Goal: Information Seeking & Learning: Check status

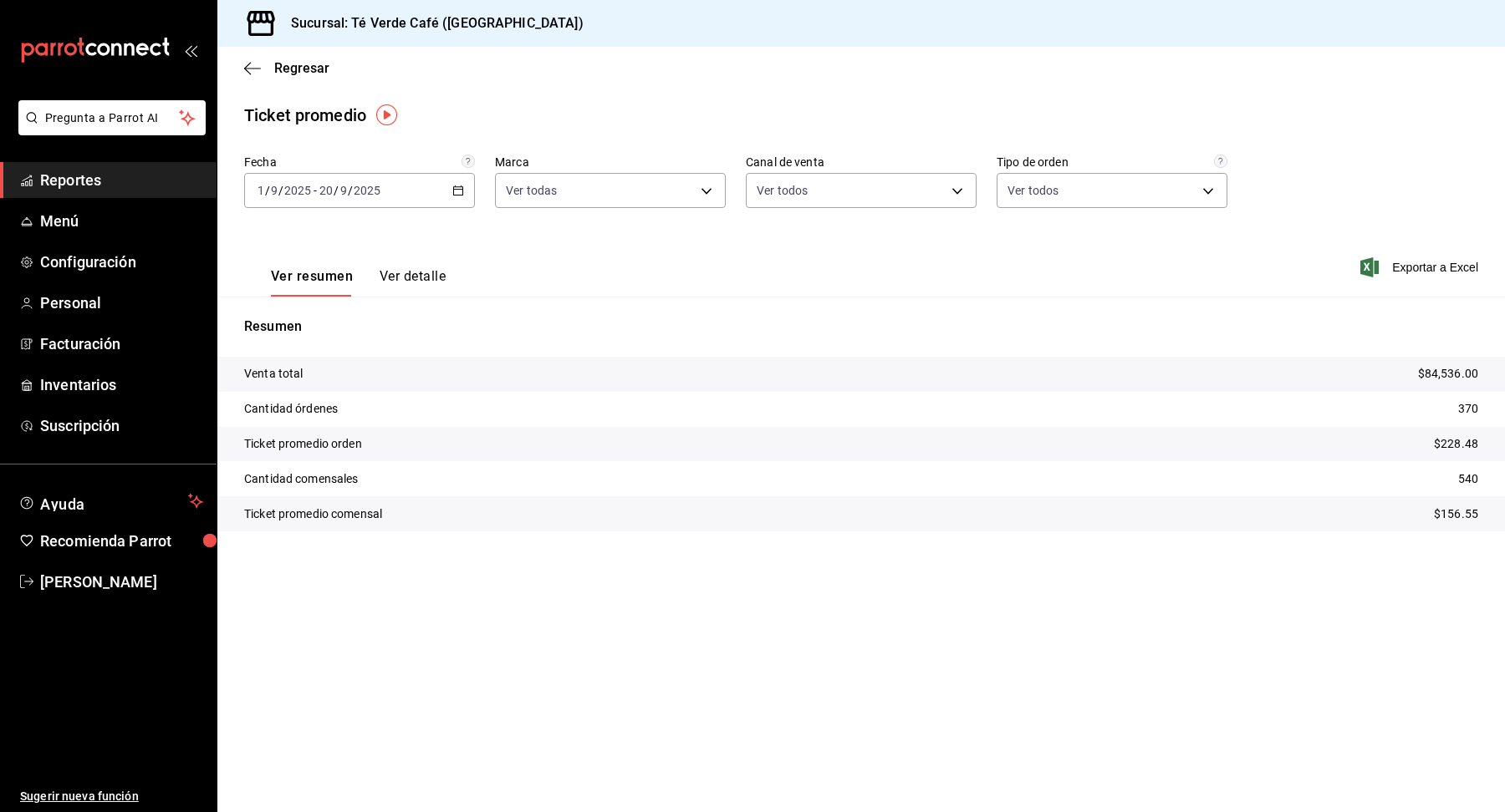
scroll to position [19398, 0]
click at [275, 70] on span "Regresar" at bounding box center [301, 68] width 55 height 16
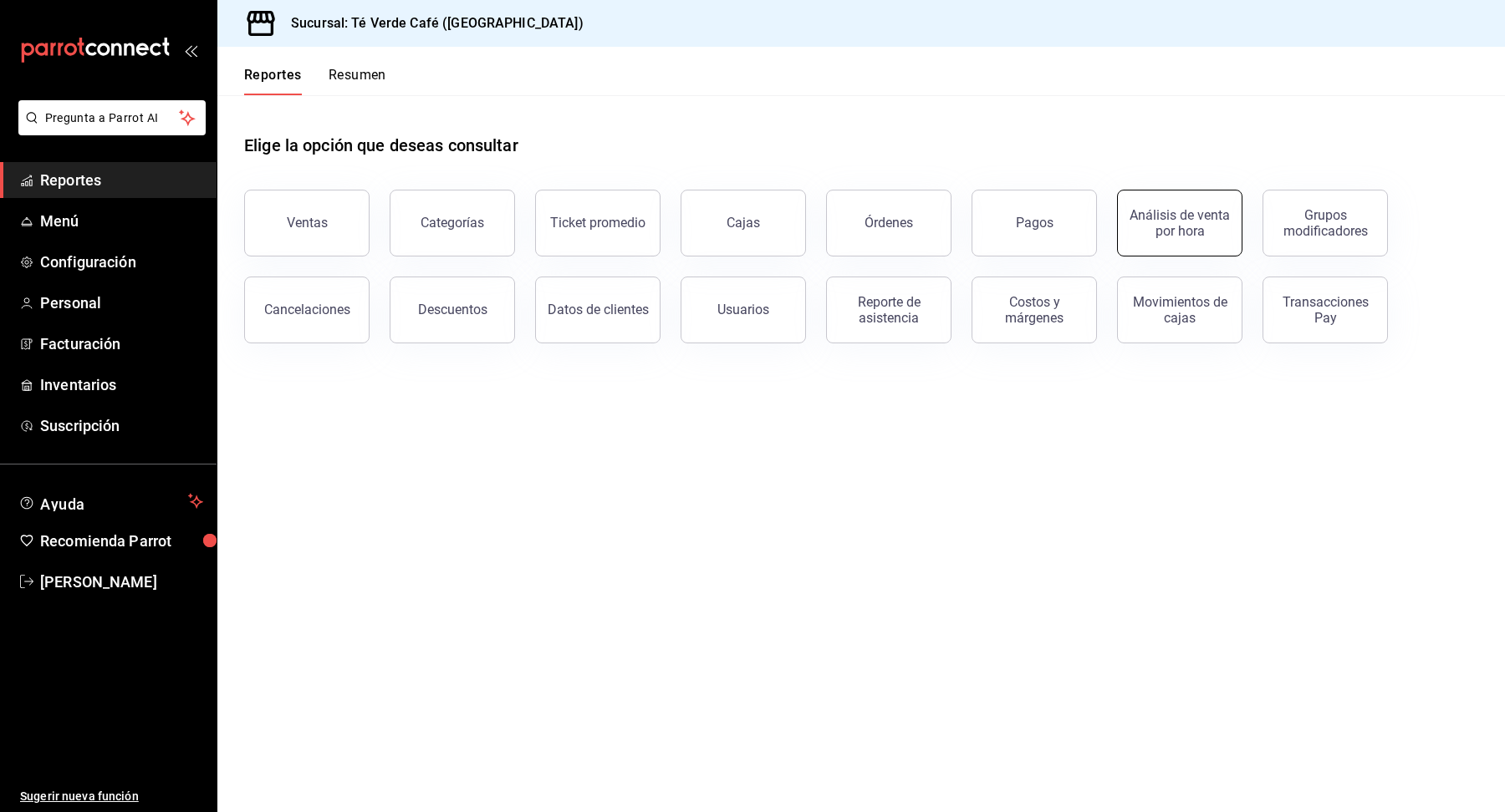
click at [1205, 233] on div "Análisis de venta por hora" at bounding box center [1180, 223] width 104 height 31
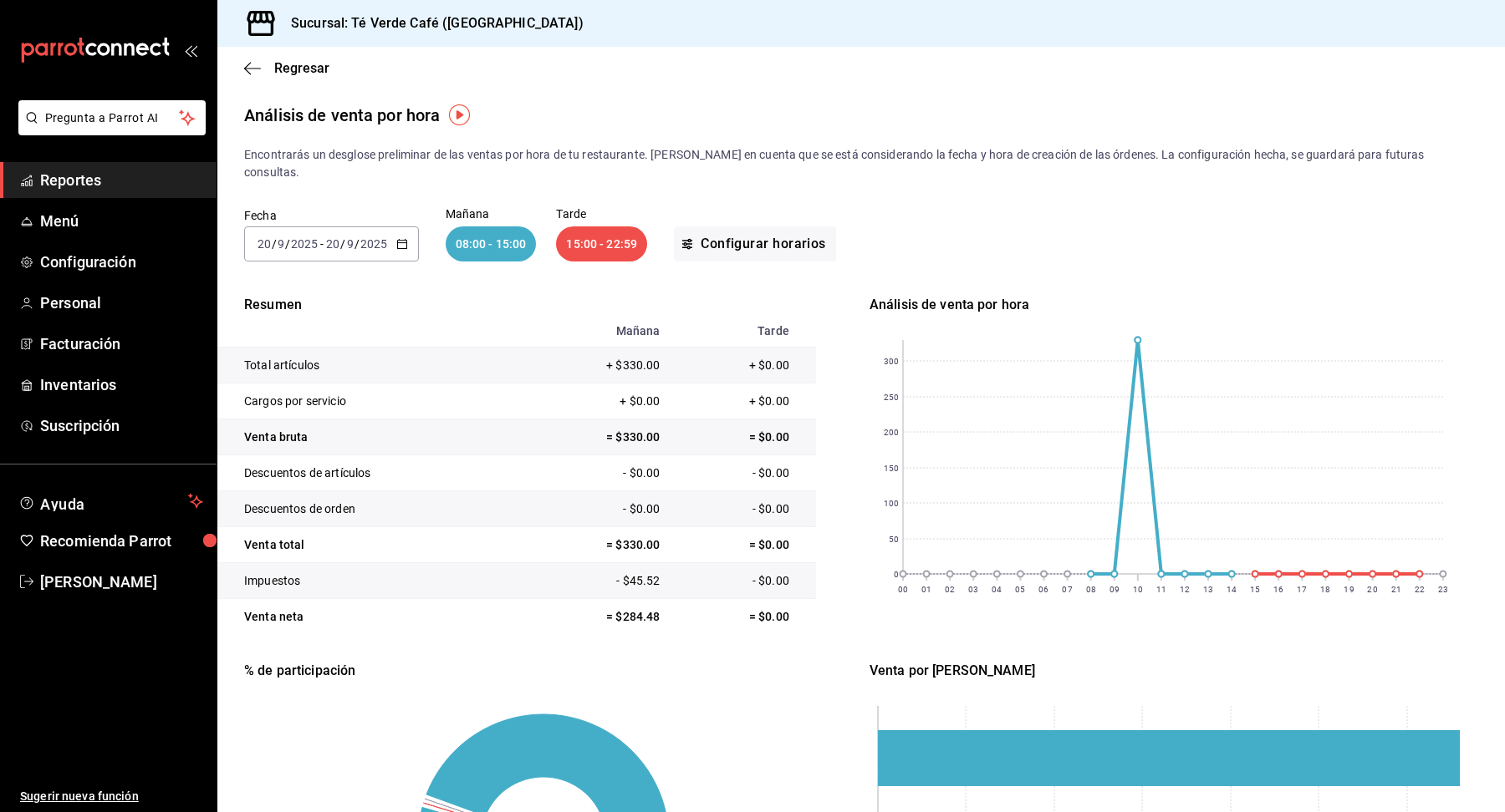
click at [85, 181] on span "Reportes" at bounding box center [121, 181] width 163 height 23
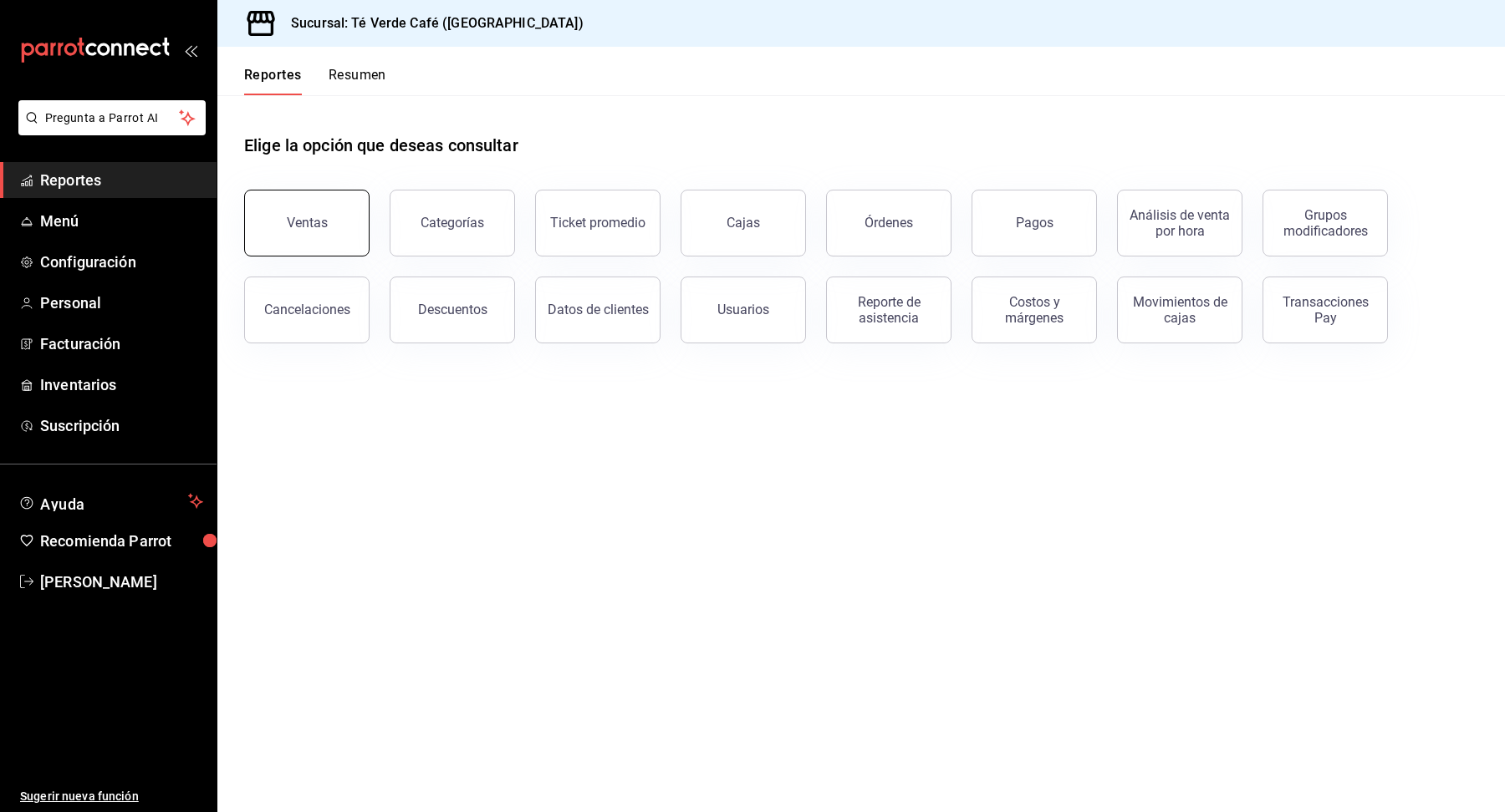
click at [345, 245] on button "Ventas" at bounding box center [307, 223] width 126 height 67
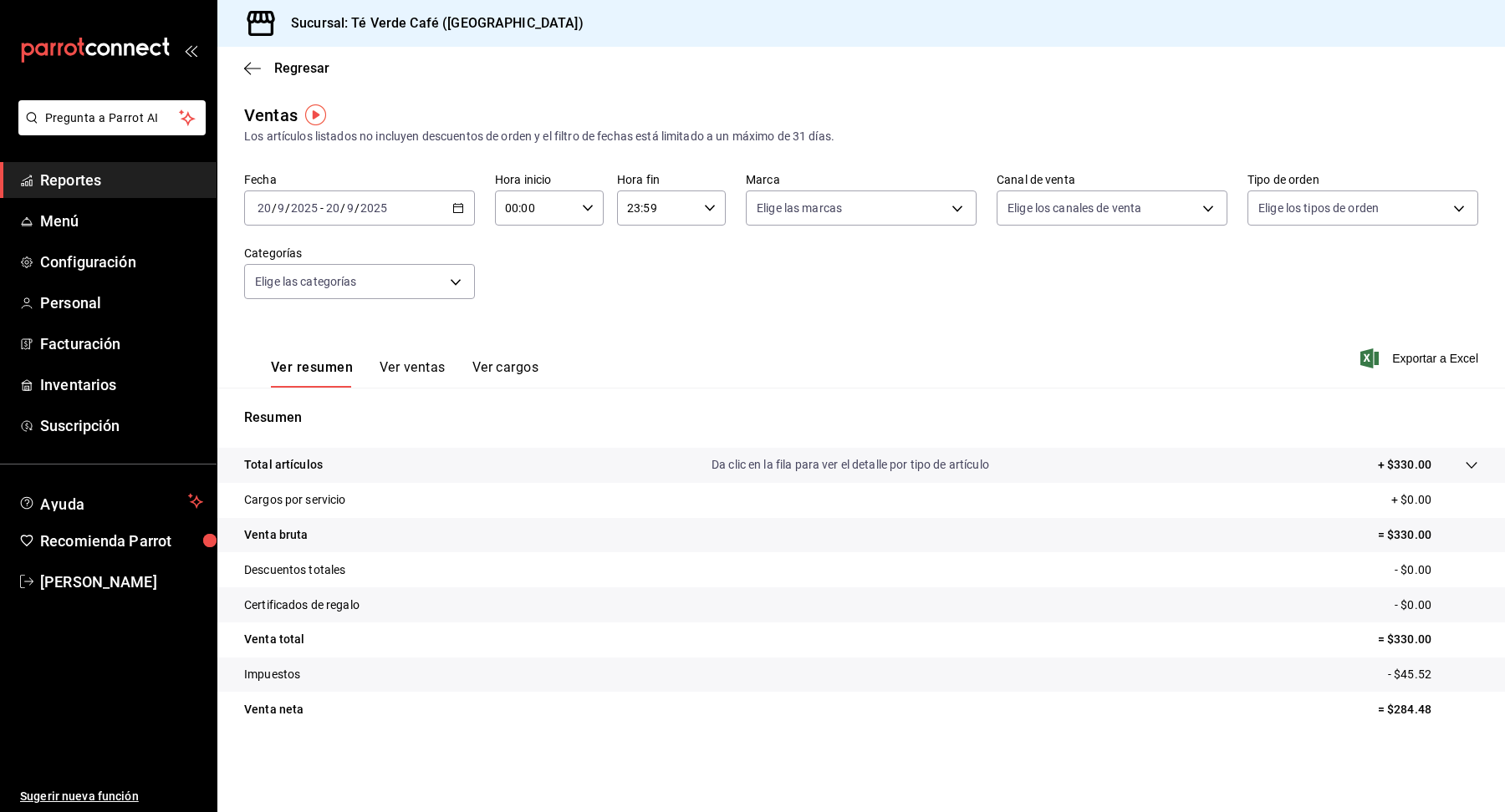
click at [461, 210] on icon "button" at bounding box center [457, 208] width 11 height 11
click at [344, 405] on span "Rango de fechas" at bounding box center [323, 409] width 130 height 17
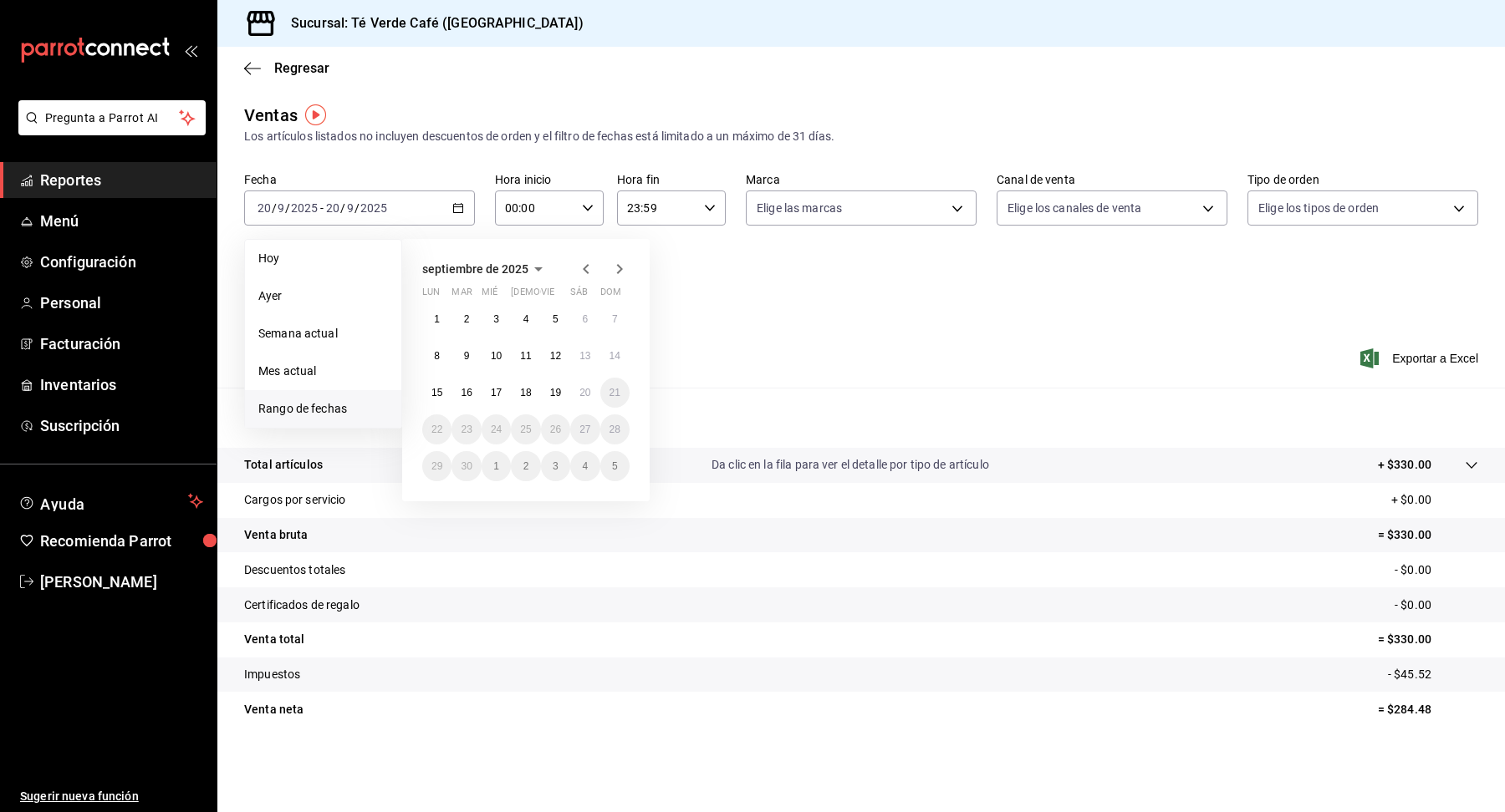
click at [579, 268] on icon "button" at bounding box center [585, 269] width 20 height 20
click at [579, 268] on icon "button" at bounding box center [585, 272] width 20 height 20
click at [579, 268] on icon "button" at bounding box center [585, 269] width 20 height 20
click at [530, 311] on button "1" at bounding box center [525, 319] width 30 height 30
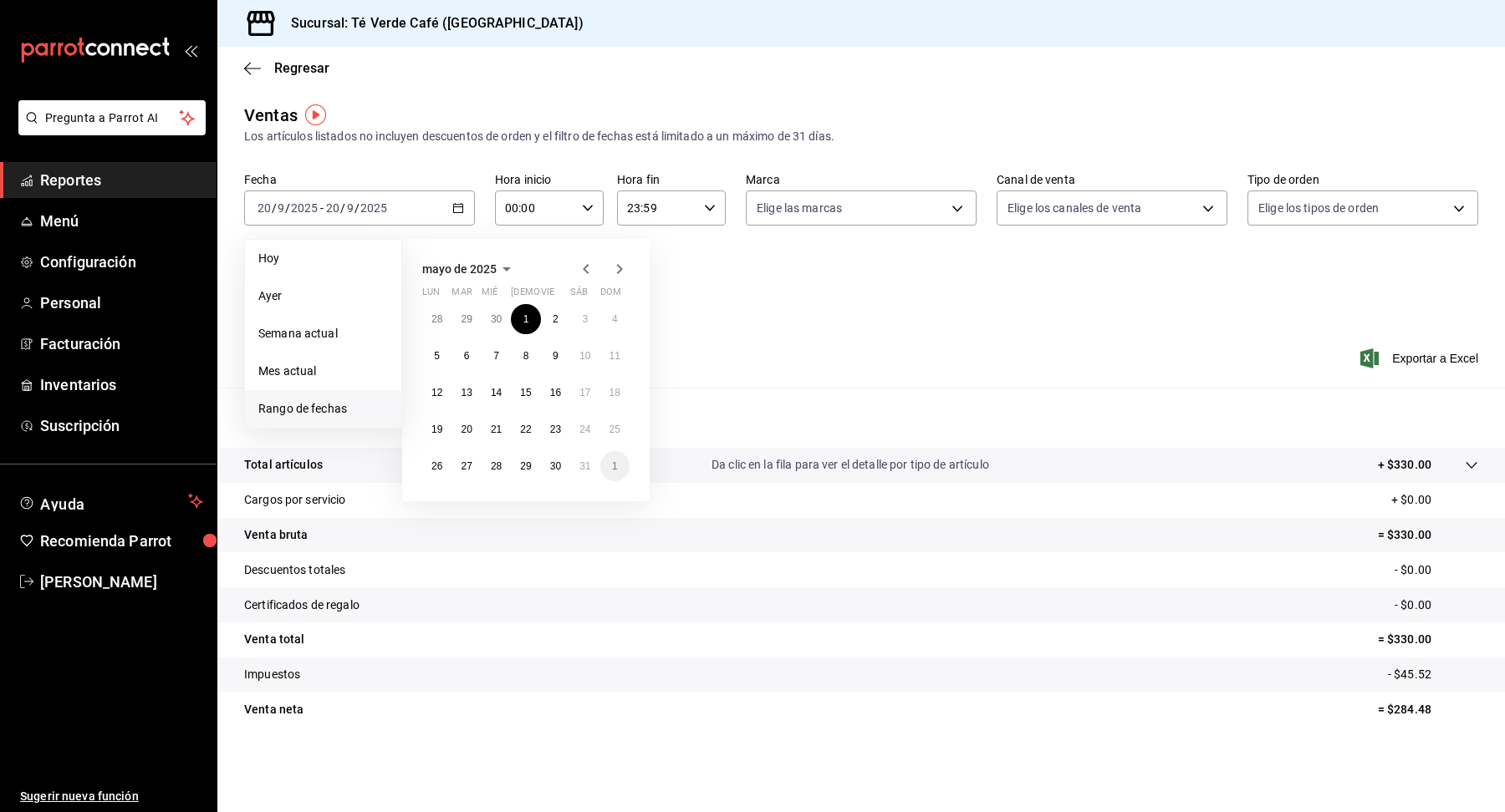
click at [612, 269] on icon "button" at bounding box center [619, 269] width 20 height 20
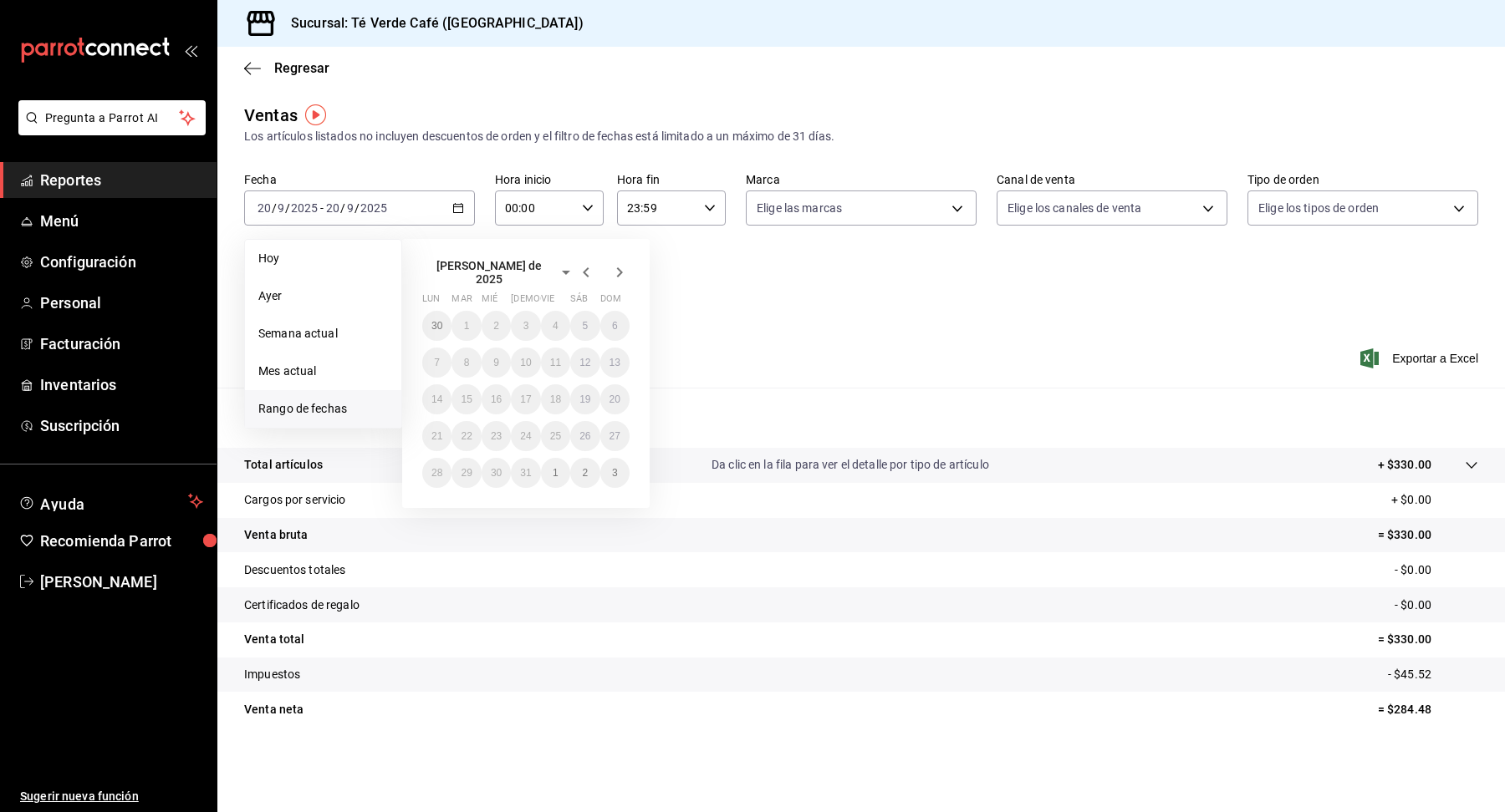
click at [612, 269] on icon "button" at bounding box center [619, 272] width 20 height 20
click at [612, 269] on icon "button" at bounding box center [619, 269] width 20 height 20
click at [584, 271] on icon "button" at bounding box center [585, 269] width 20 height 20
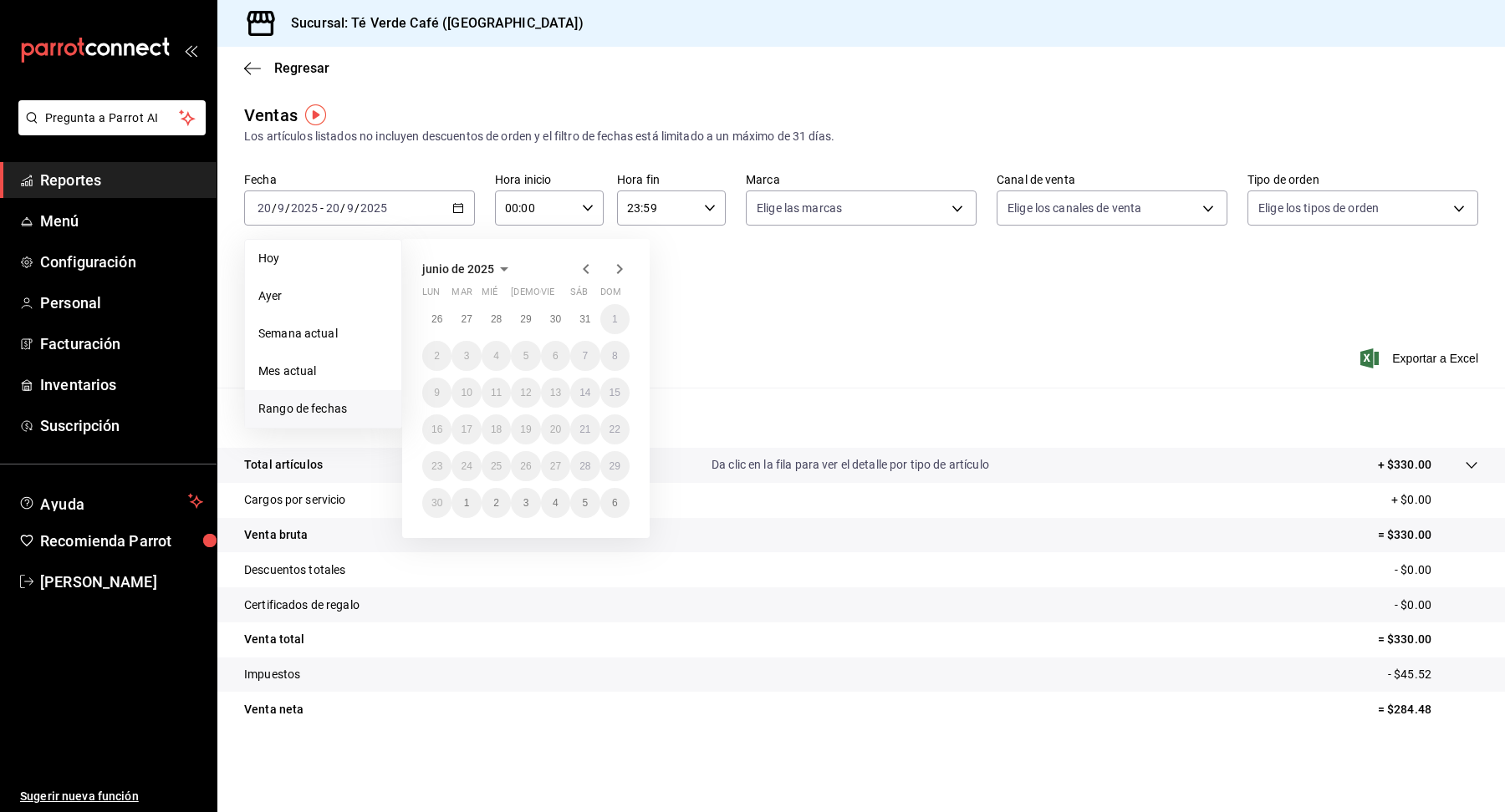
click at [584, 271] on icon "button" at bounding box center [585, 269] width 20 height 20
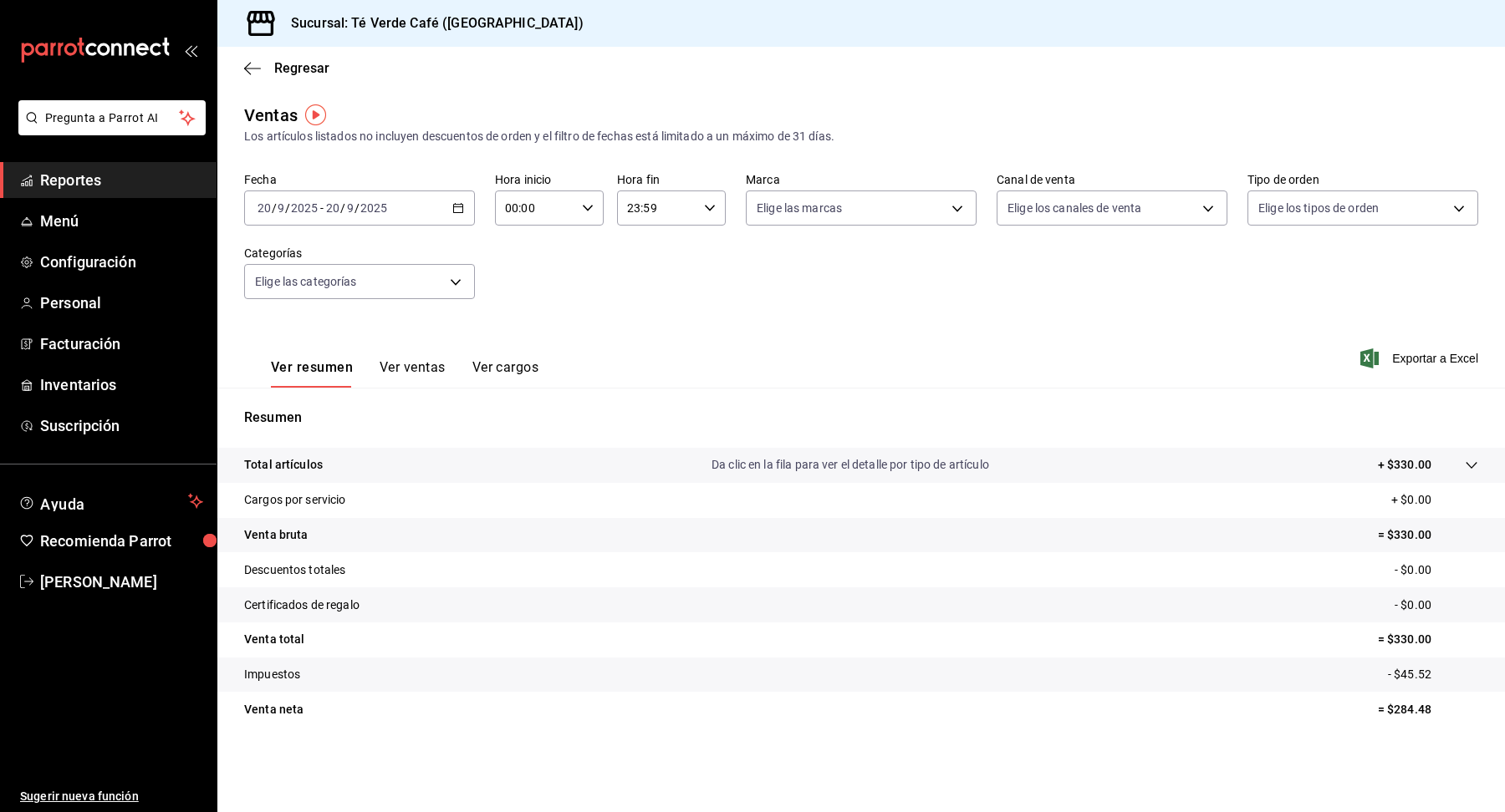
click at [831, 270] on div "Fecha [DATE] [DATE] - [DATE] [DATE] Hora inicio 00:00 Hora inicio Hora fin 23:5…" at bounding box center [861, 245] width 1234 height 147
click at [246, 65] on icon "button" at bounding box center [248, 68] width 7 height 12
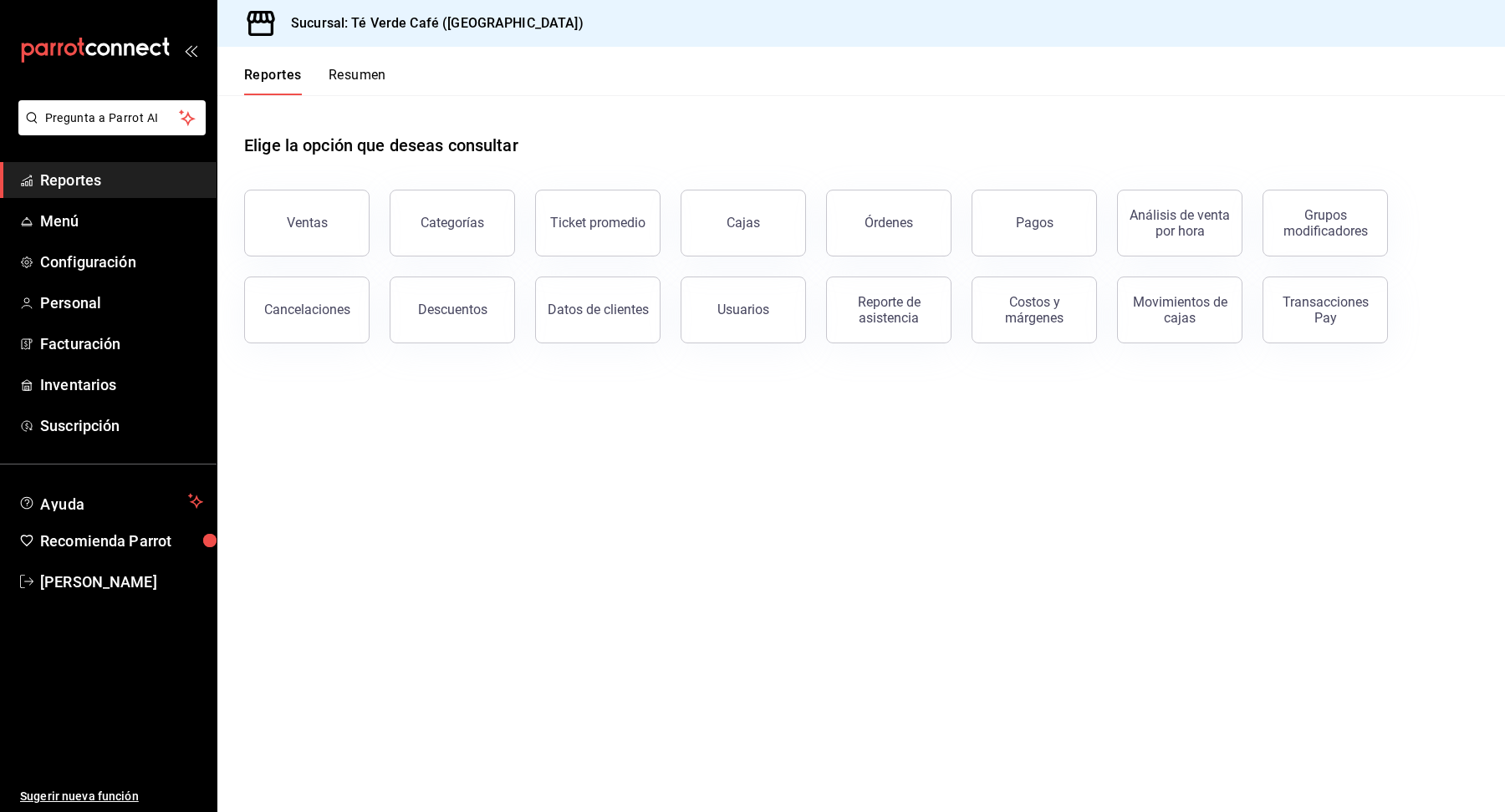
click at [353, 70] on button "Resumen" at bounding box center [358, 81] width 58 height 29
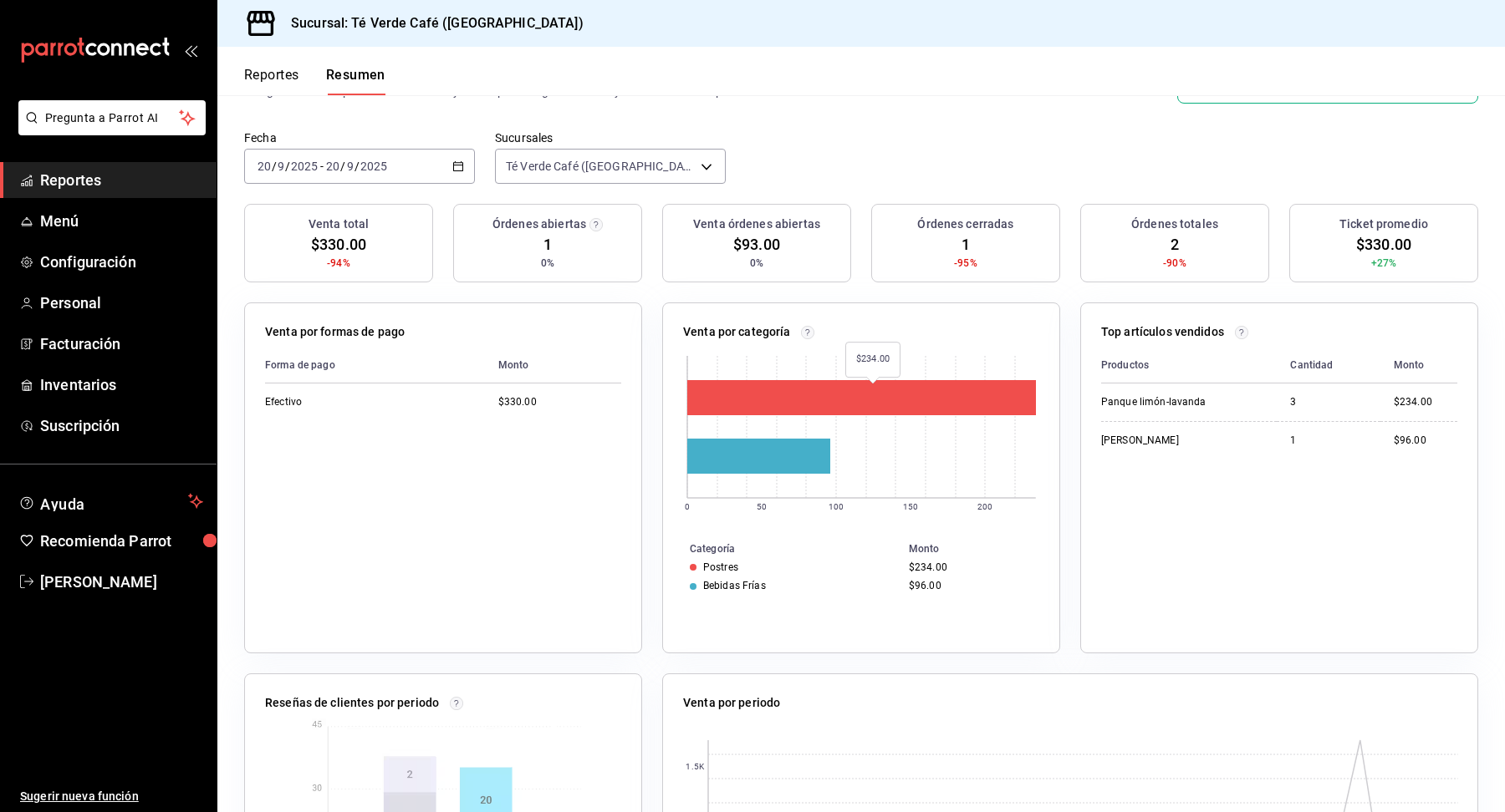
scroll to position [102, 0]
click at [459, 161] on icon "button" at bounding box center [457, 167] width 11 height 11
click at [315, 328] on span "Mes actual" at bounding box center [323, 331] width 130 height 17
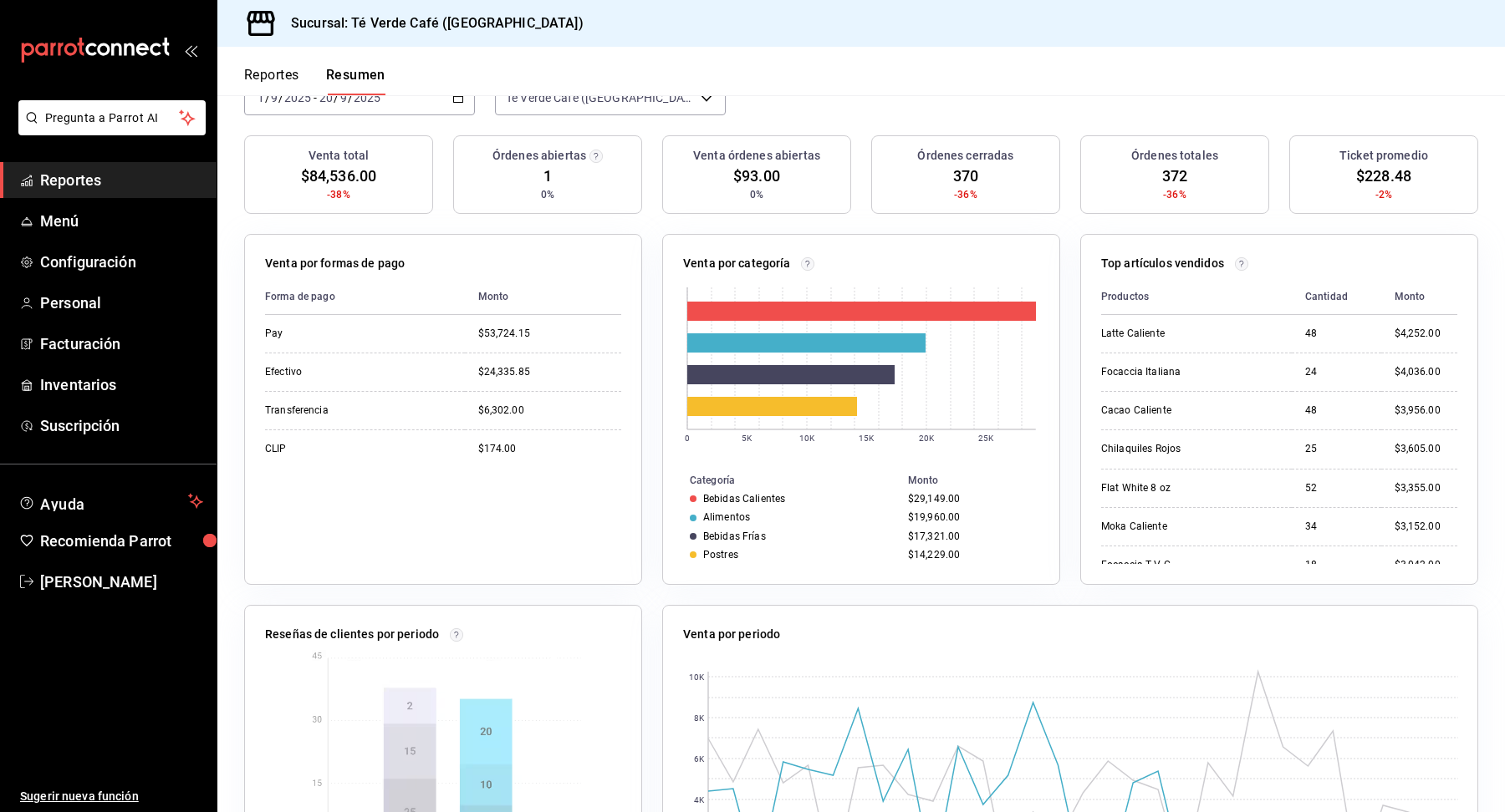
scroll to position [0, 0]
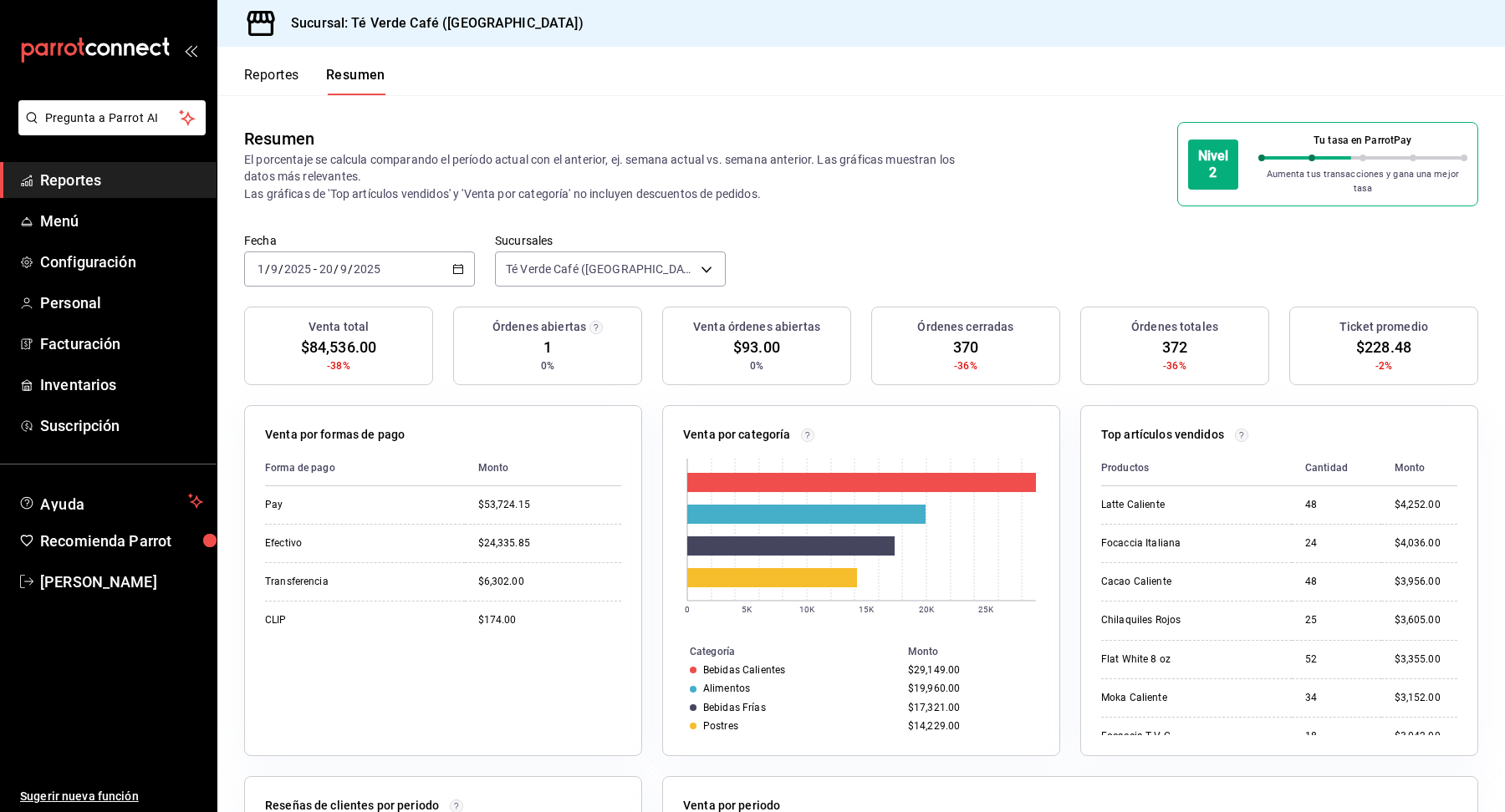
click at [293, 80] on button "Reportes" at bounding box center [271, 81] width 55 height 29
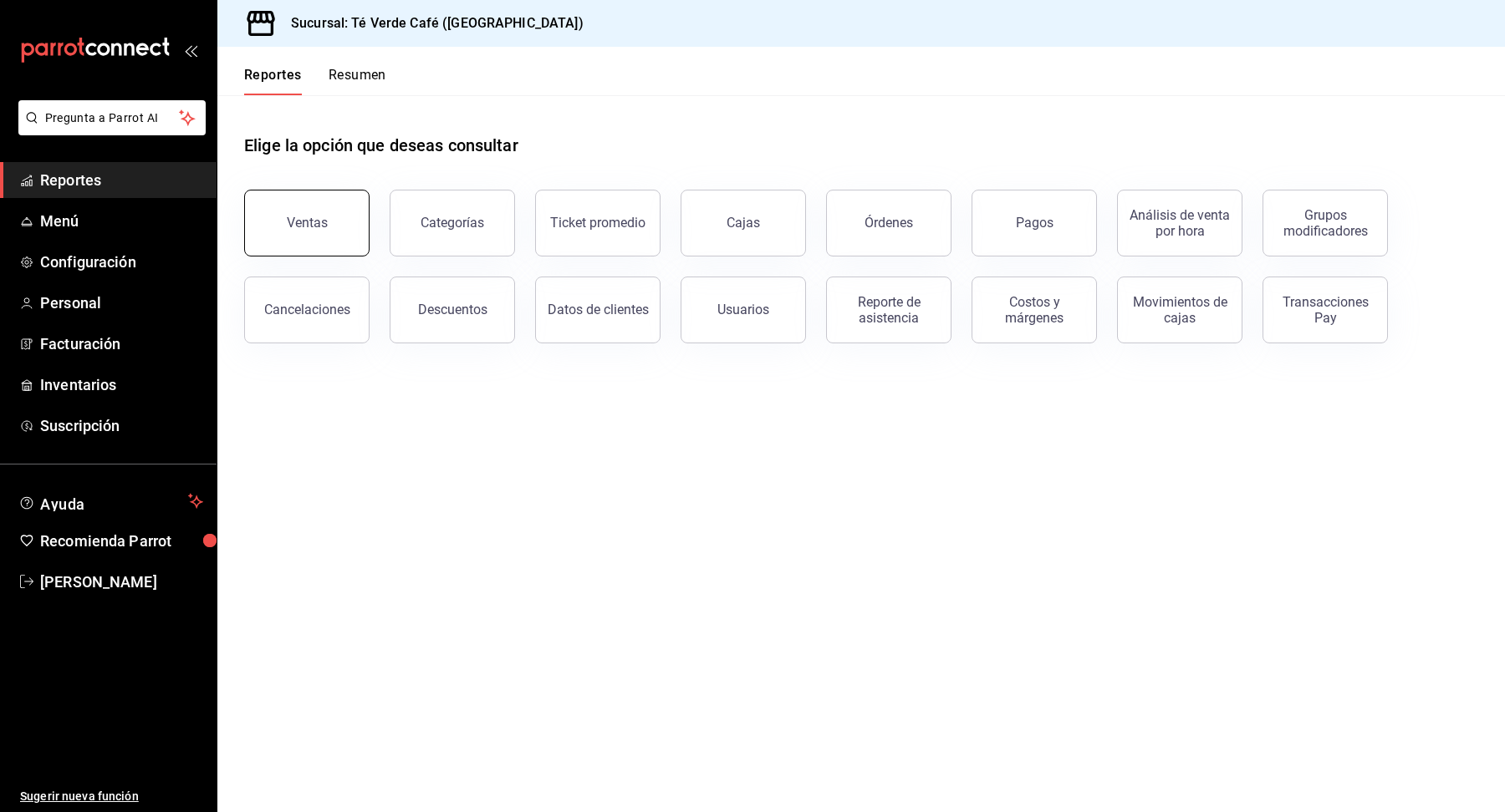
click at [306, 238] on button "Ventas" at bounding box center [307, 223] width 126 height 67
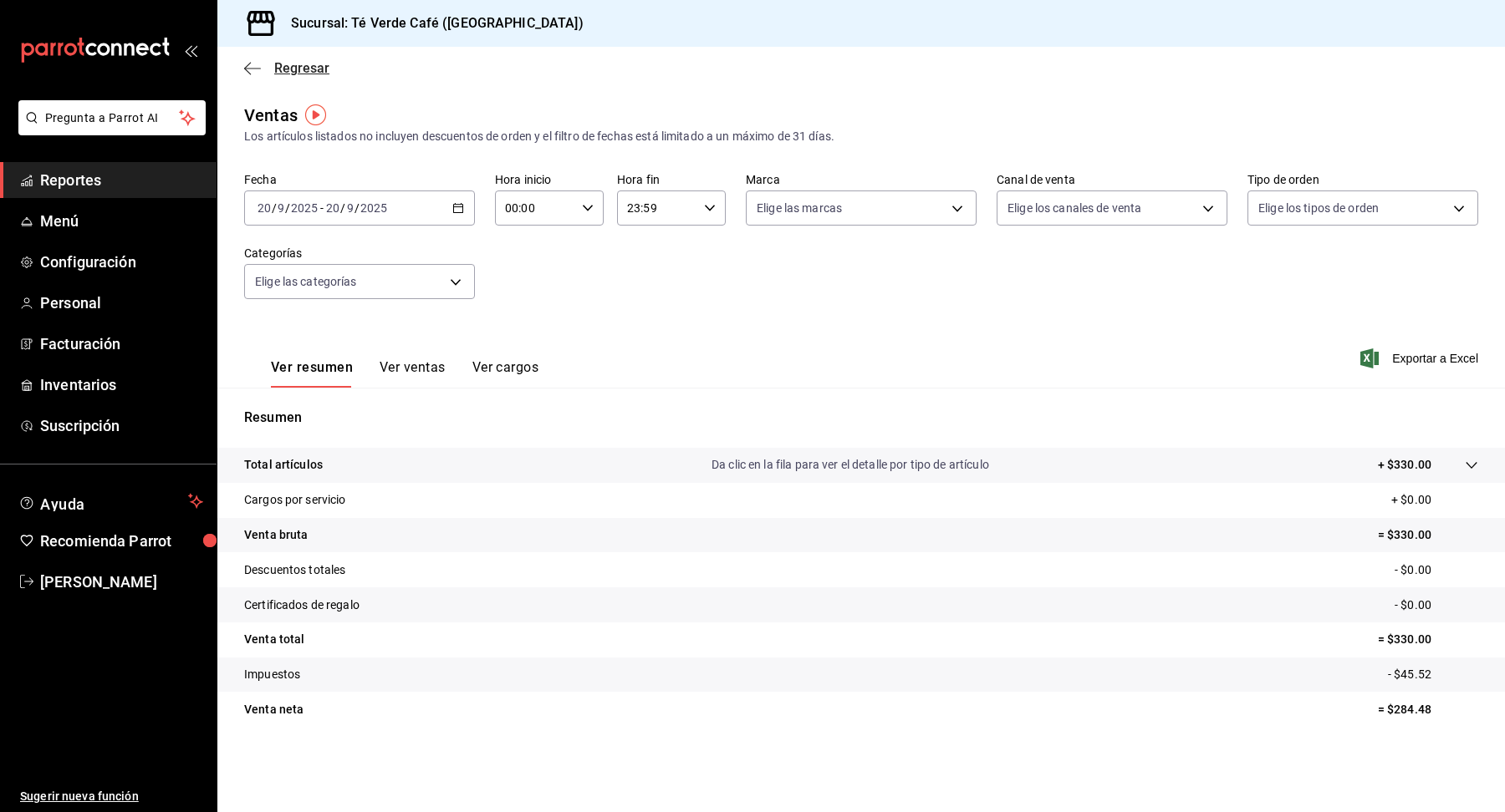
click at [257, 67] on icon "button" at bounding box center [252, 68] width 17 height 15
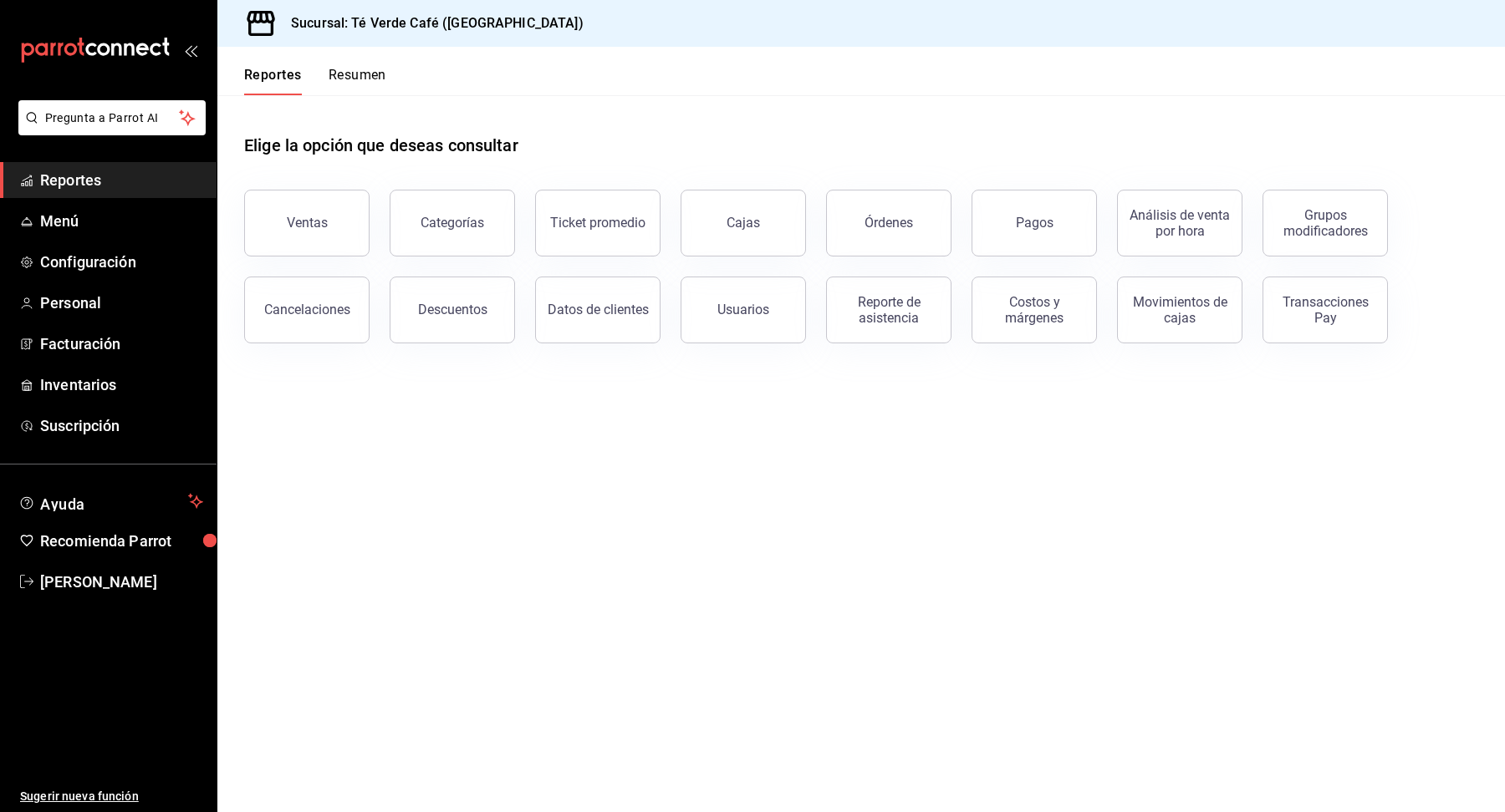
click at [1133, 351] on div "Elige la opción que deseas consultar Ventas Categorías Ticket promedio Cajas Ór…" at bounding box center [861, 232] width 1288 height 275
click at [858, 241] on button "Órdenes" at bounding box center [889, 223] width 126 height 67
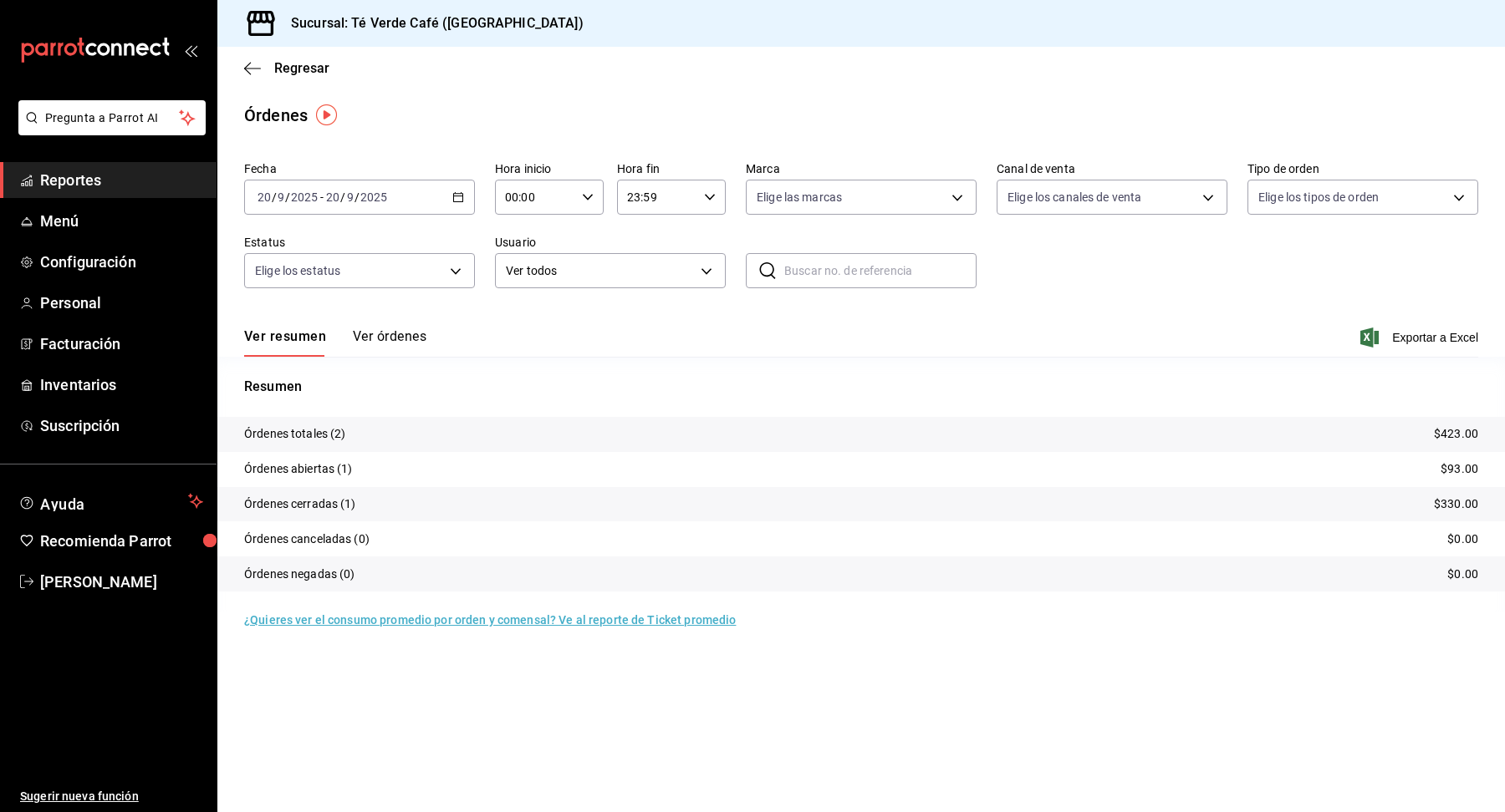
click at [462, 197] on icon "button" at bounding box center [457, 196] width 11 height 11
click at [350, 440] on span "Rango de fechas" at bounding box center [323, 436] width 130 height 17
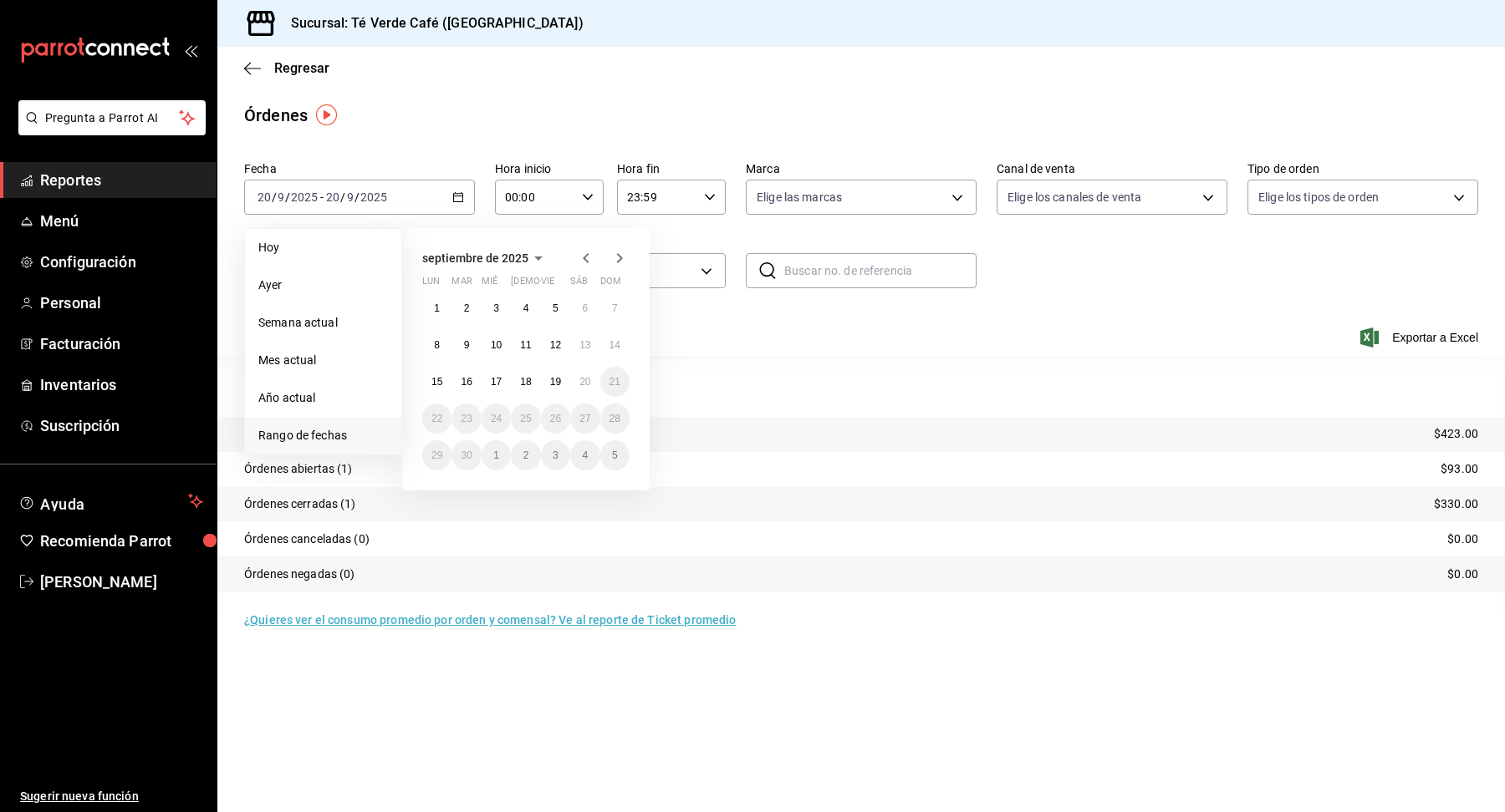
click at [591, 254] on icon "button" at bounding box center [585, 258] width 20 height 20
click at [591, 254] on icon "button" at bounding box center [585, 261] width 20 height 20
click at [591, 254] on icon "button" at bounding box center [585, 258] width 20 height 20
click at [526, 297] on button "1" at bounding box center [525, 308] width 30 height 30
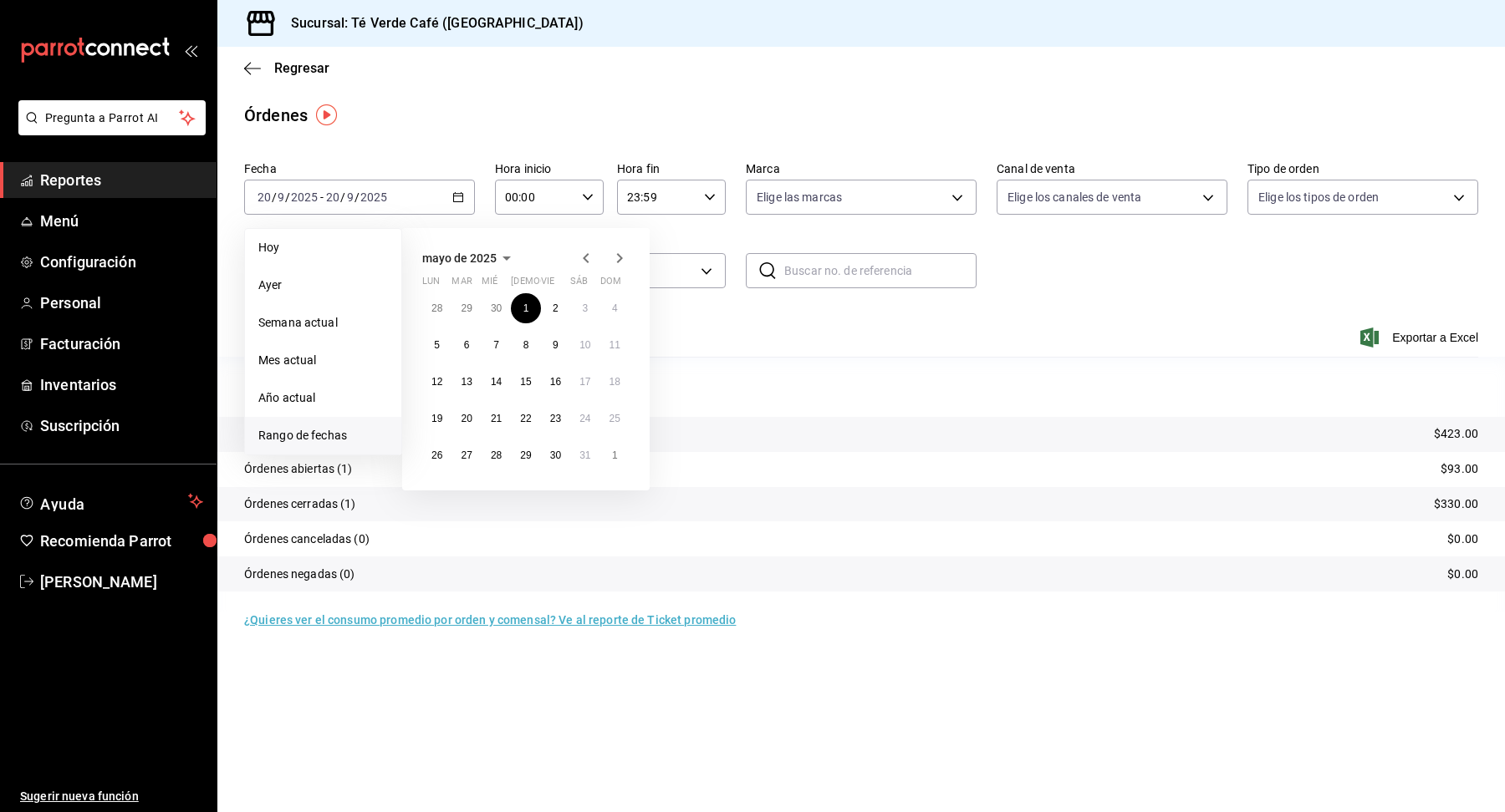
click at [620, 260] on icon "button" at bounding box center [619, 258] width 20 height 20
click at [620, 260] on icon "button" at bounding box center [619, 261] width 20 height 20
click at [620, 260] on icon "button" at bounding box center [619, 258] width 20 height 20
click at [559, 390] on button "19" at bounding box center [556, 382] width 30 height 30
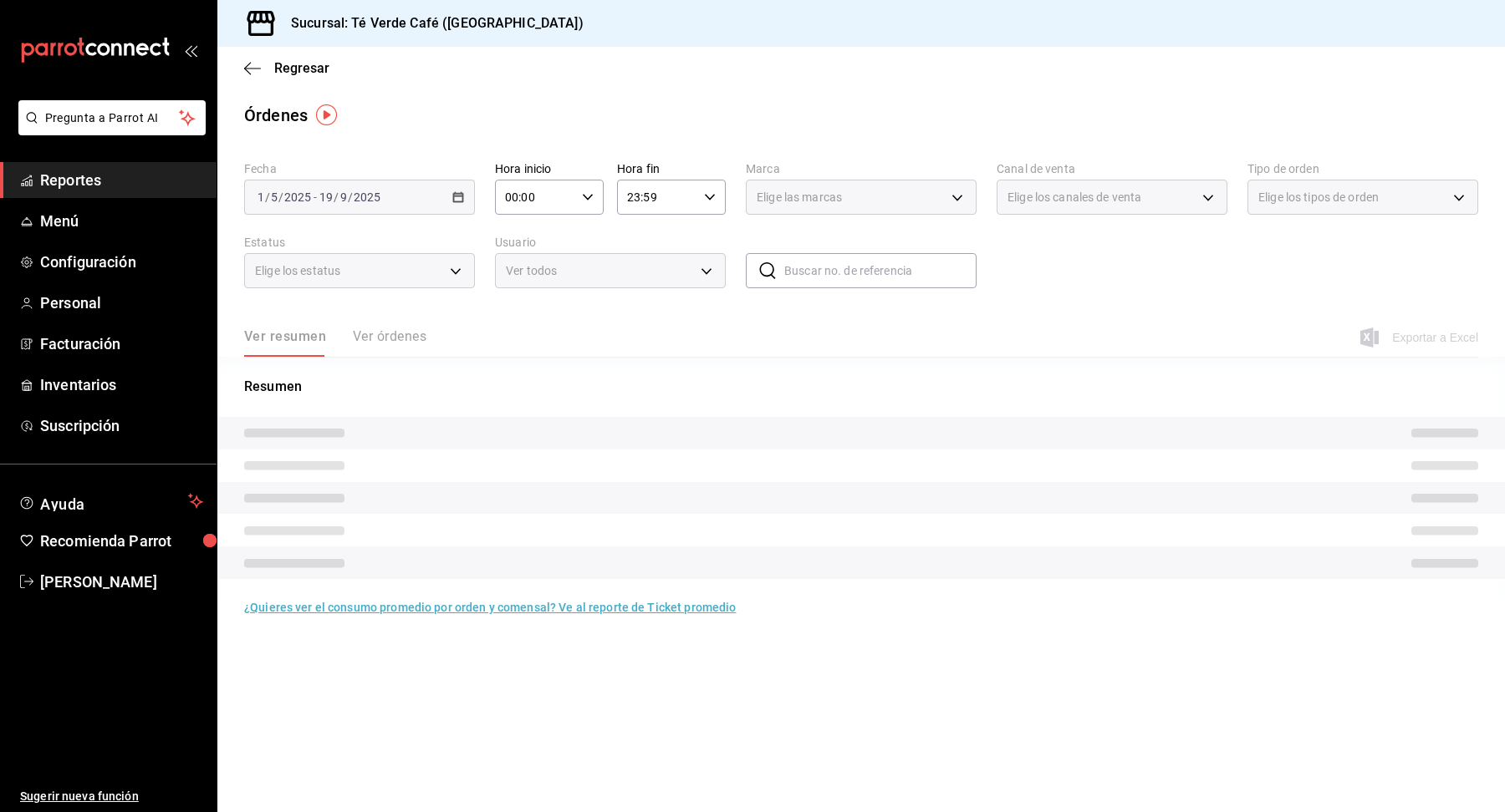
click at [1093, 127] on main "Regresar Órdenes Fecha [DATE] [DATE] - [DATE] [DATE] Hora inicio 00:00 Hora ini…" at bounding box center [861, 430] width 1288 height 766
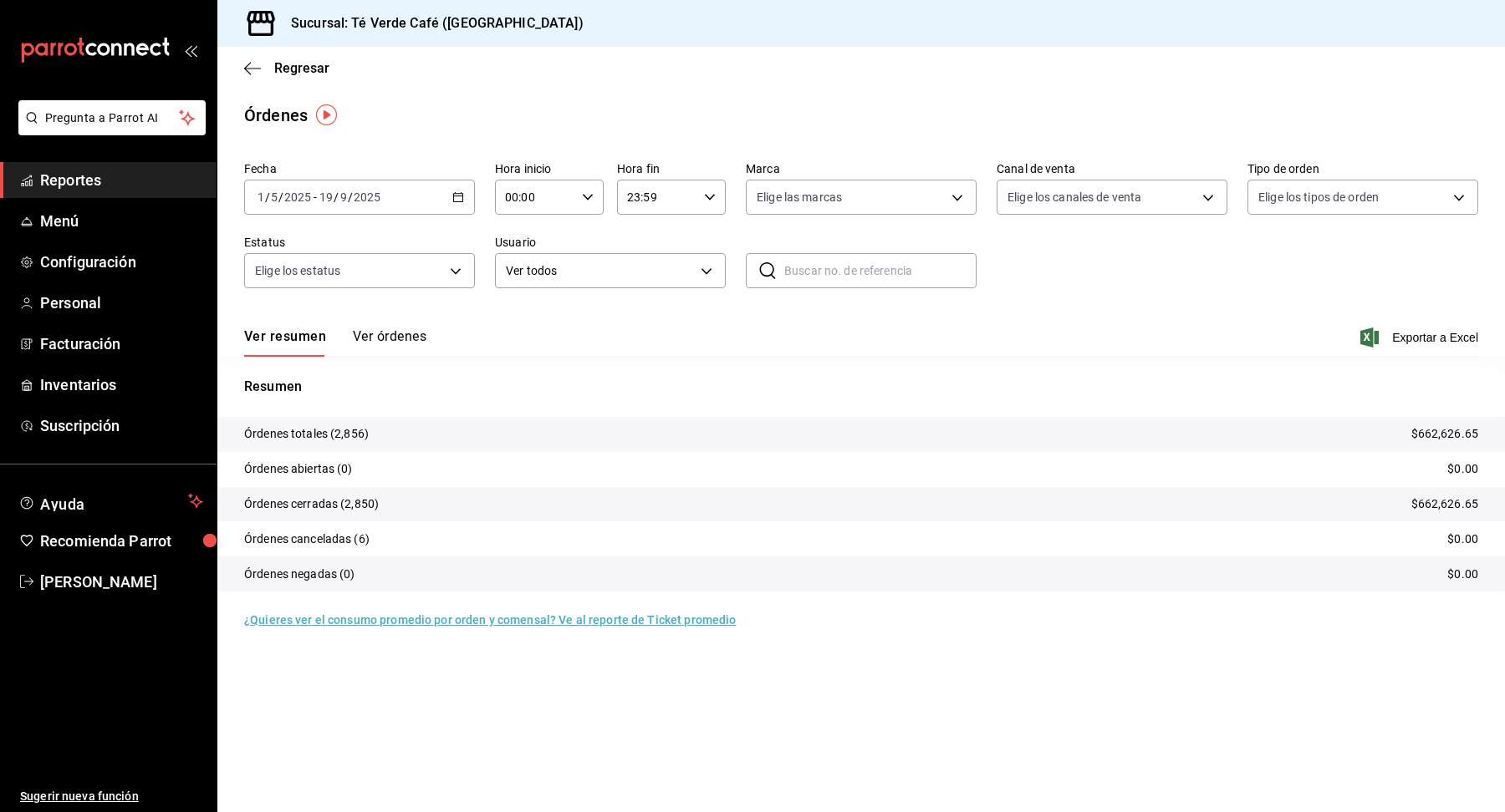
click at [414, 343] on button "Ver órdenes" at bounding box center [389, 343] width 73 height 29
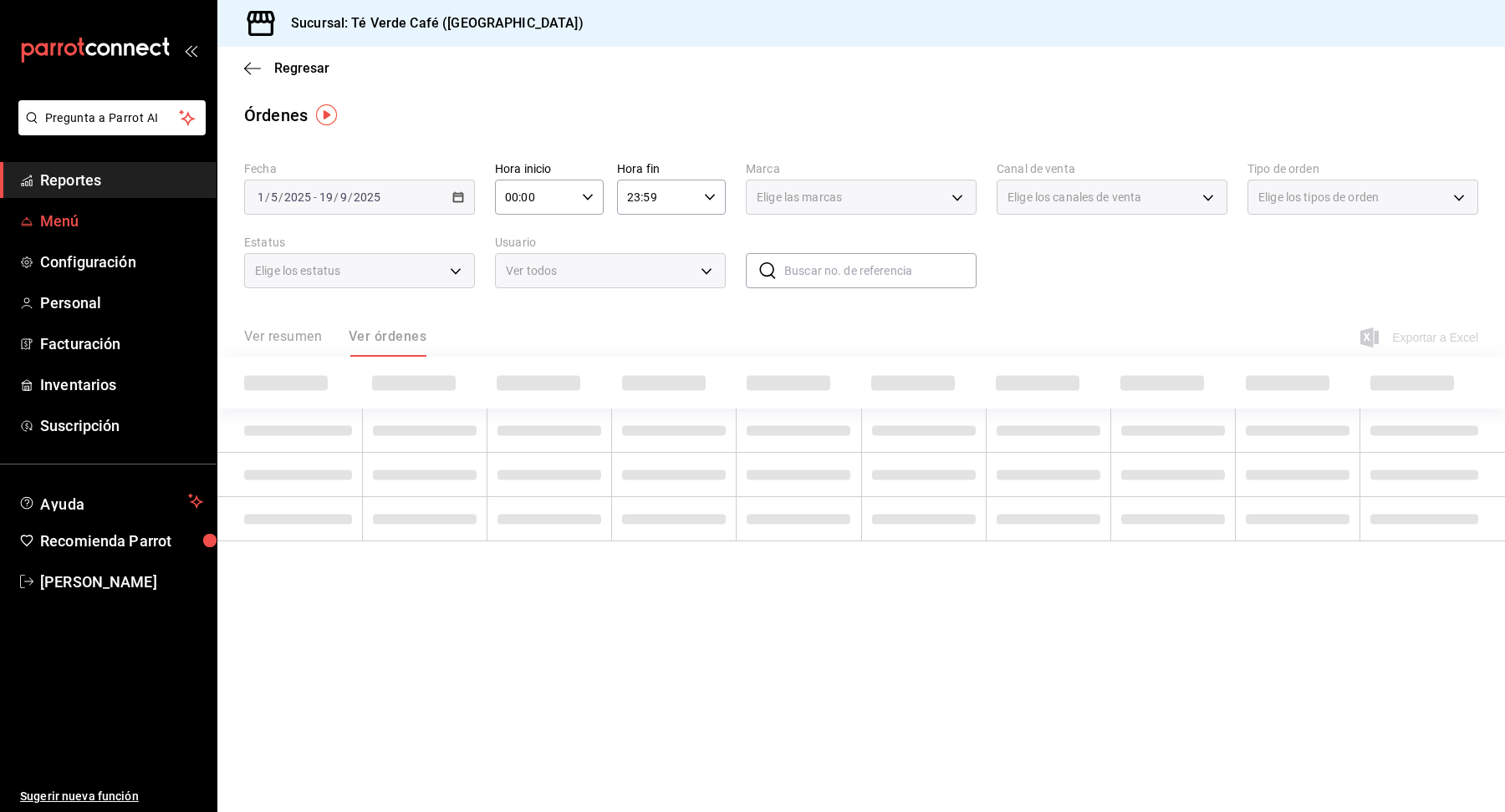
click at [82, 223] on span "Menú" at bounding box center [121, 222] width 163 height 23
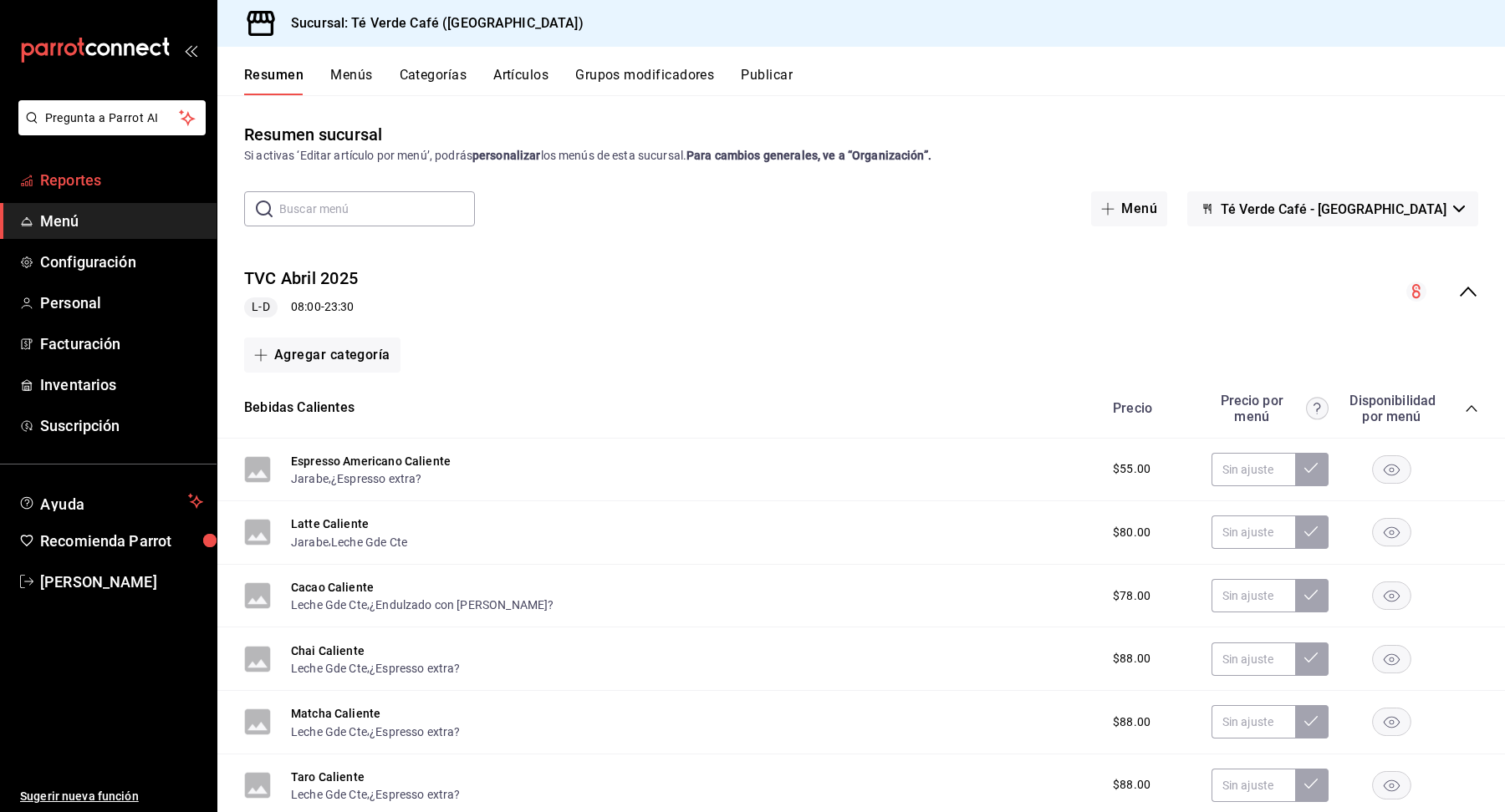
click at [101, 190] on span "Reportes" at bounding box center [121, 181] width 163 height 23
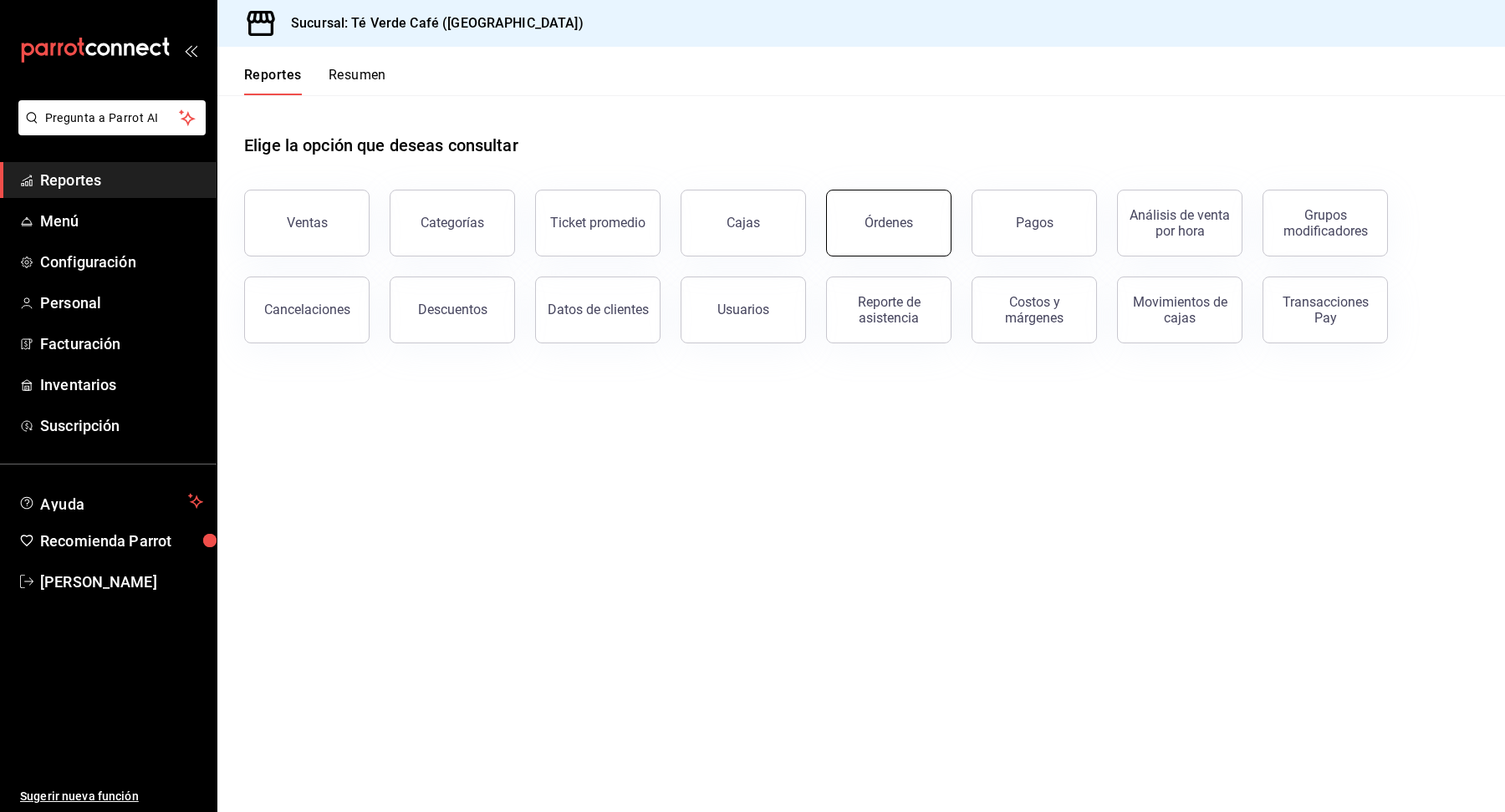
click at [899, 236] on button "Órdenes" at bounding box center [889, 223] width 126 height 67
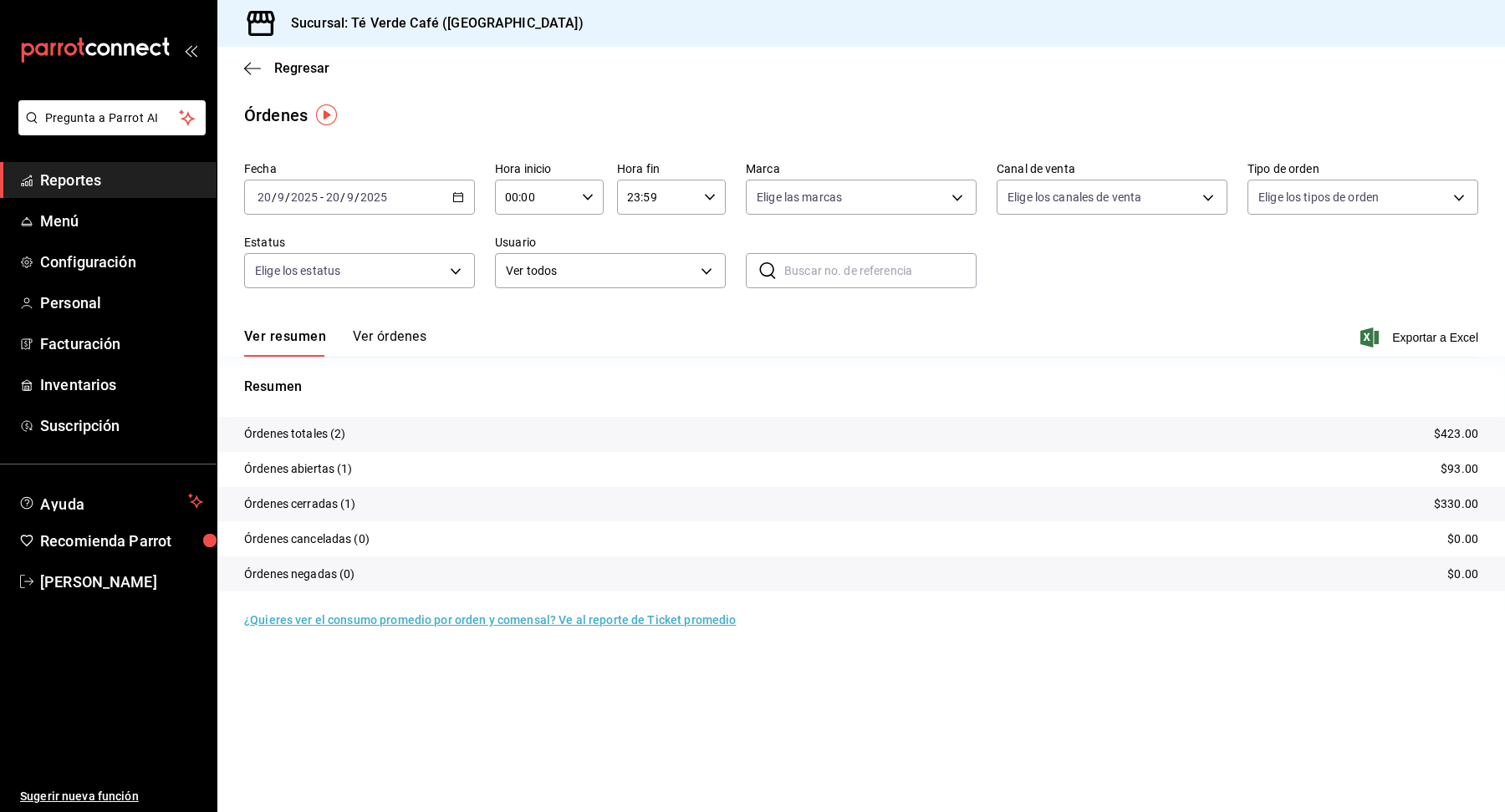
click at [418, 337] on button "Ver órdenes" at bounding box center [389, 343] width 73 height 29
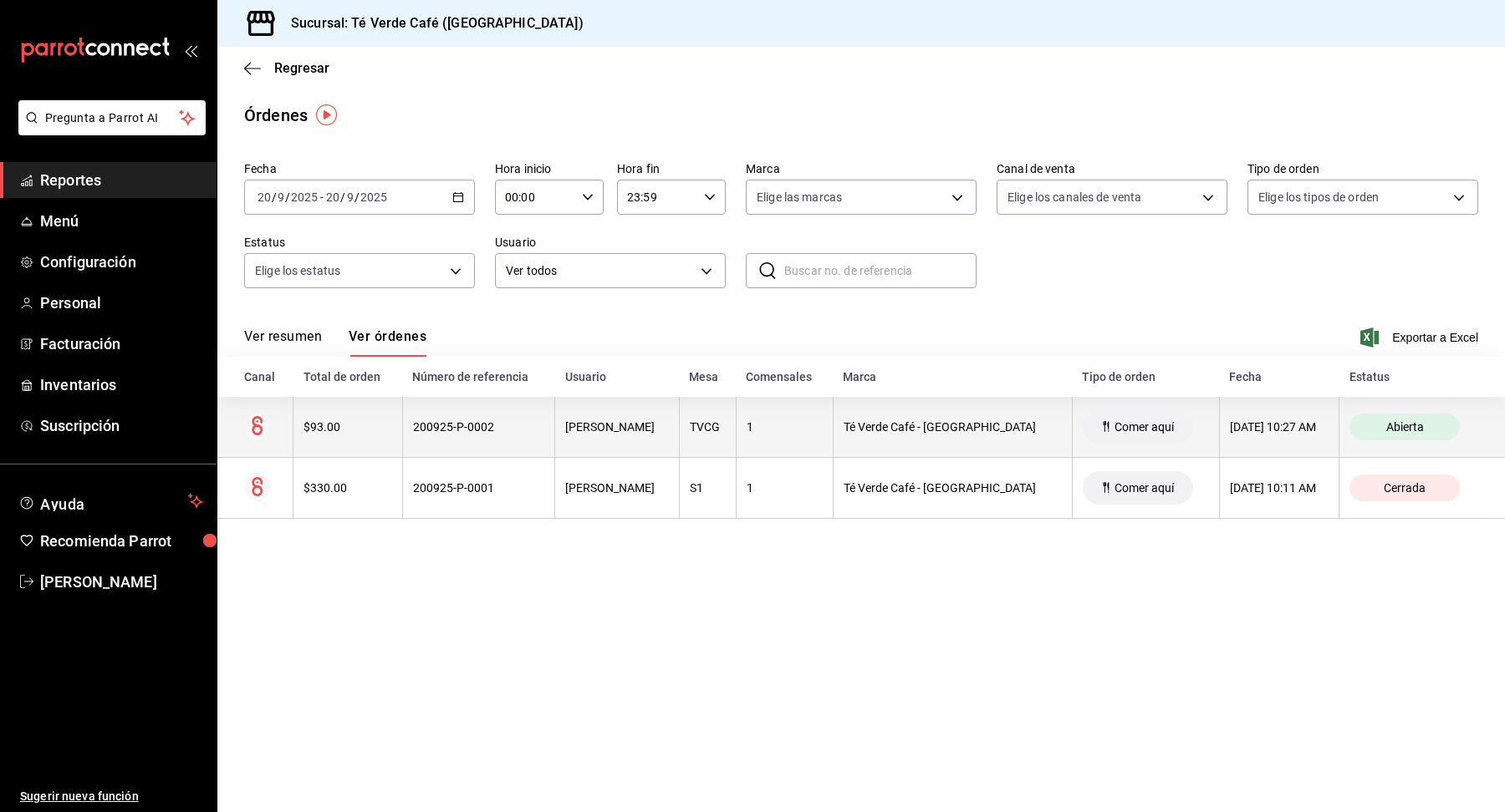
click at [318, 440] on th "$93.00" at bounding box center [347, 427] width 109 height 61
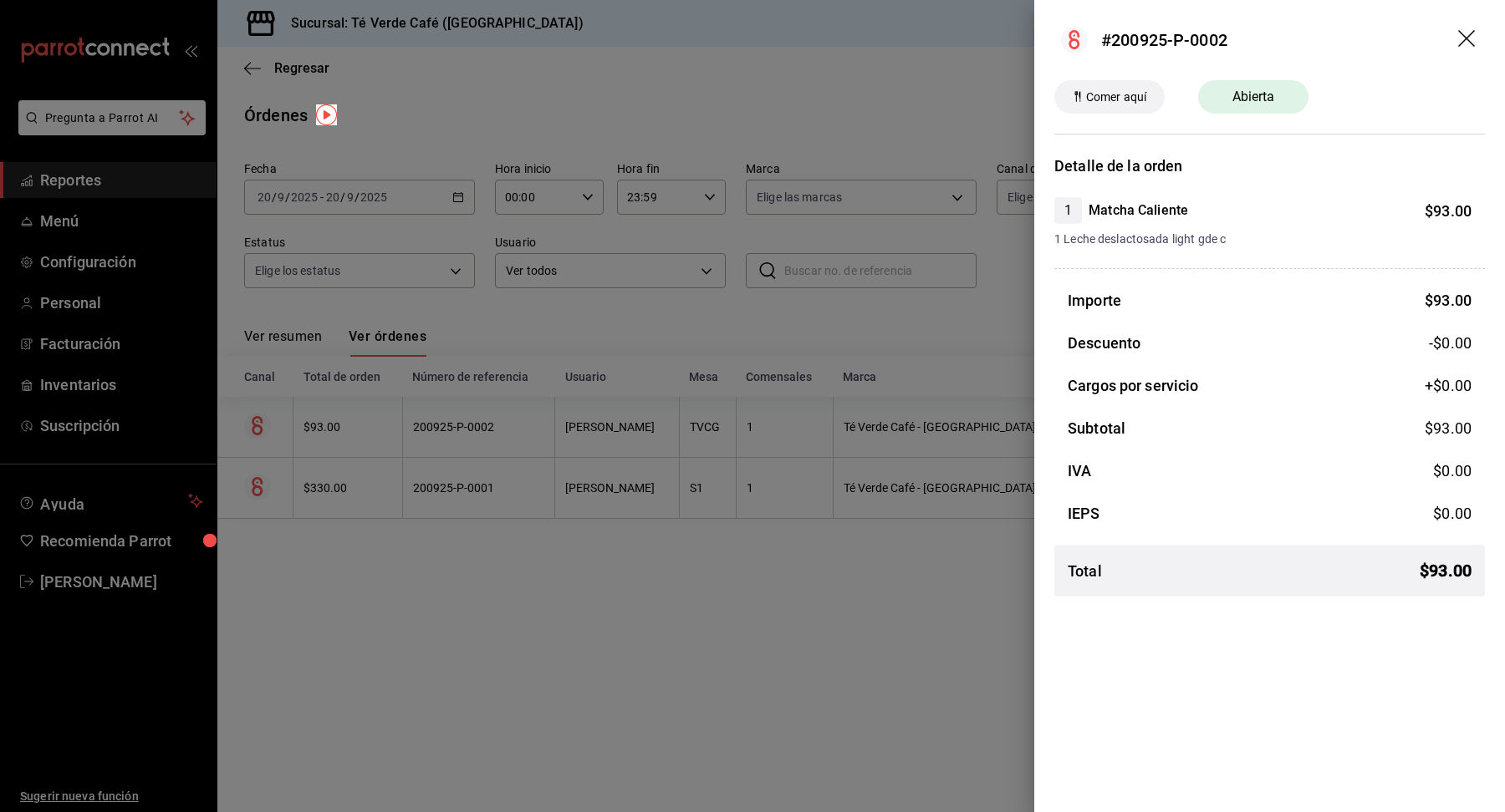
click at [1465, 38] on icon "drag" at bounding box center [1466, 38] width 17 height 17
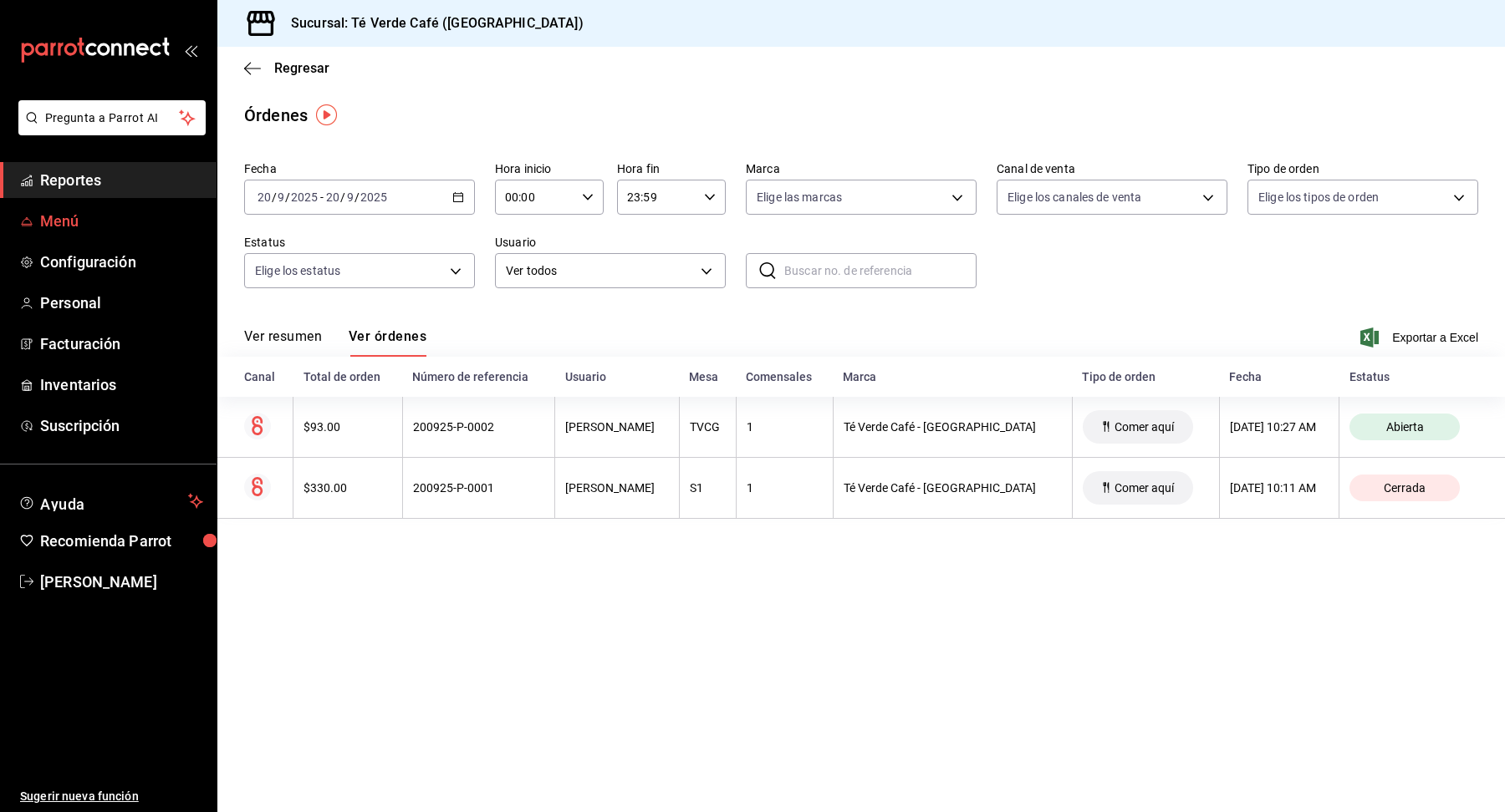
click at [74, 229] on span "Menú" at bounding box center [121, 222] width 163 height 23
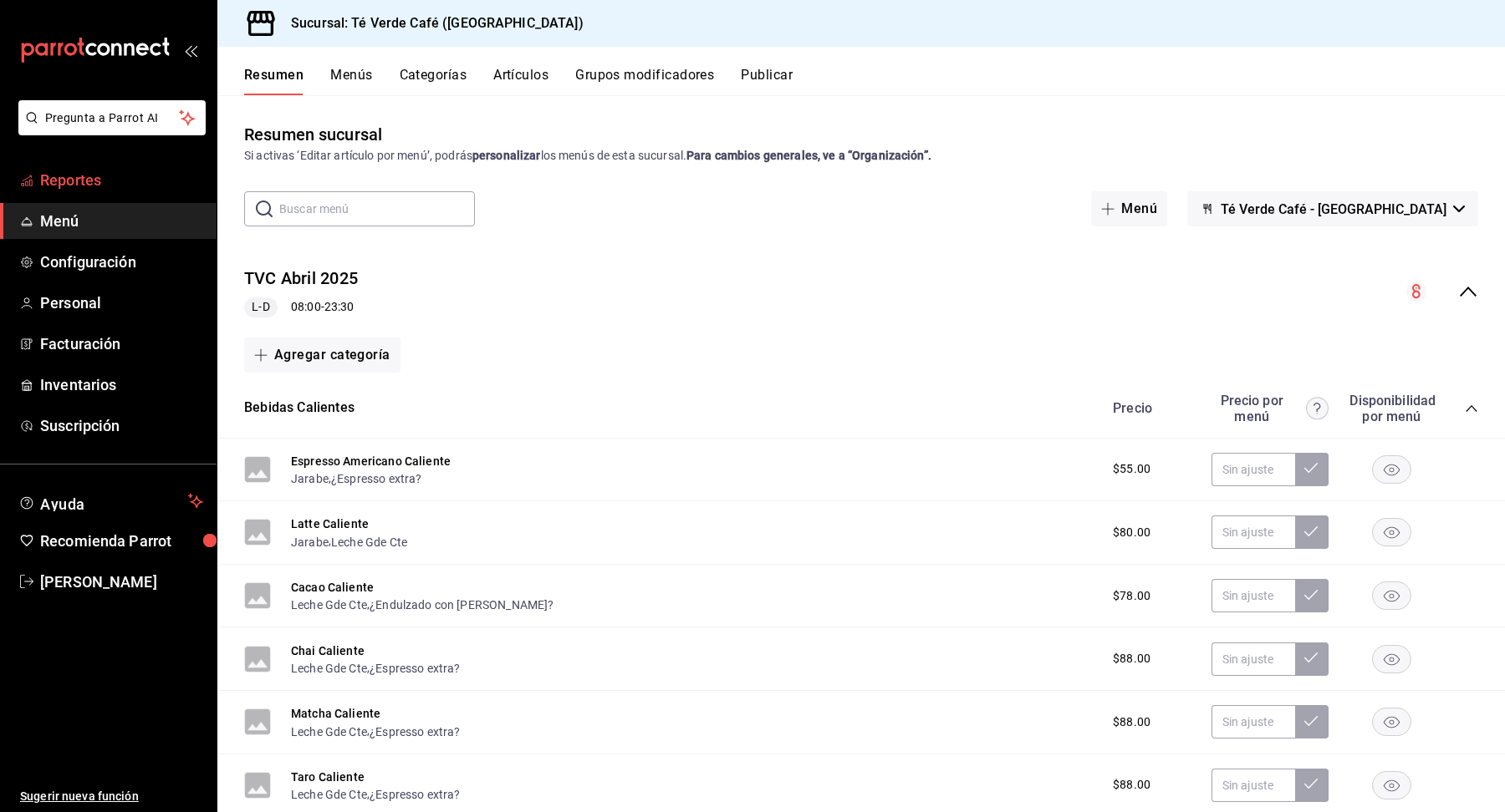
click at [70, 174] on span "Reportes" at bounding box center [121, 181] width 163 height 23
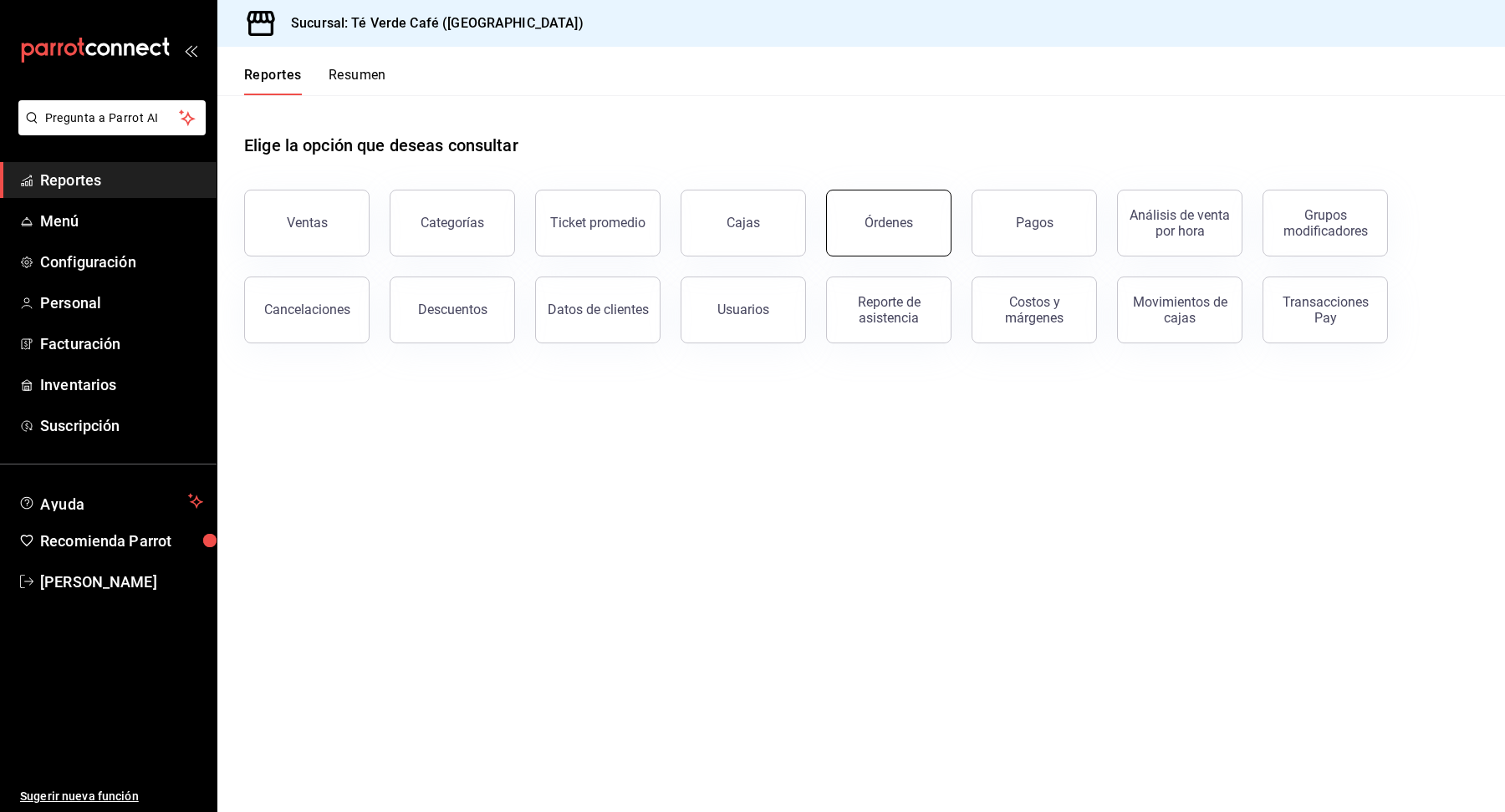
click at [889, 210] on button "Órdenes" at bounding box center [889, 223] width 126 height 67
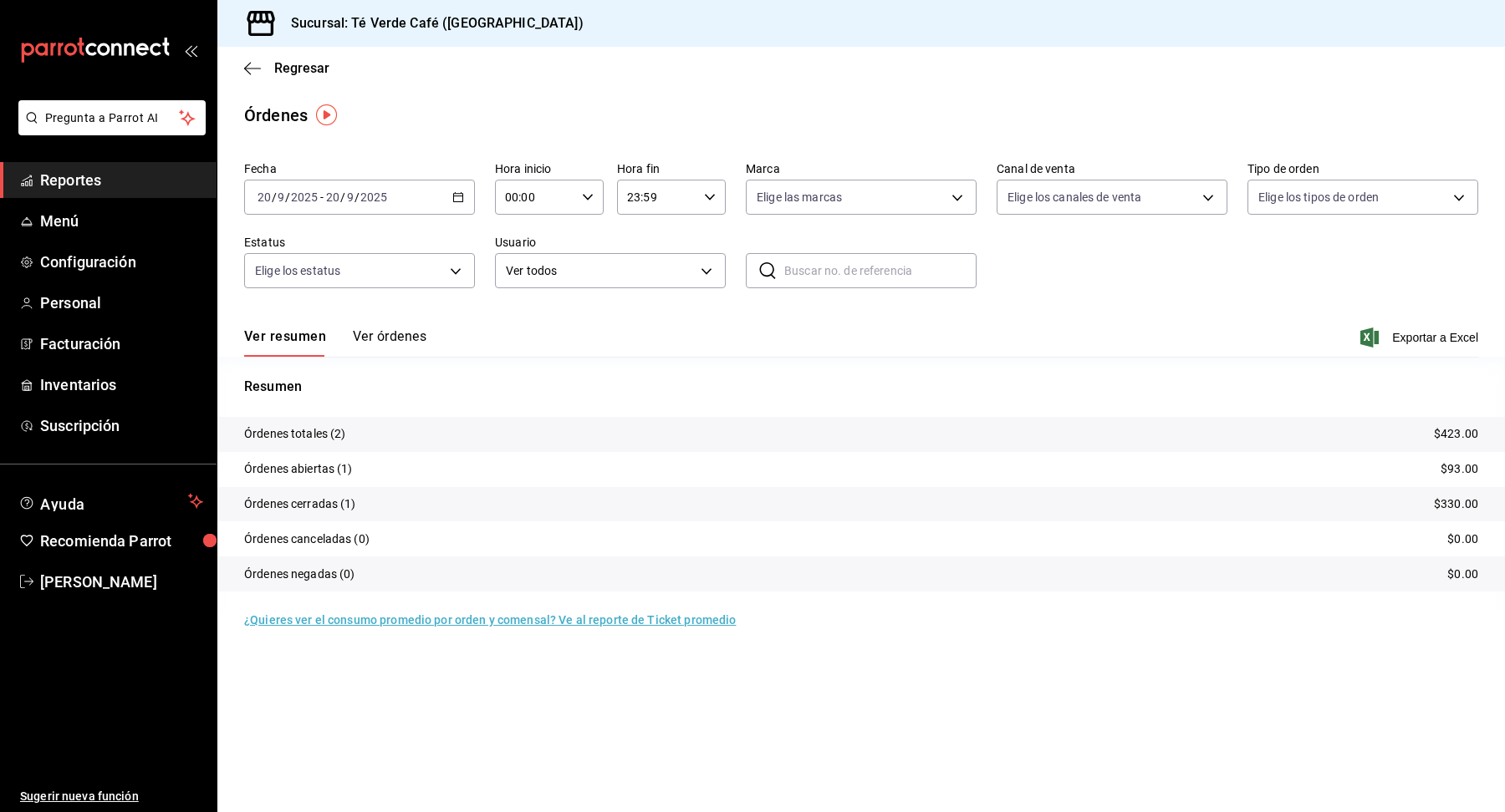
click at [388, 332] on button "Ver órdenes" at bounding box center [389, 343] width 73 height 29
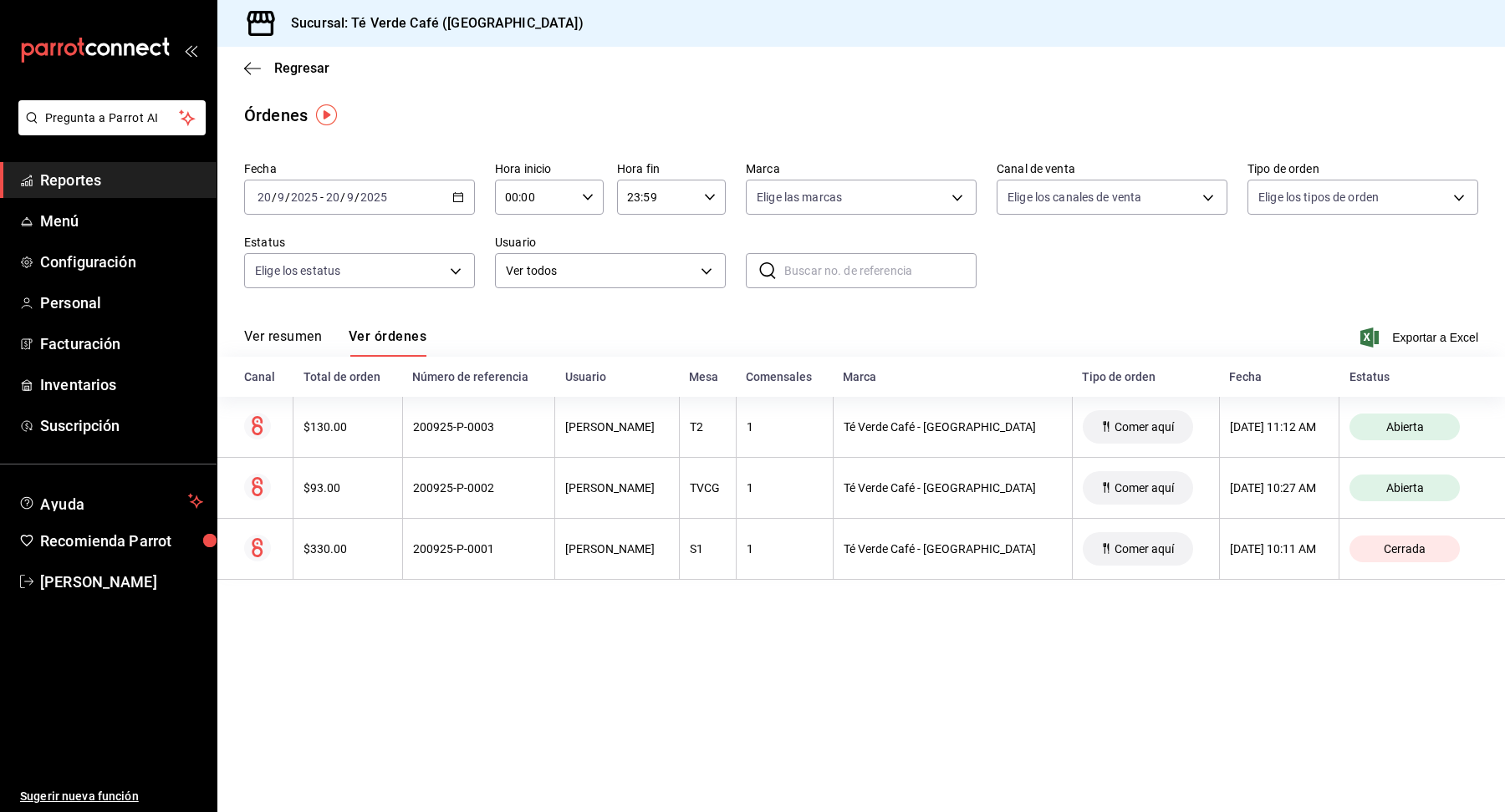
click at [273, 343] on button "Ver resumen" at bounding box center [283, 343] width 78 height 29
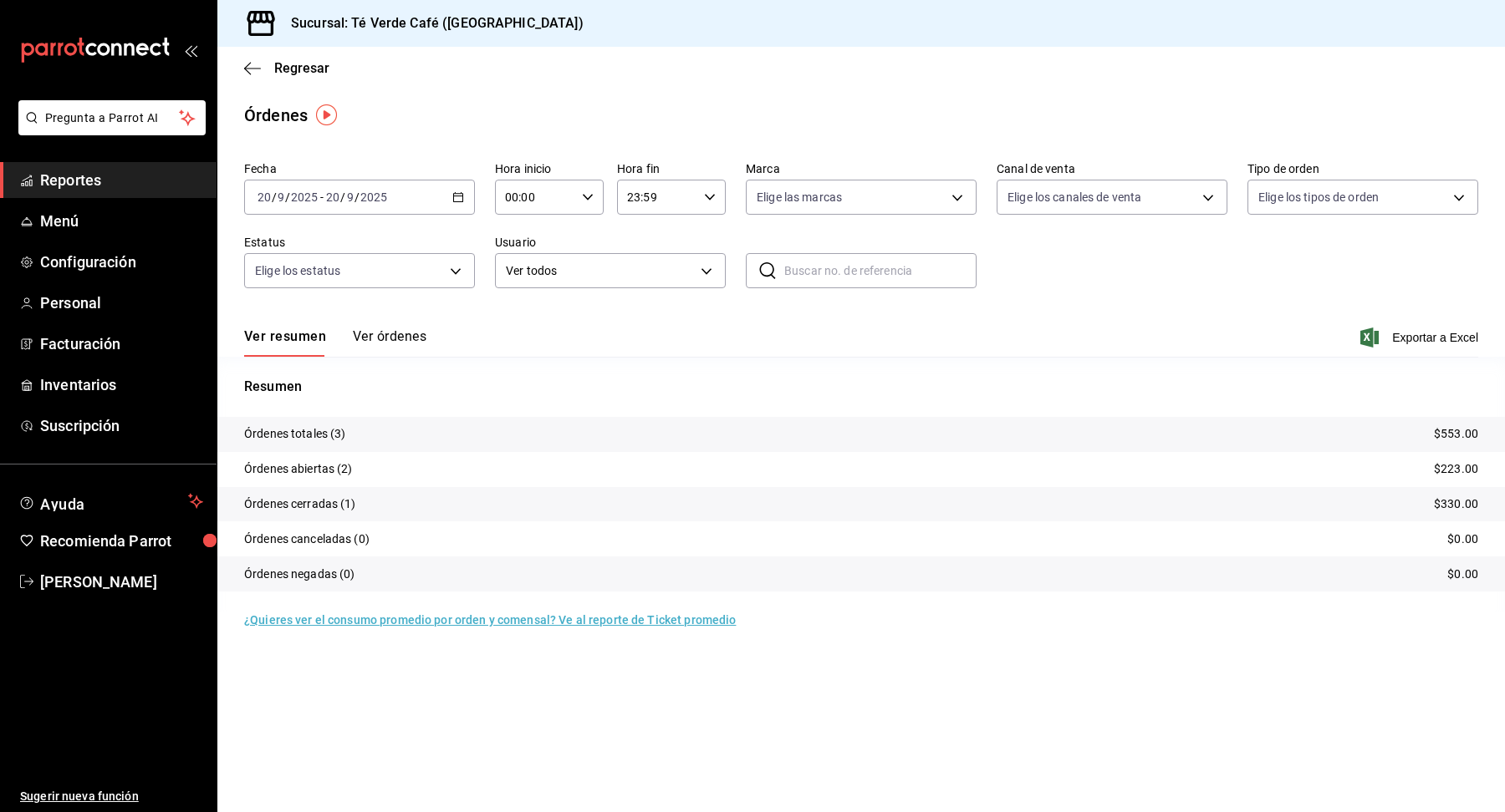
click at [391, 348] on button "Ver órdenes" at bounding box center [389, 343] width 73 height 29
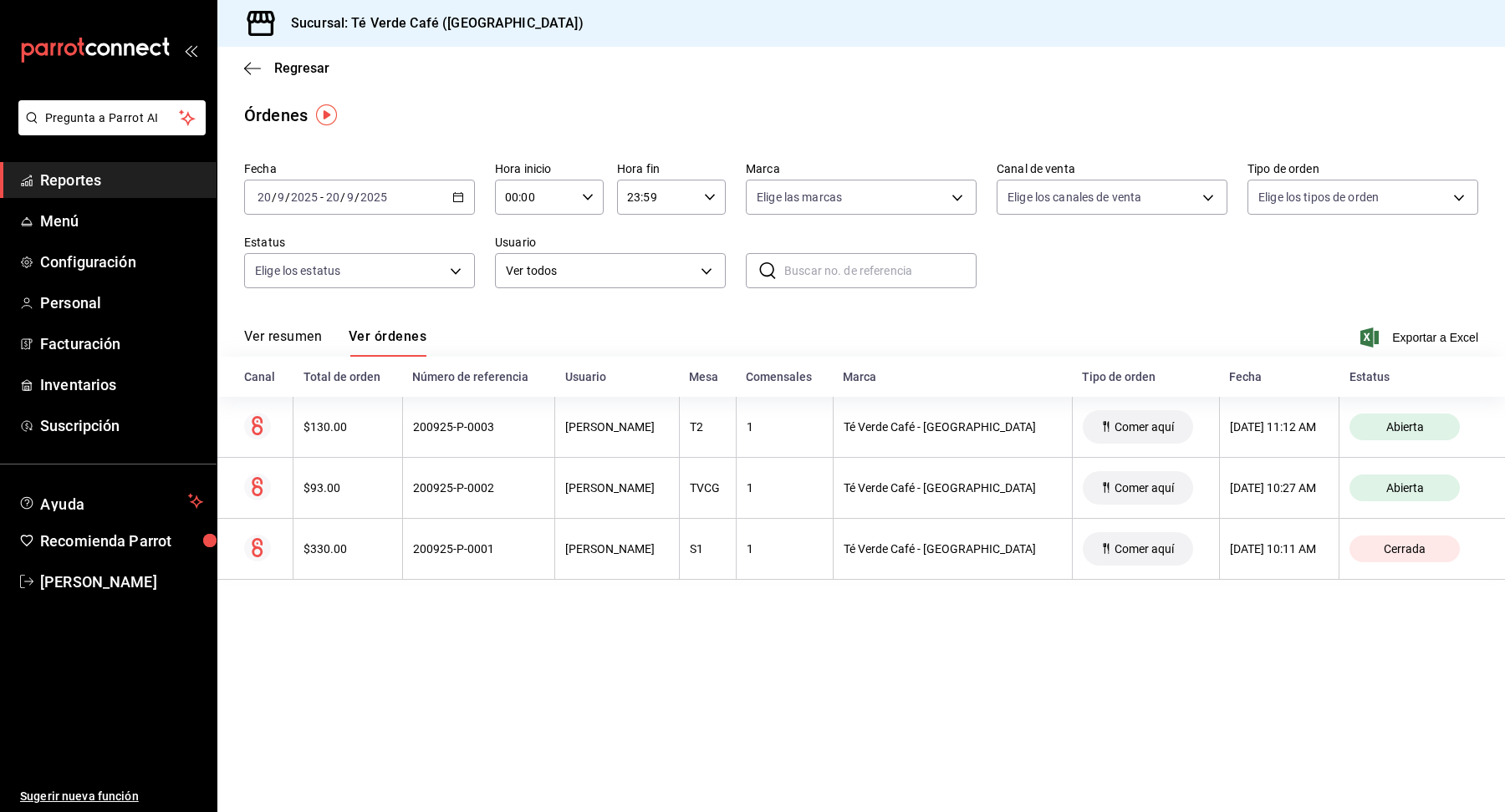
click at [291, 335] on button "Ver resumen" at bounding box center [283, 343] width 78 height 29
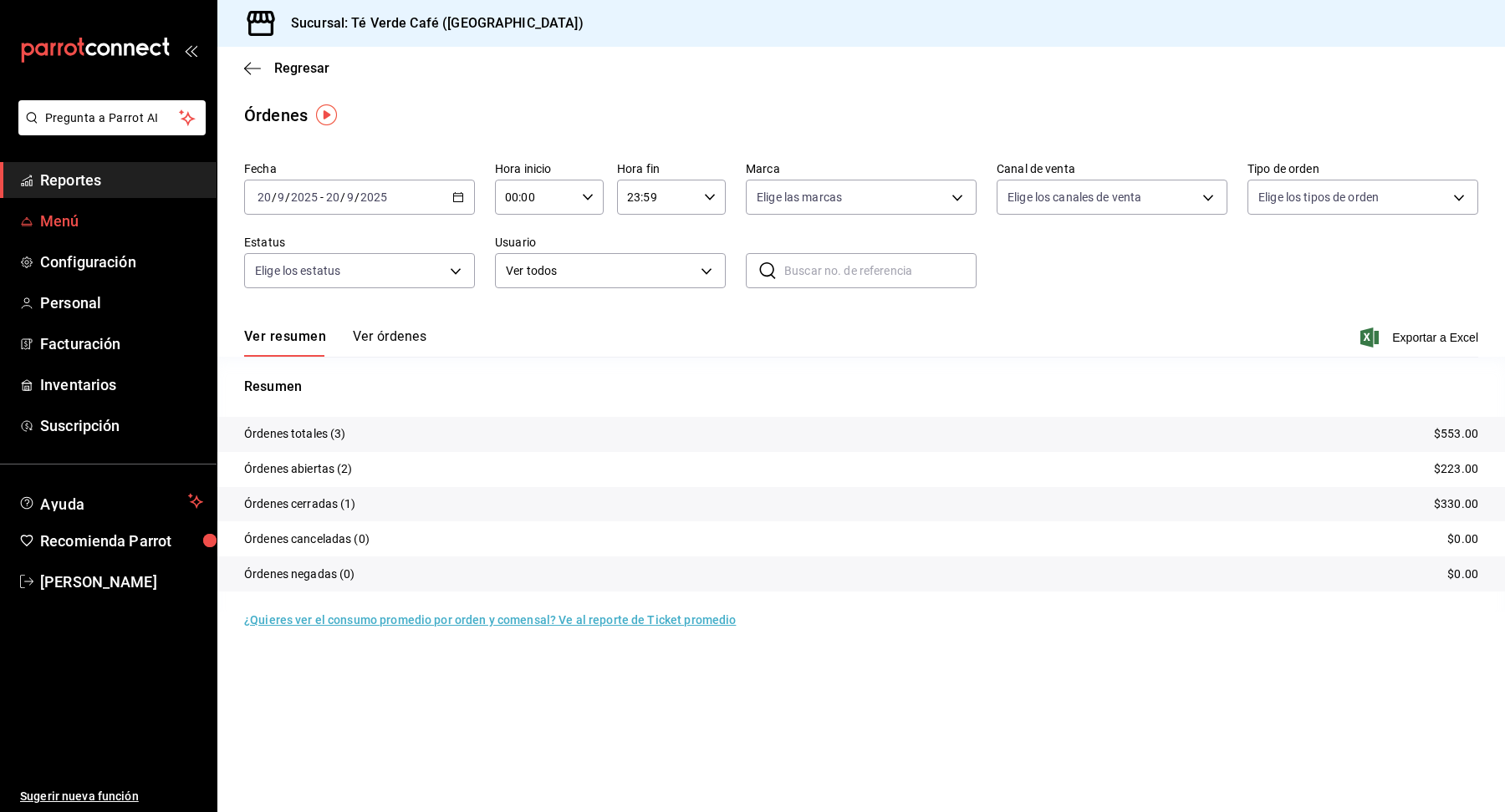
click at [77, 232] on link "Menú" at bounding box center [108, 221] width 216 height 36
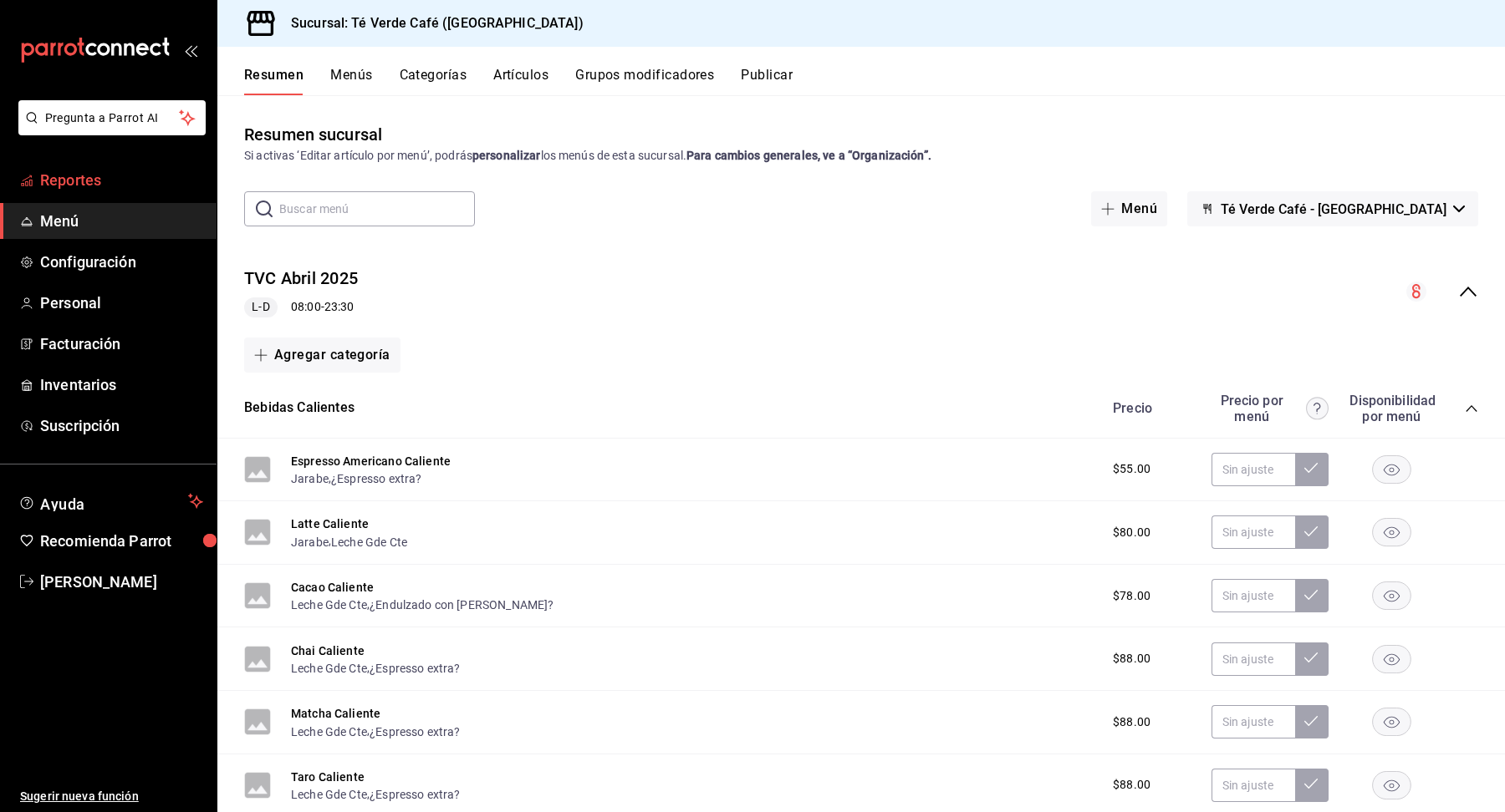
click at [70, 190] on span "Reportes" at bounding box center [121, 181] width 163 height 23
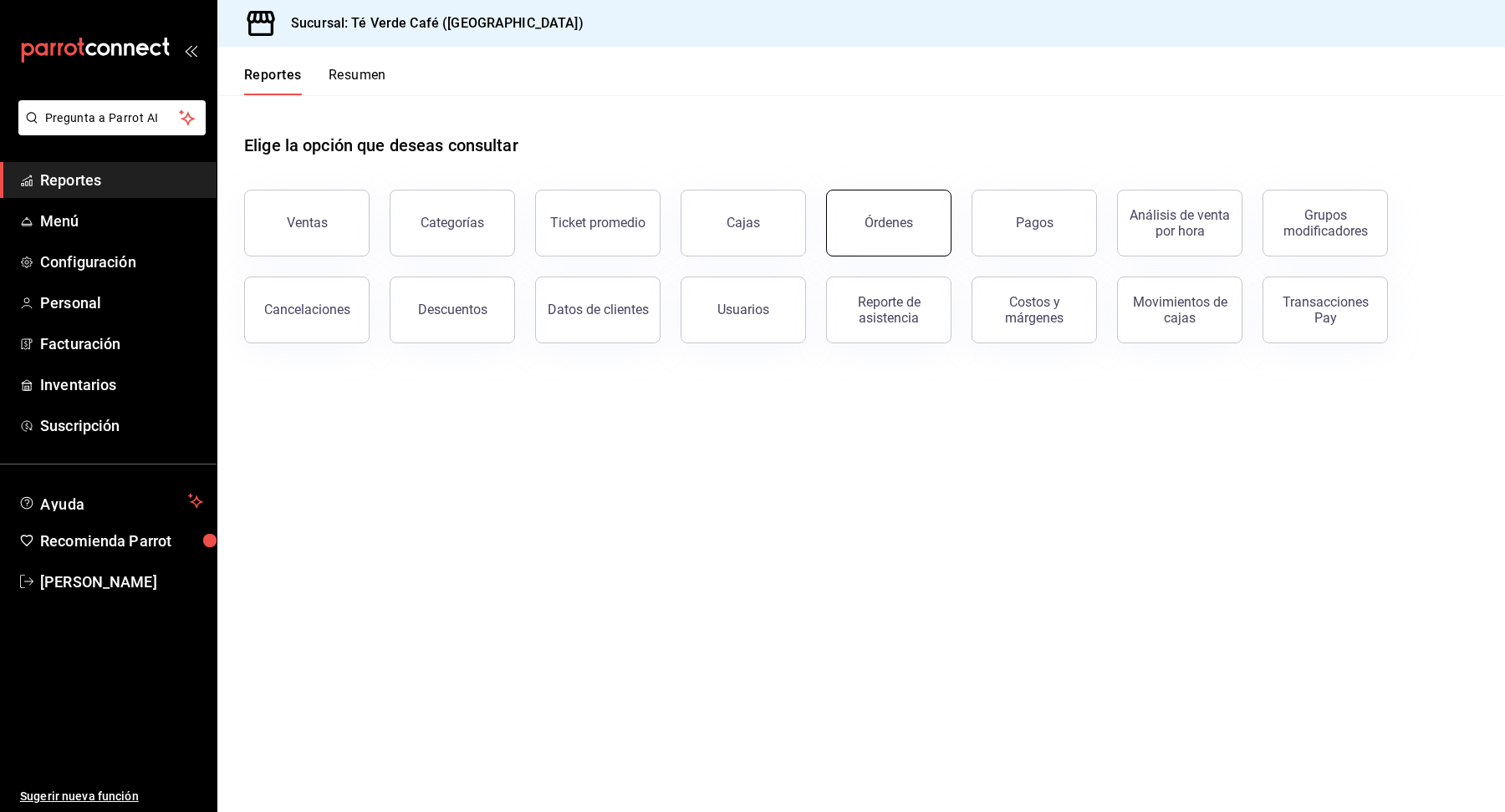
click at [858, 229] on button "Órdenes" at bounding box center [889, 223] width 126 height 67
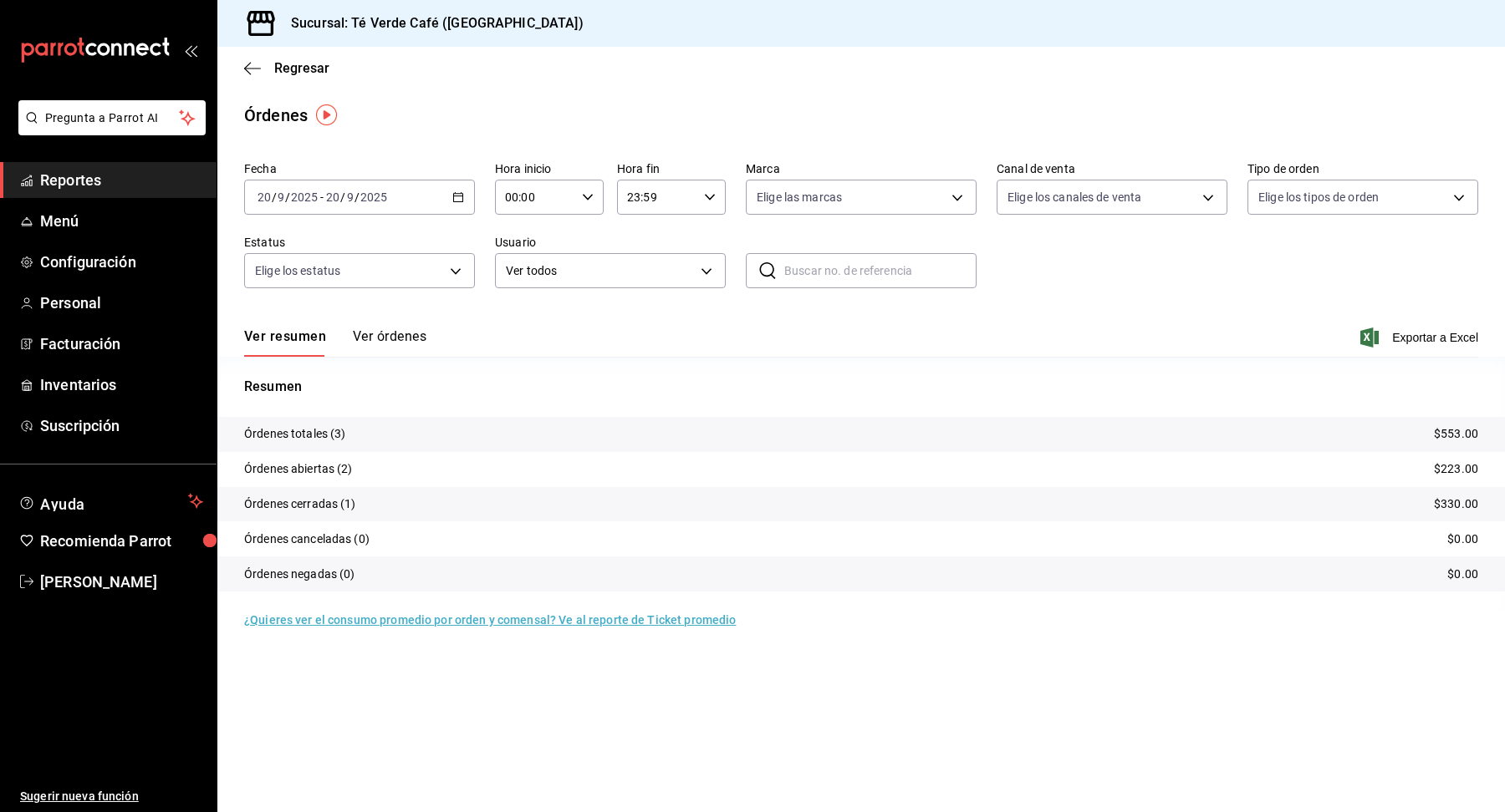
click at [395, 333] on button "Ver órdenes" at bounding box center [389, 343] width 73 height 29
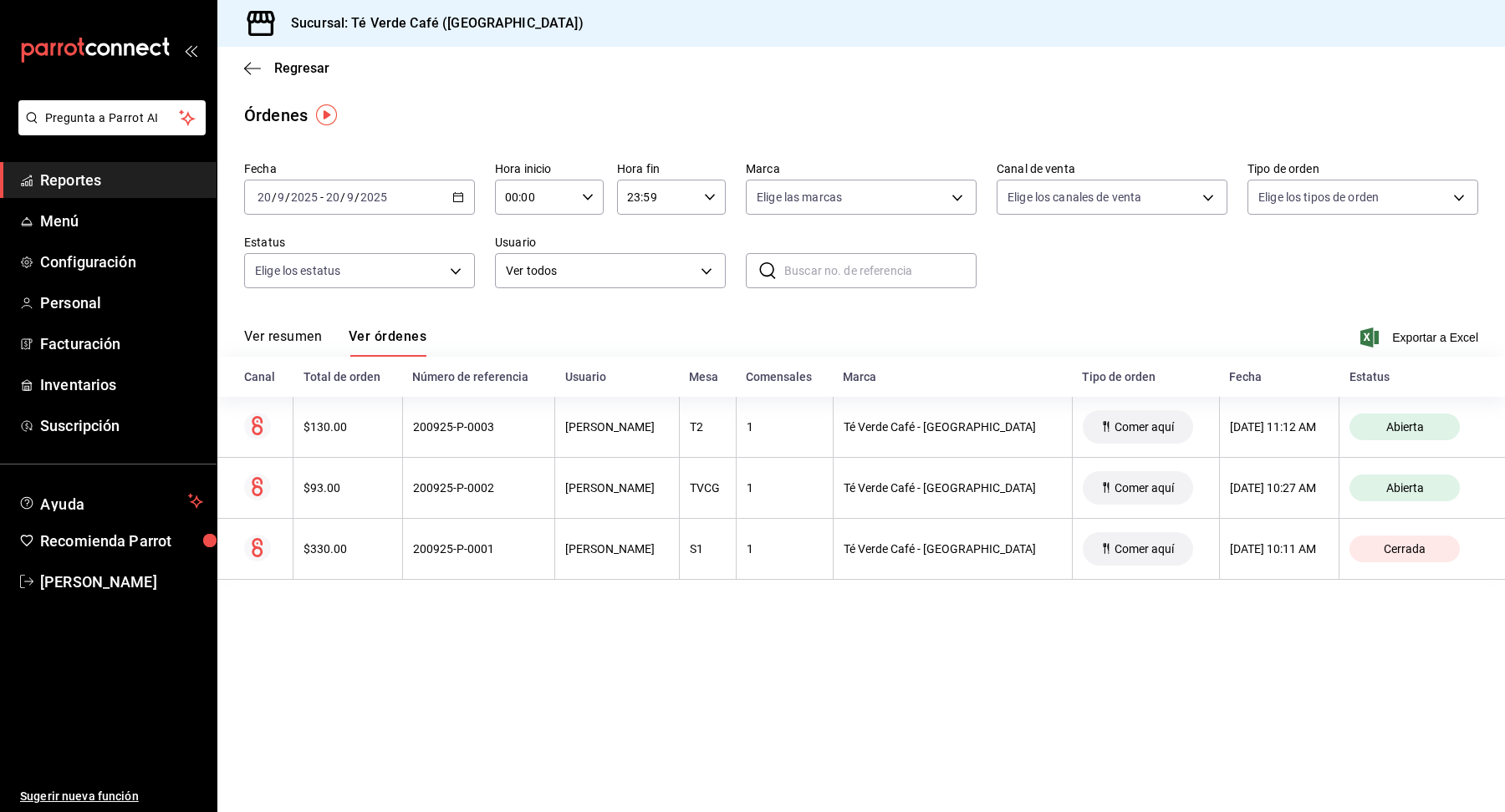
click at [455, 198] on icon "button" at bounding box center [457, 196] width 11 height 11
click at [289, 295] on li "Ayer" at bounding box center [323, 285] width 156 height 38
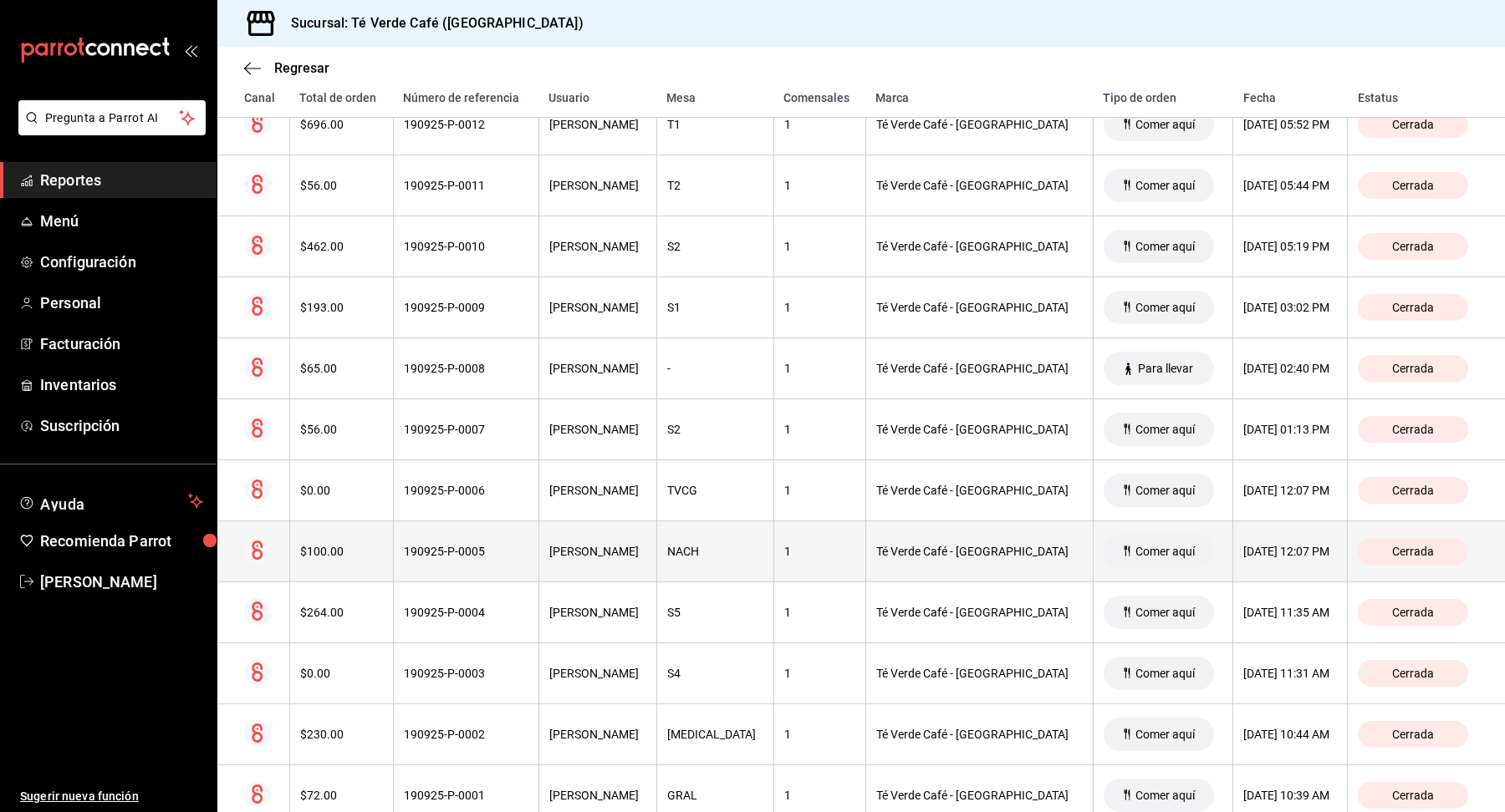
scroll to position [1158, 0]
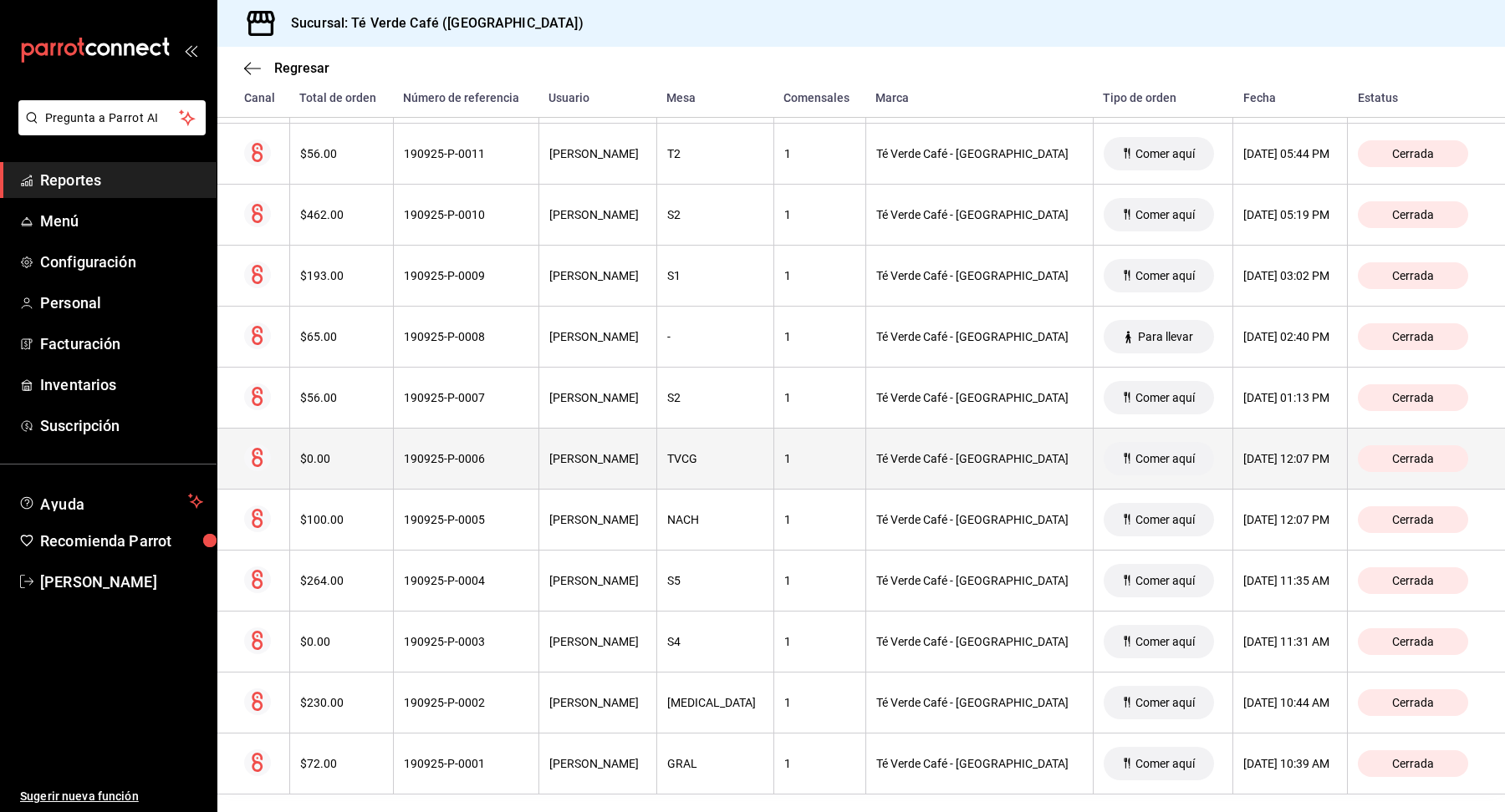
click at [371, 465] on th "$0.00" at bounding box center [341, 460] width 104 height 61
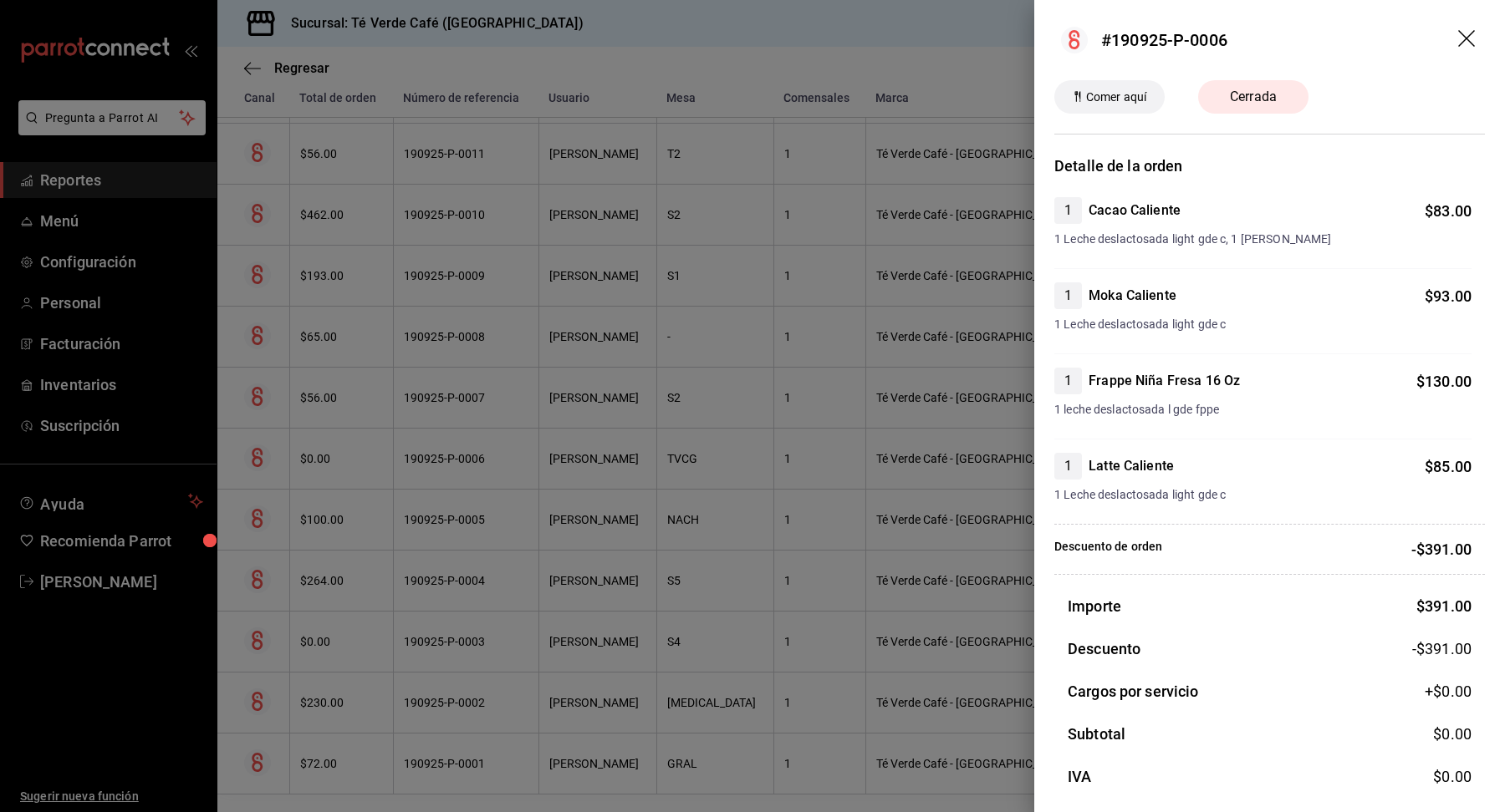
click at [1469, 33] on icon "drag" at bounding box center [1467, 39] width 20 height 20
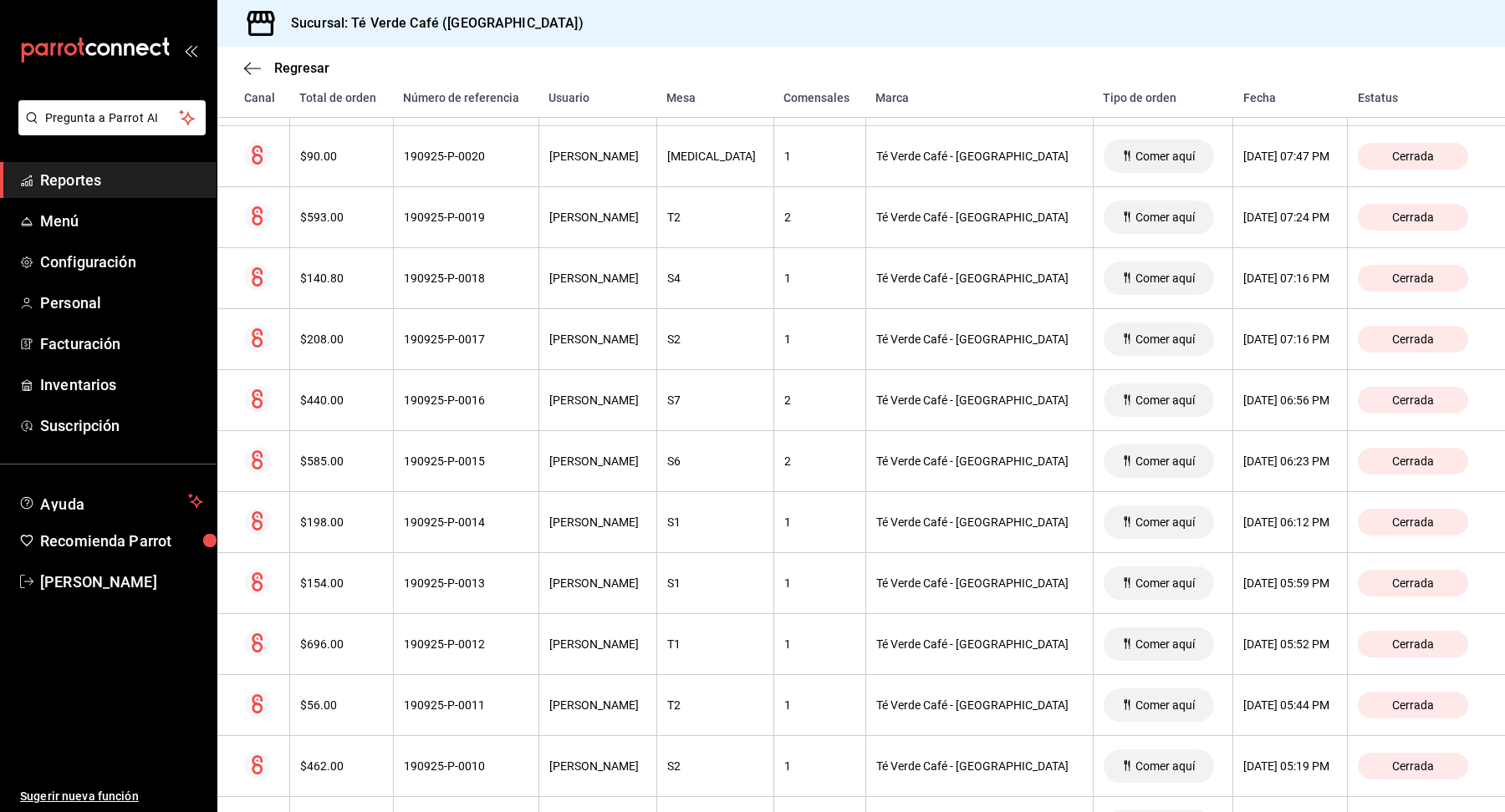
scroll to position [569, 0]
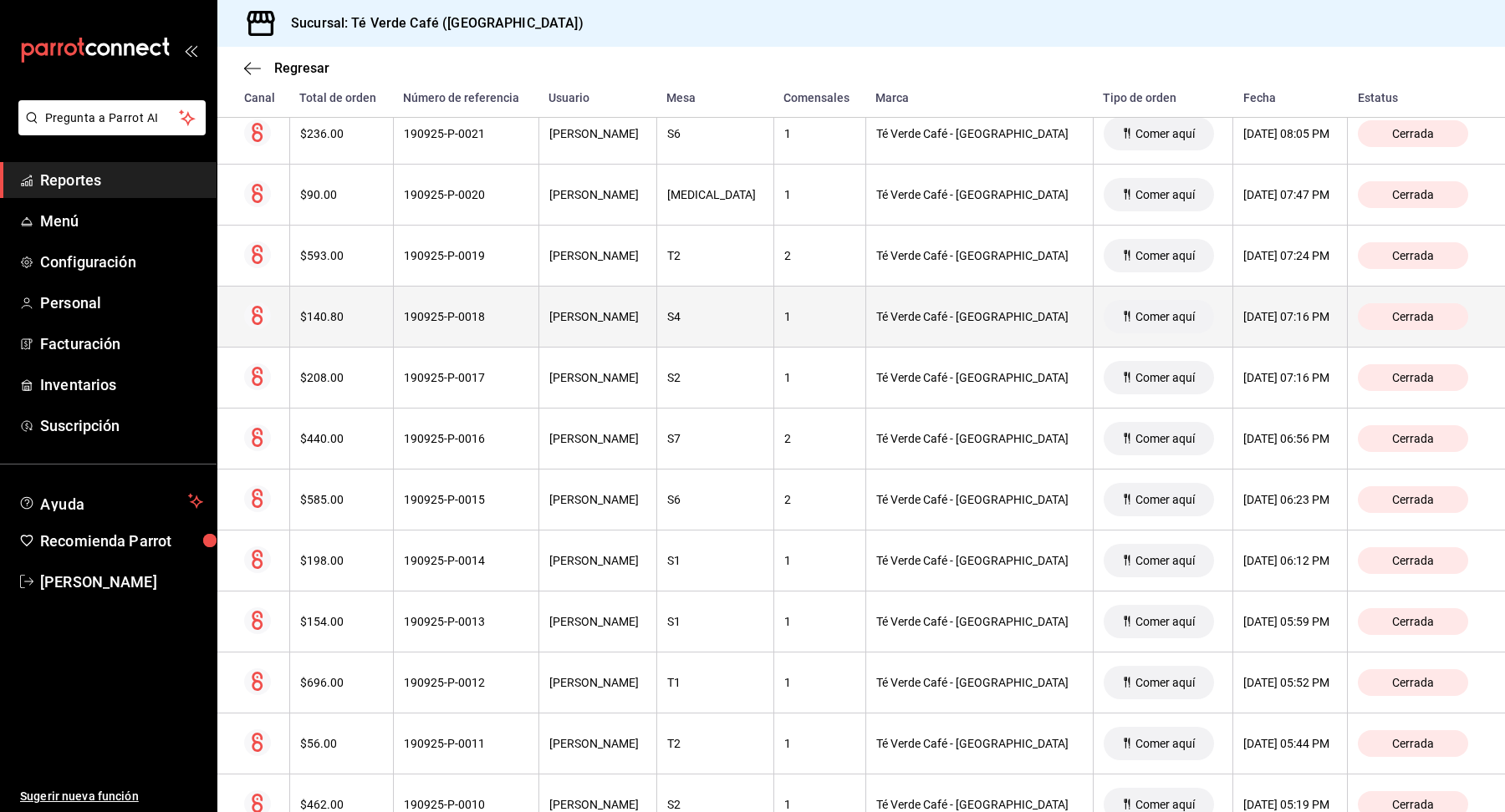
click at [344, 311] on div "$140.80" at bounding box center [341, 317] width 83 height 13
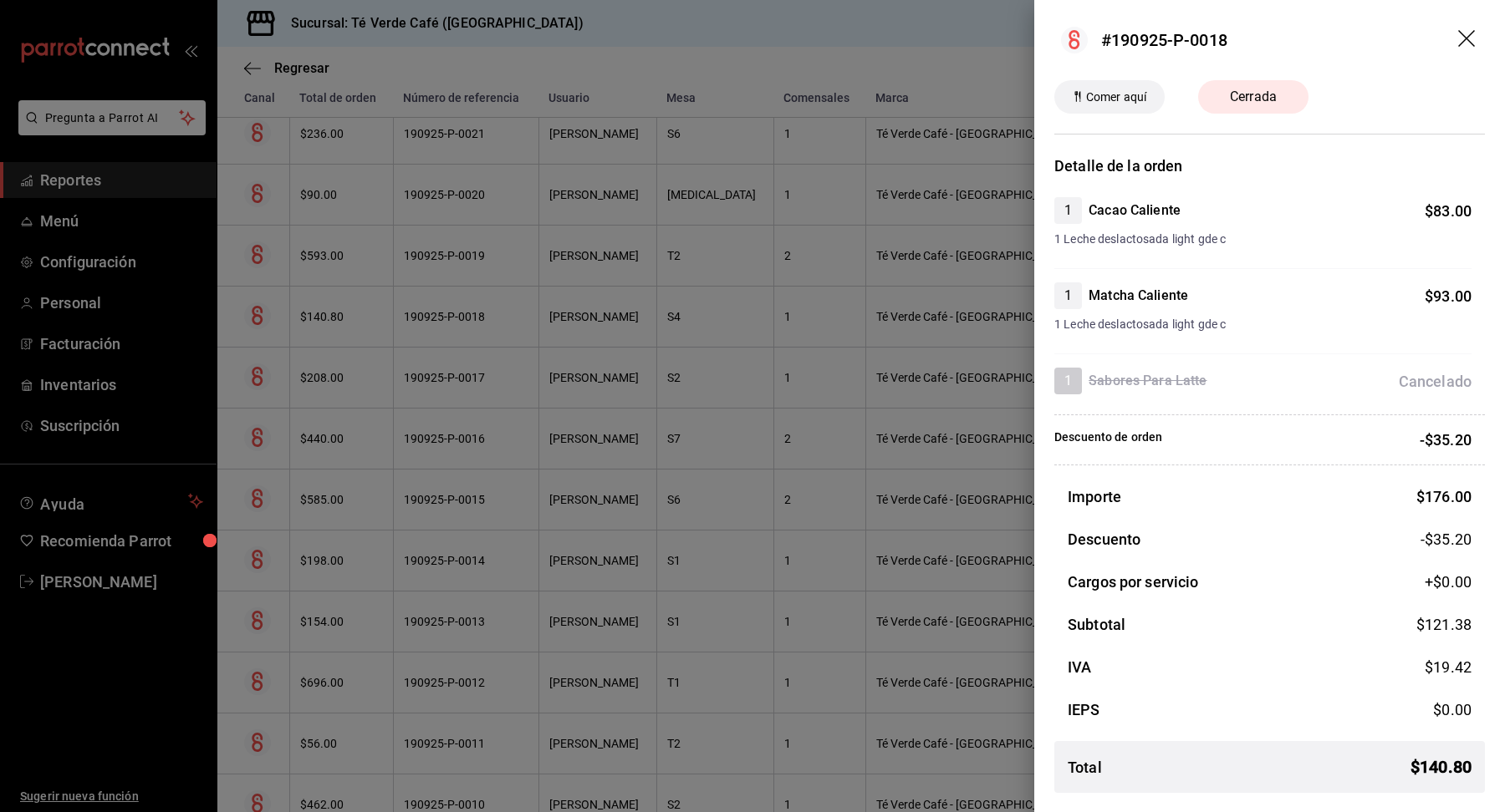
click at [1469, 37] on icon "drag" at bounding box center [1467, 39] width 20 height 20
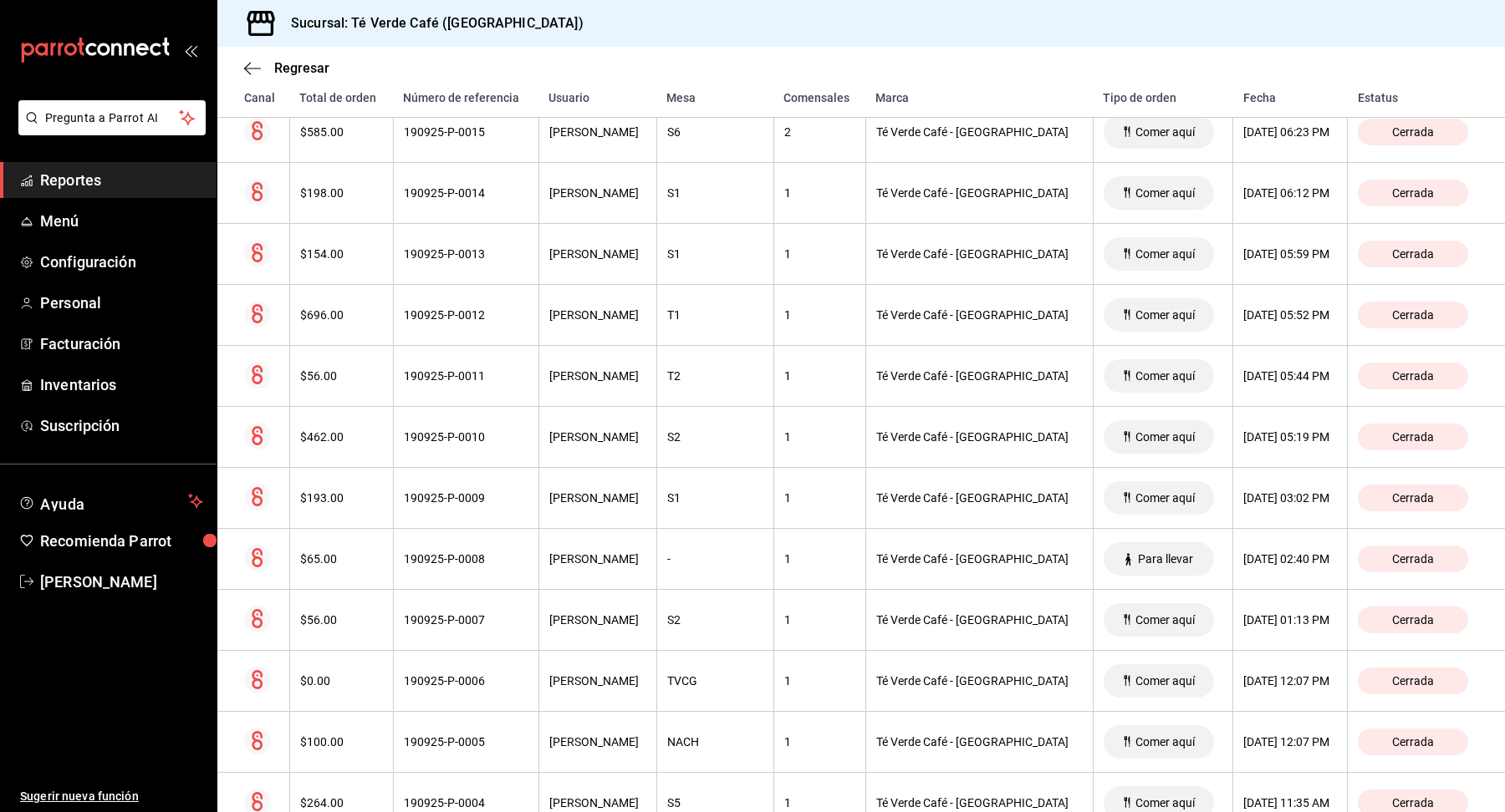
scroll to position [925, 0]
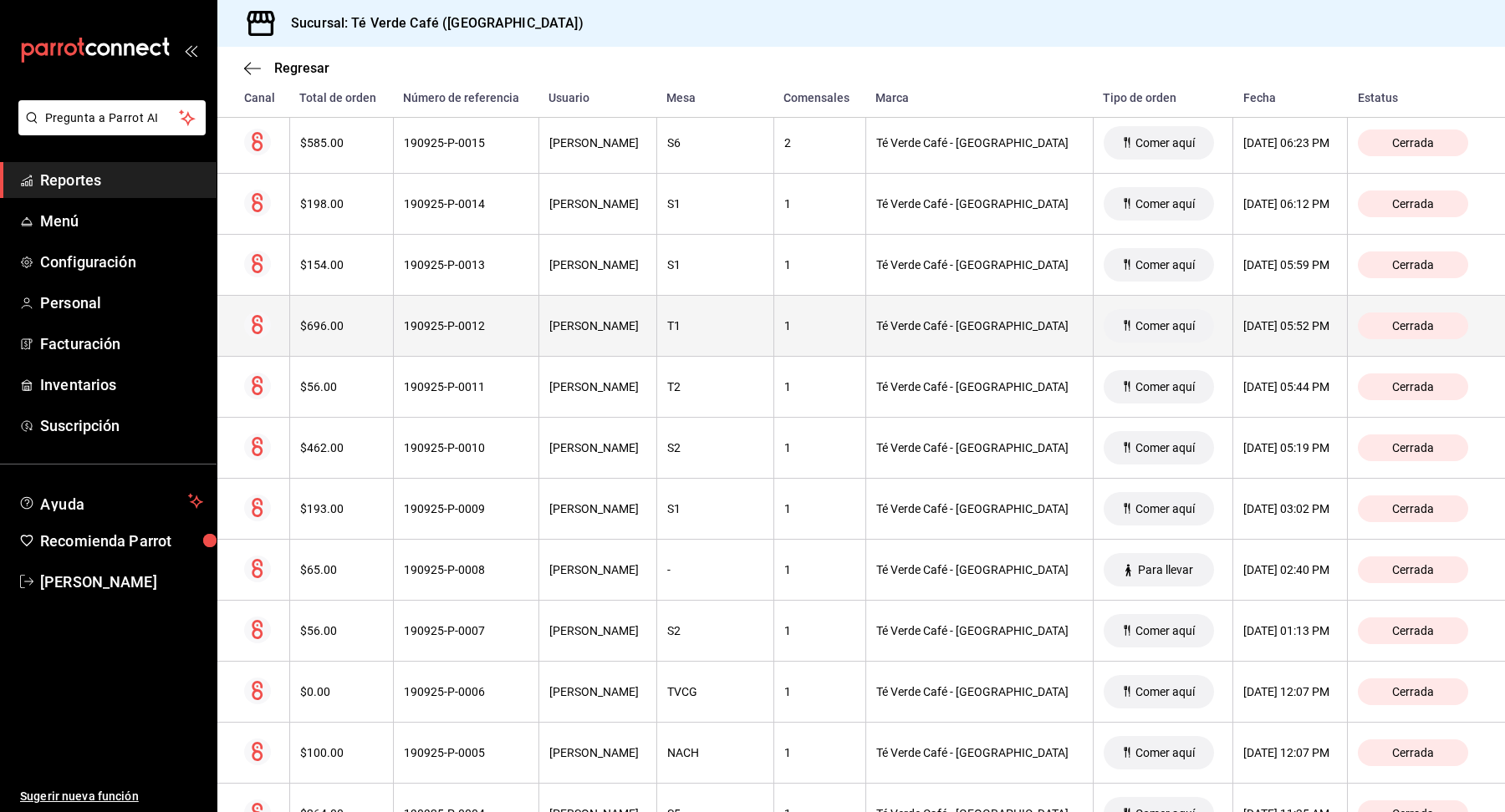
click at [348, 329] on th "$696.00" at bounding box center [341, 326] width 104 height 61
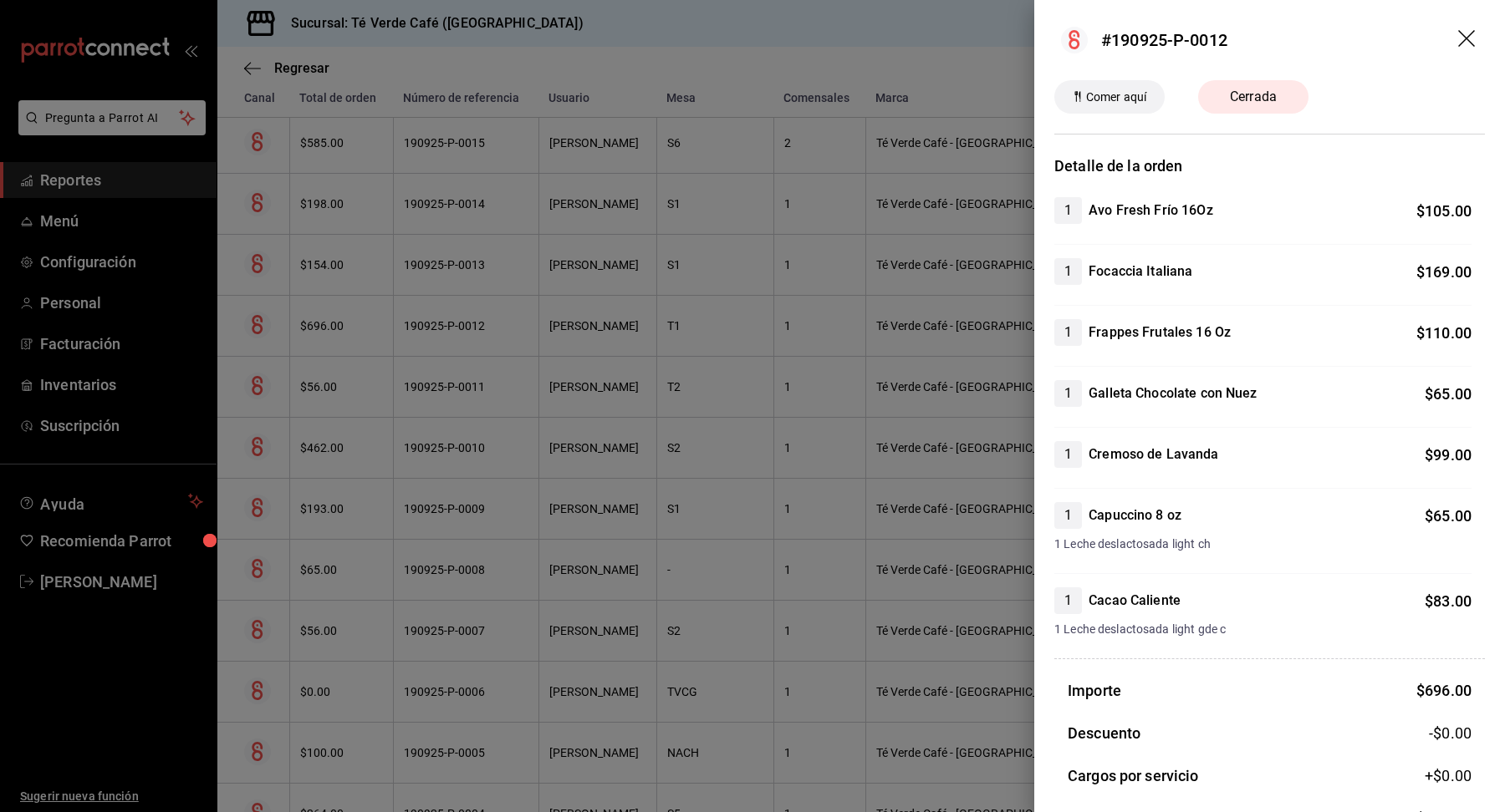
click at [1470, 32] on icon "drag" at bounding box center [1467, 39] width 20 height 20
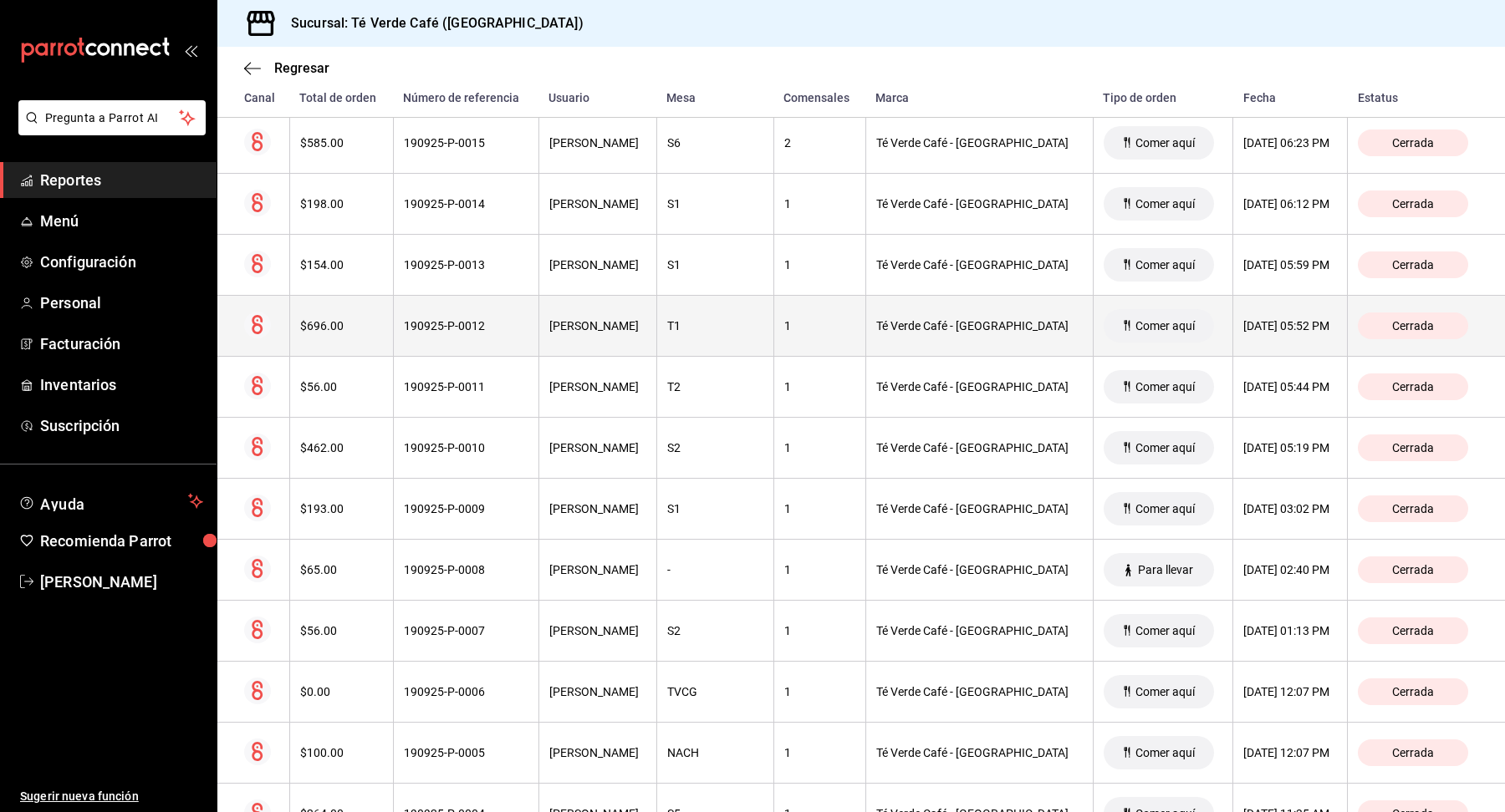
click at [344, 335] on th "$696.00" at bounding box center [341, 326] width 104 height 61
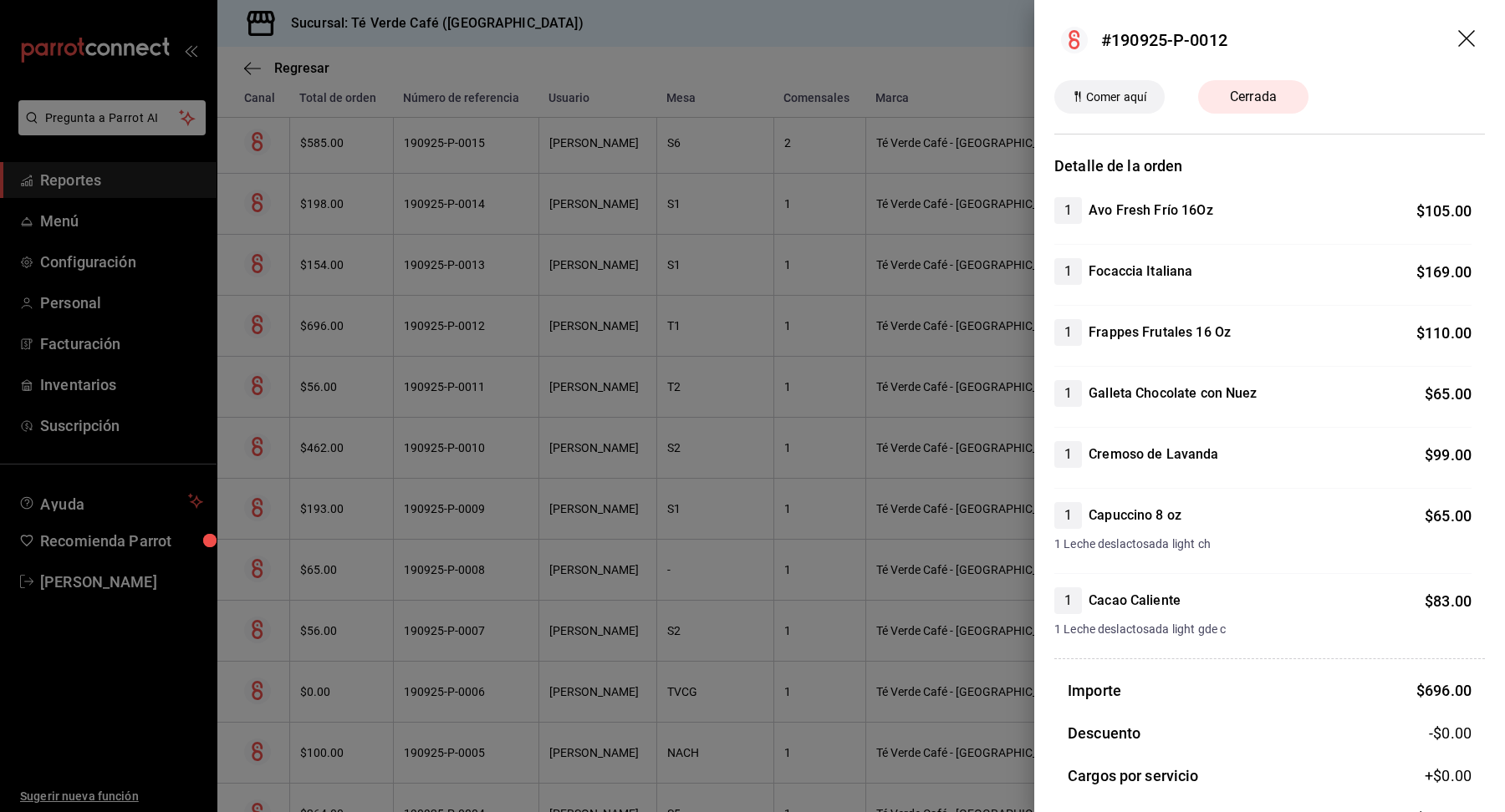
click at [1472, 42] on icon "drag" at bounding box center [1467, 39] width 20 height 20
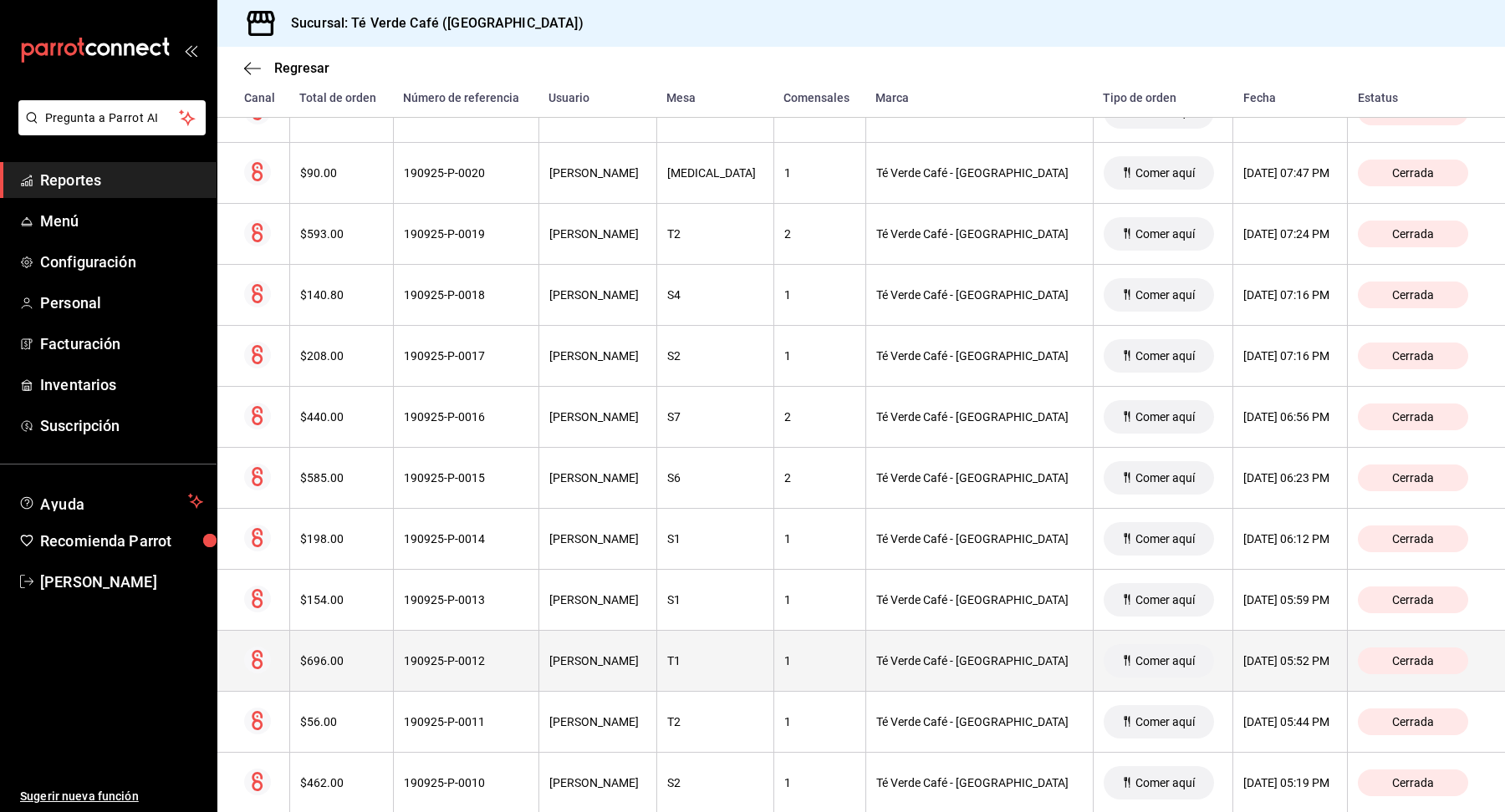
scroll to position [590, 0]
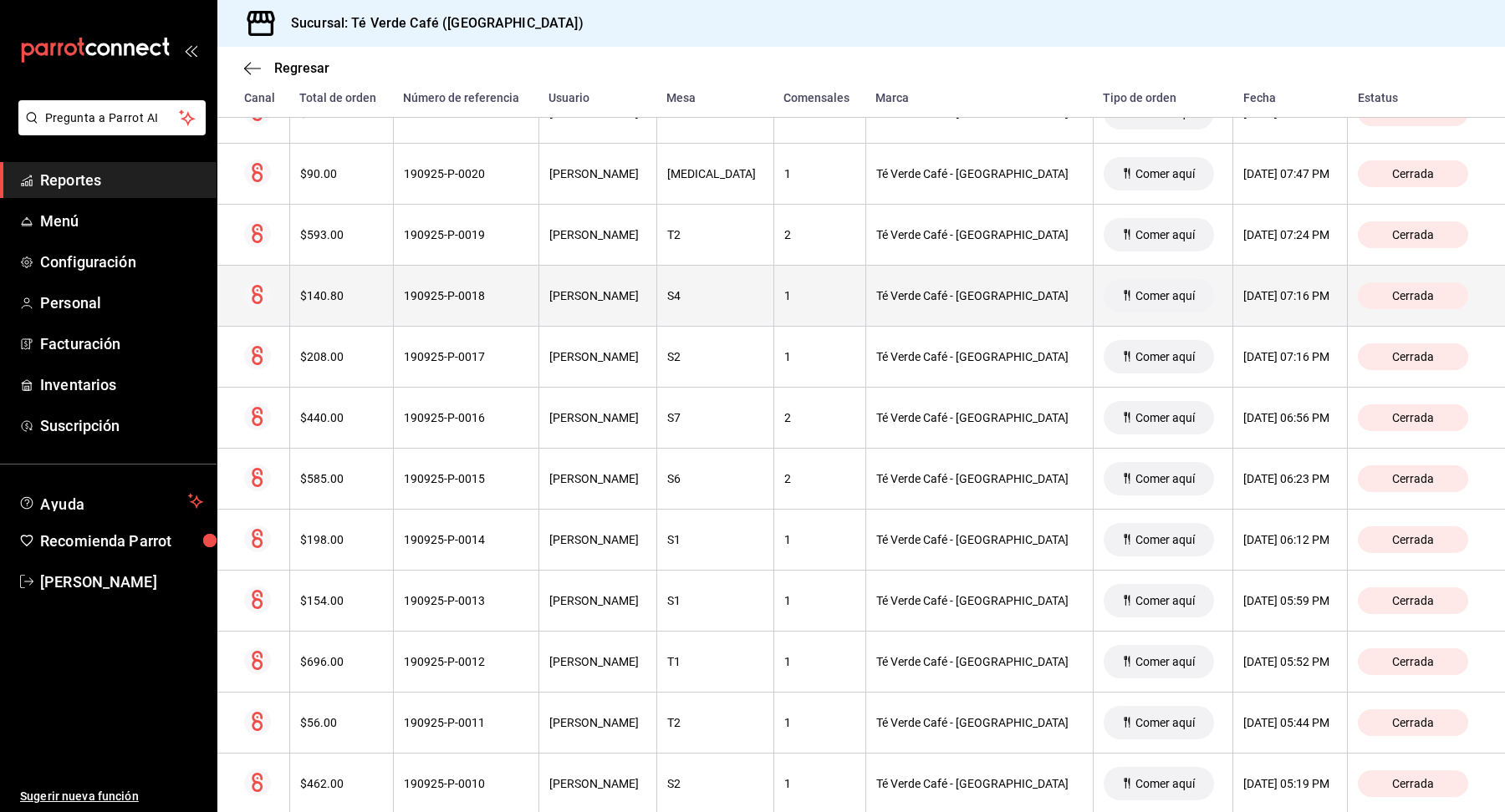
click at [351, 291] on div "$140.80" at bounding box center [341, 296] width 83 height 13
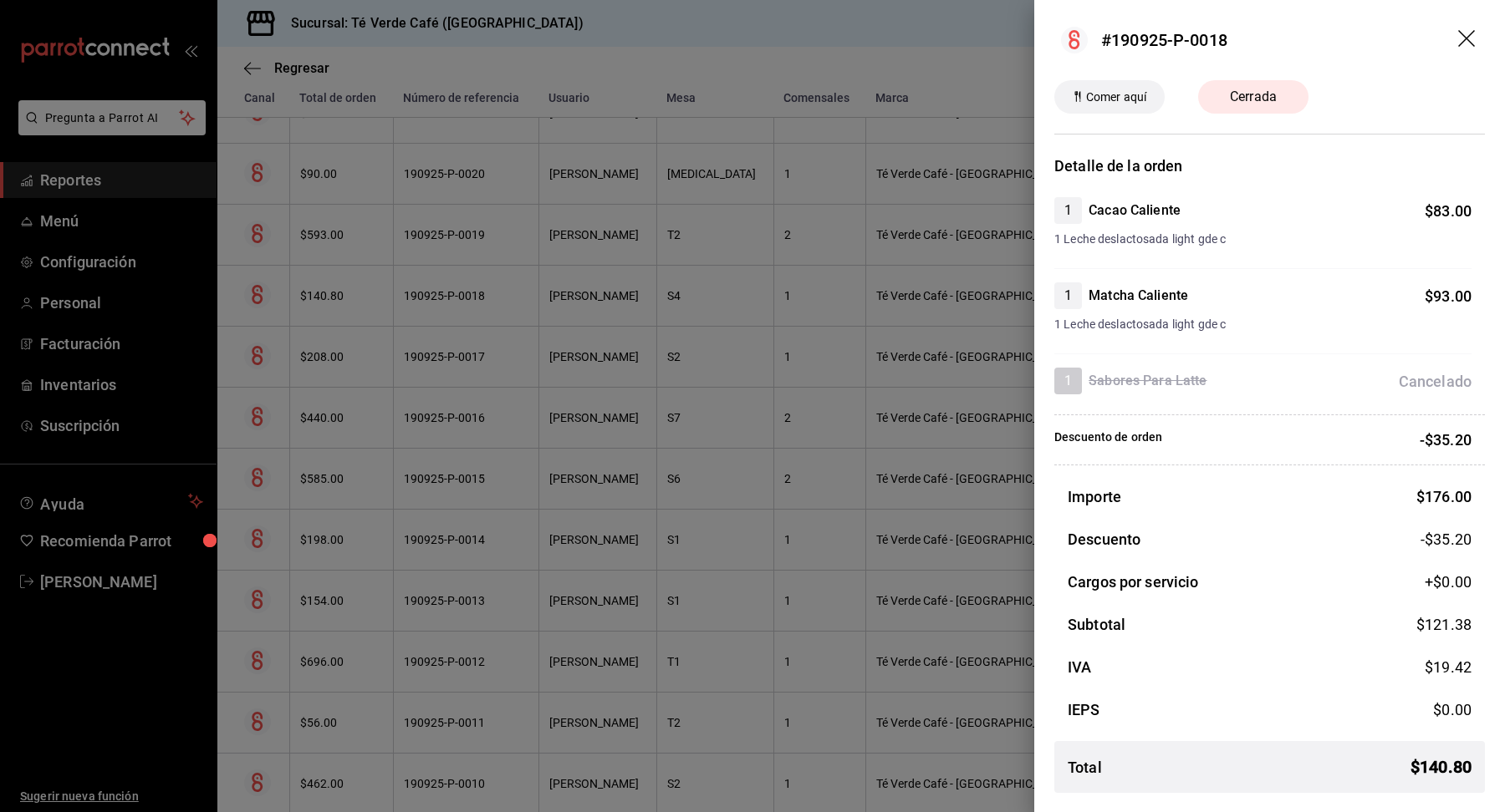
click at [1467, 40] on icon "drag" at bounding box center [1467, 39] width 20 height 20
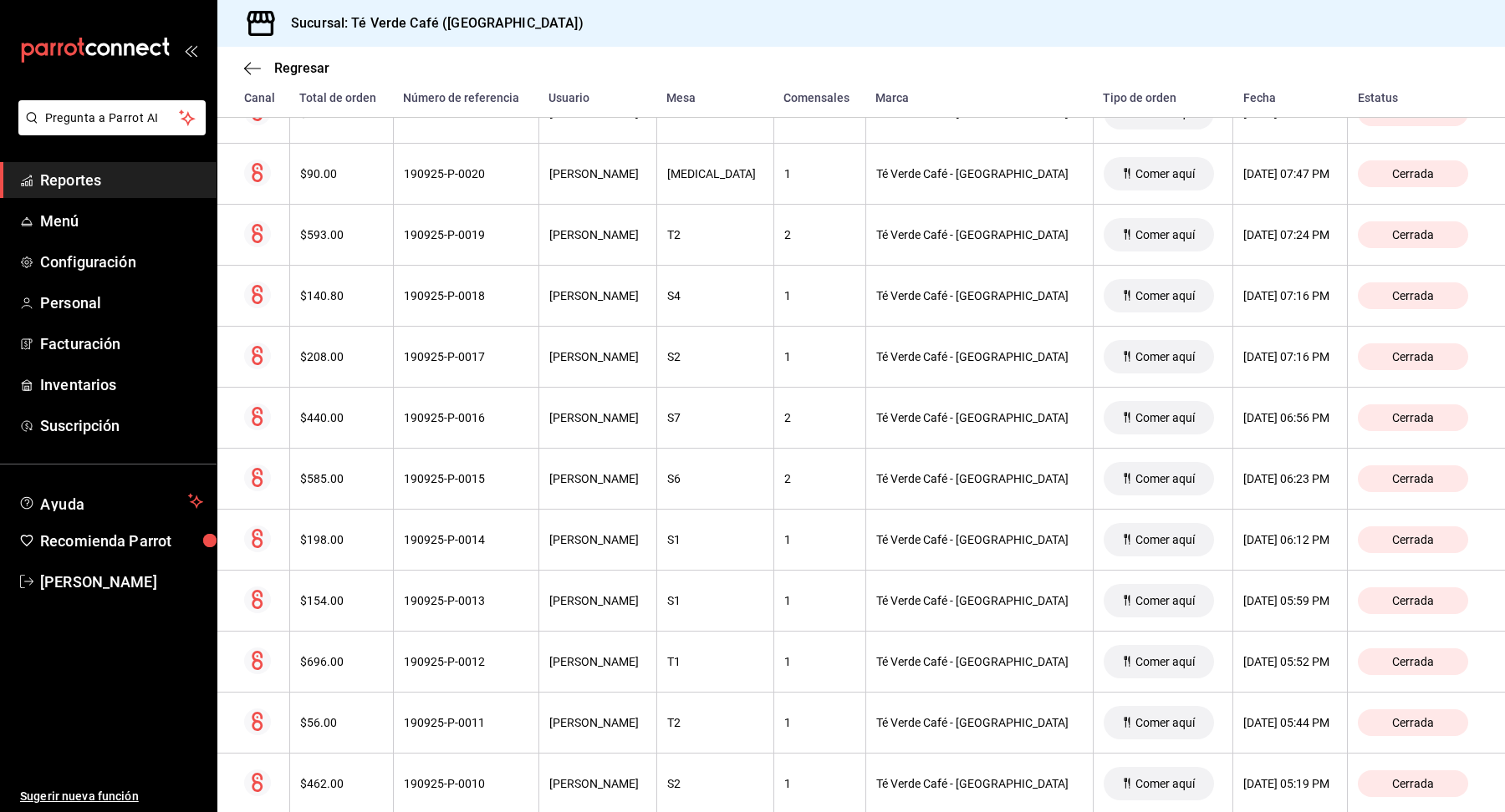
click at [69, 183] on span "Reportes" at bounding box center [121, 181] width 163 height 23
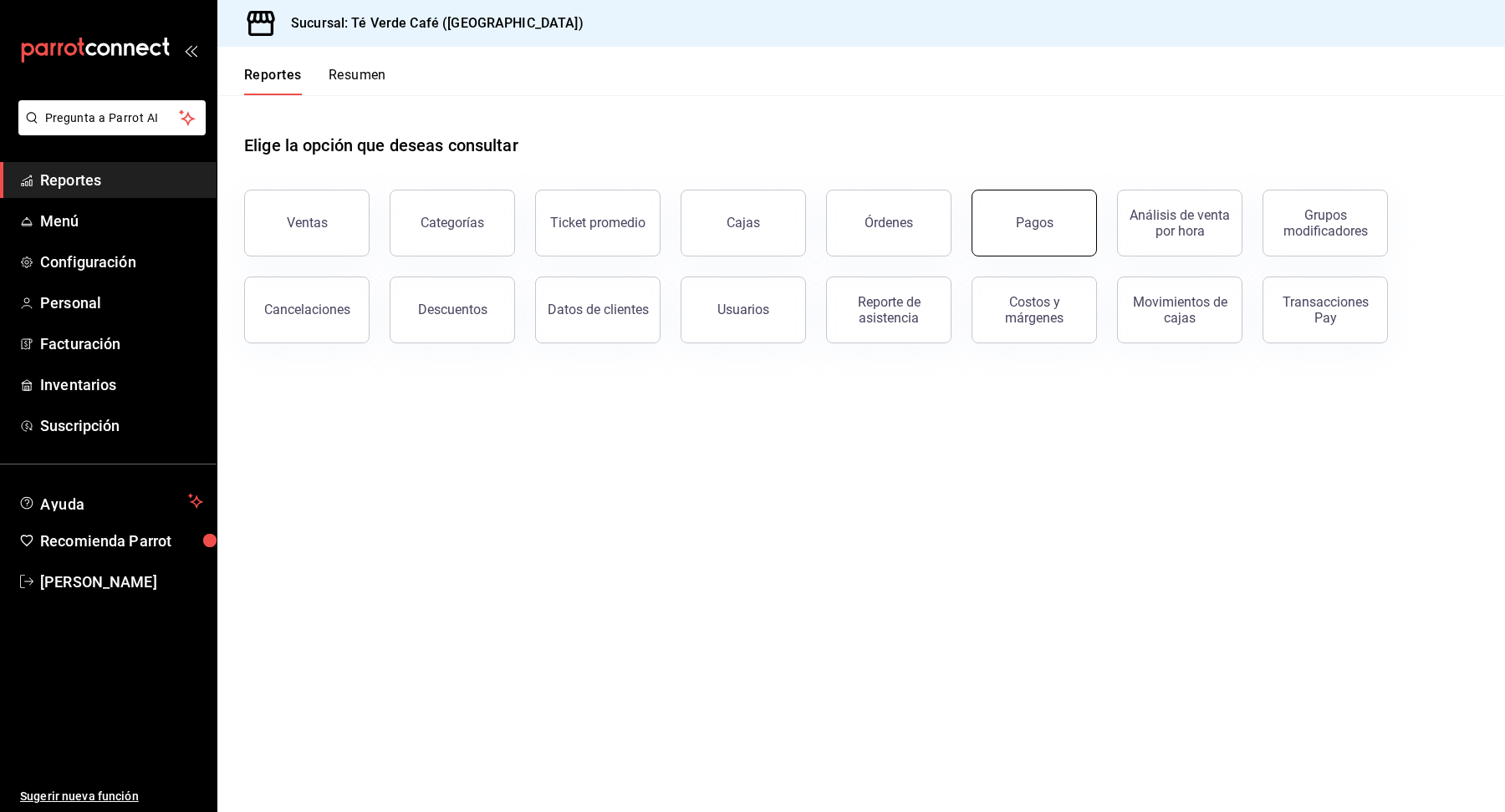
click at [1050, 234] on button "Pagos" at bounding box center [1034, 223] width 126 height 67
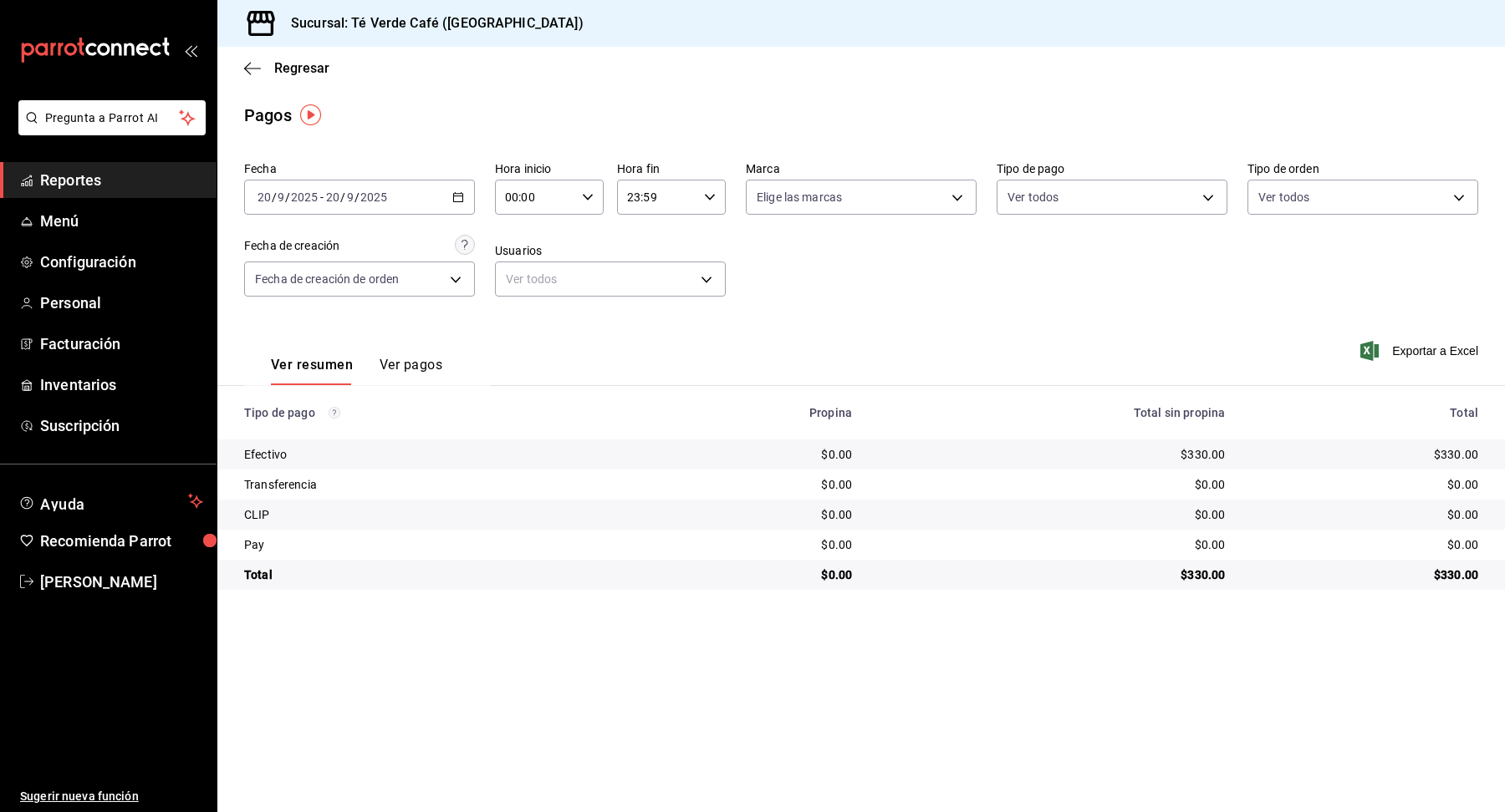
click at [455, 196] on icon "button" at bounding box center [457, 196] width 11 height 11
click at [310, 282] on span "Ayer" at bounding box center [323, 285] width 130 height 17
click at [409, 374] on button "Ver pagos" at bounding box center [411, 371] width 63 height 29
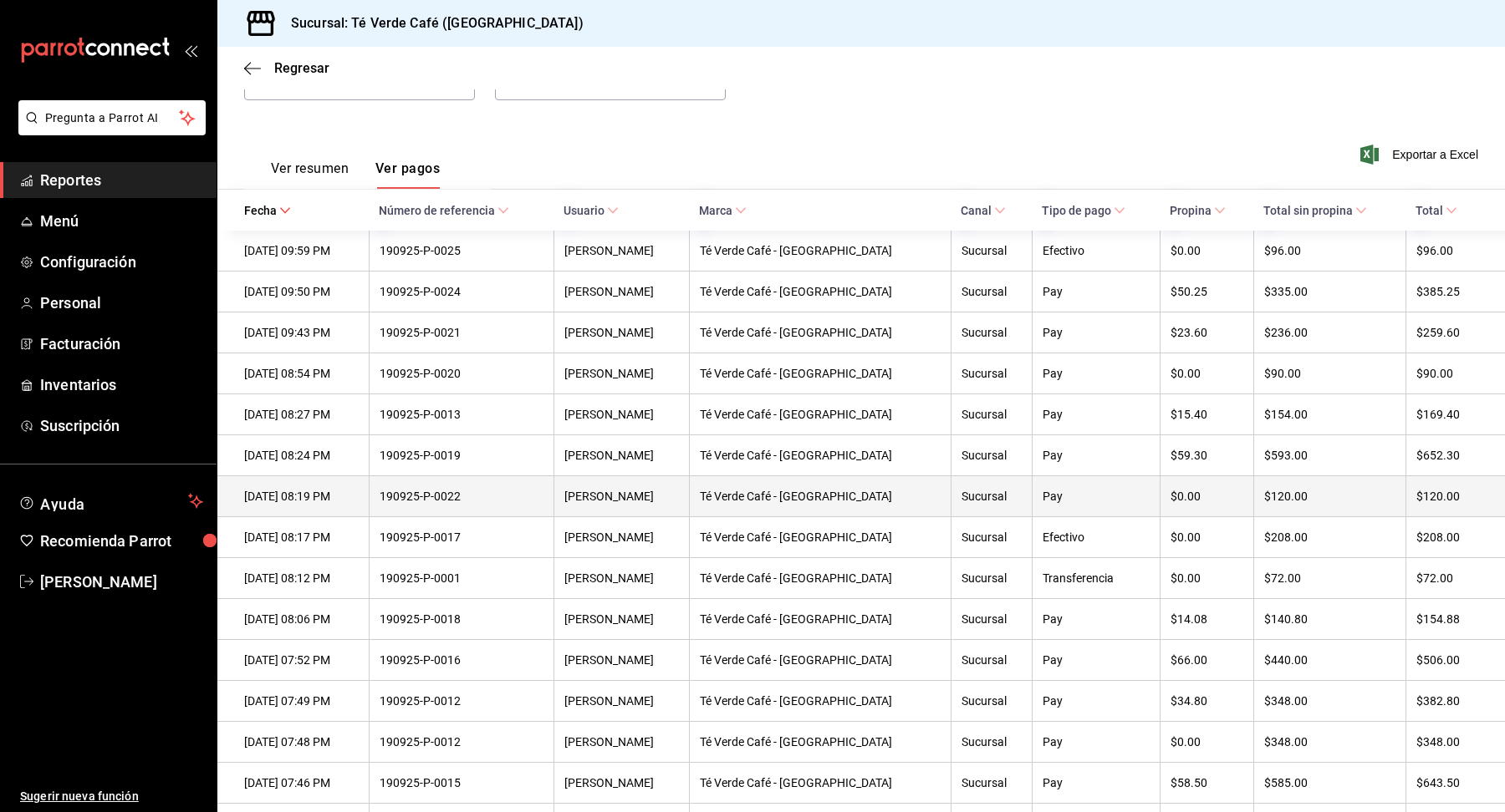
scroll to position [198, 0]
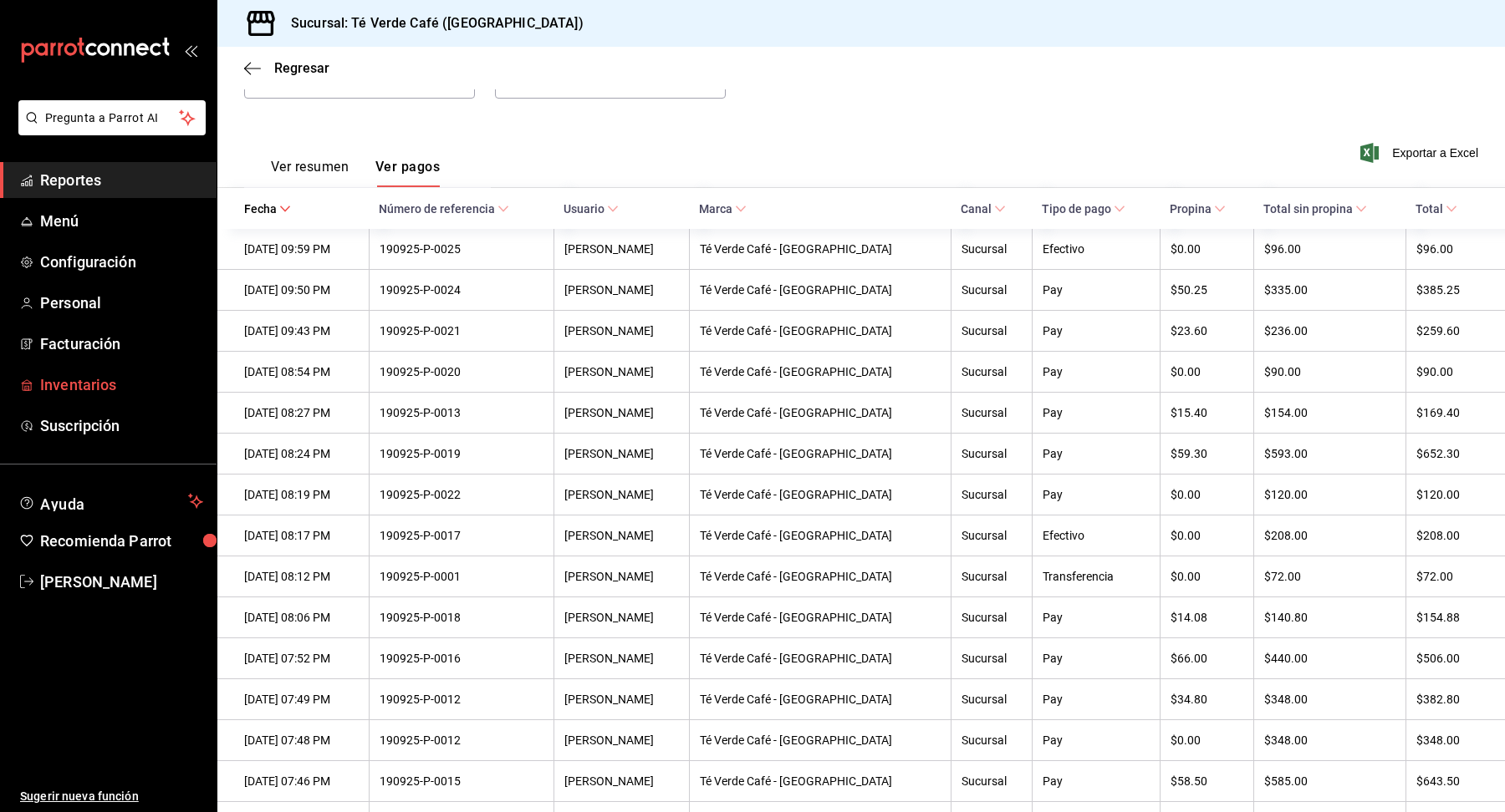
click at [101, 381] on span "Inventarios" at bounding box center [121, 385] width 163 height 23
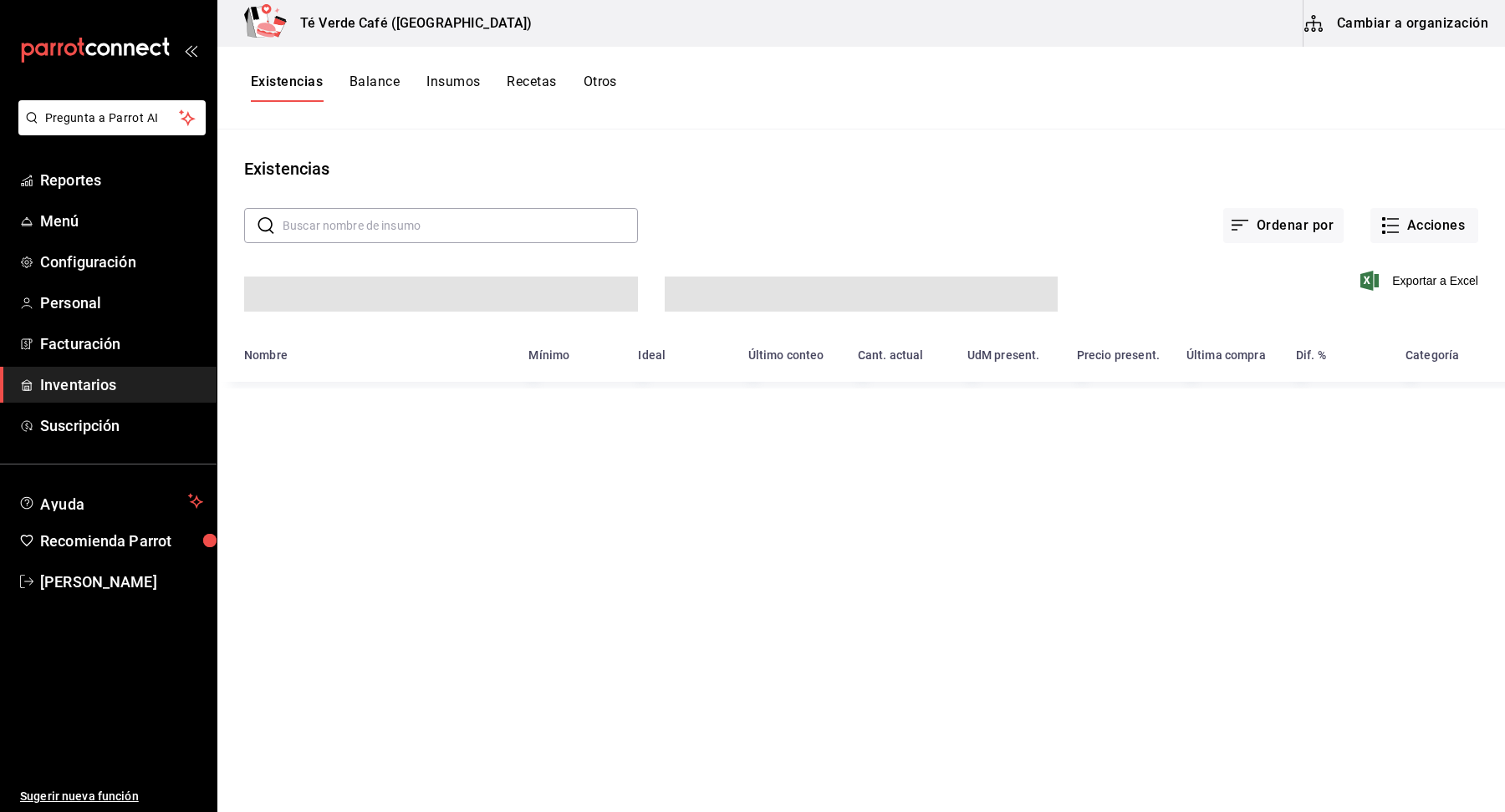
click at [455, 236] on input "text" at bounding box center [460, 226] width 355 height 33
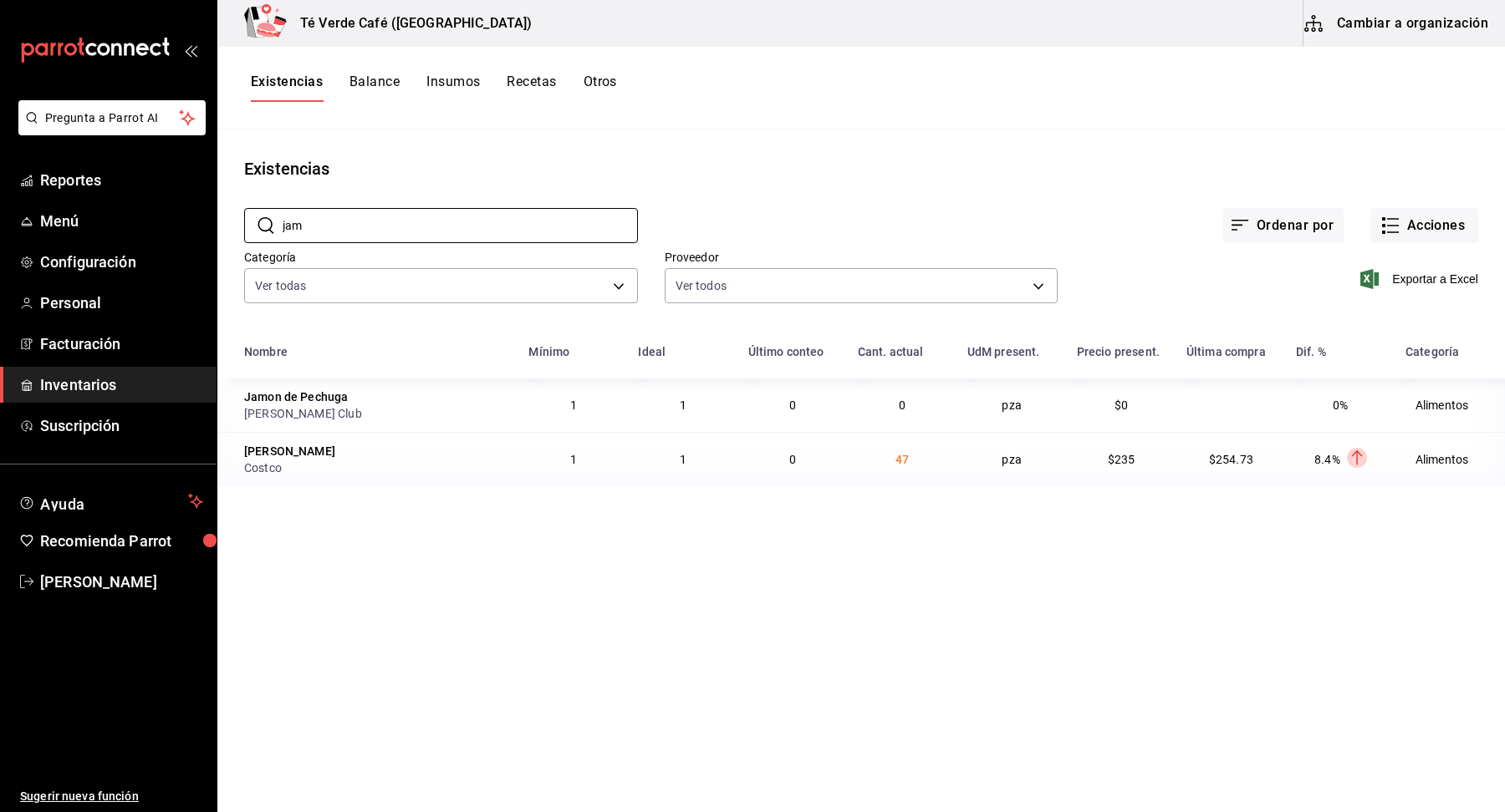
click at [840, 627] on main "Existencias ​ jam ​ Ordenar por Acciones Categoría Ver todas 2d8f20b0-3352-407d…" at bounding box center [861, 465] width 1288 height 671
click at [430, 223] on input "jam" at bounding box center [460, 226] width 355 height 33
type input "[PERSON_NAME]"
